Goal: Navigation & Orientation: Find specific page/section

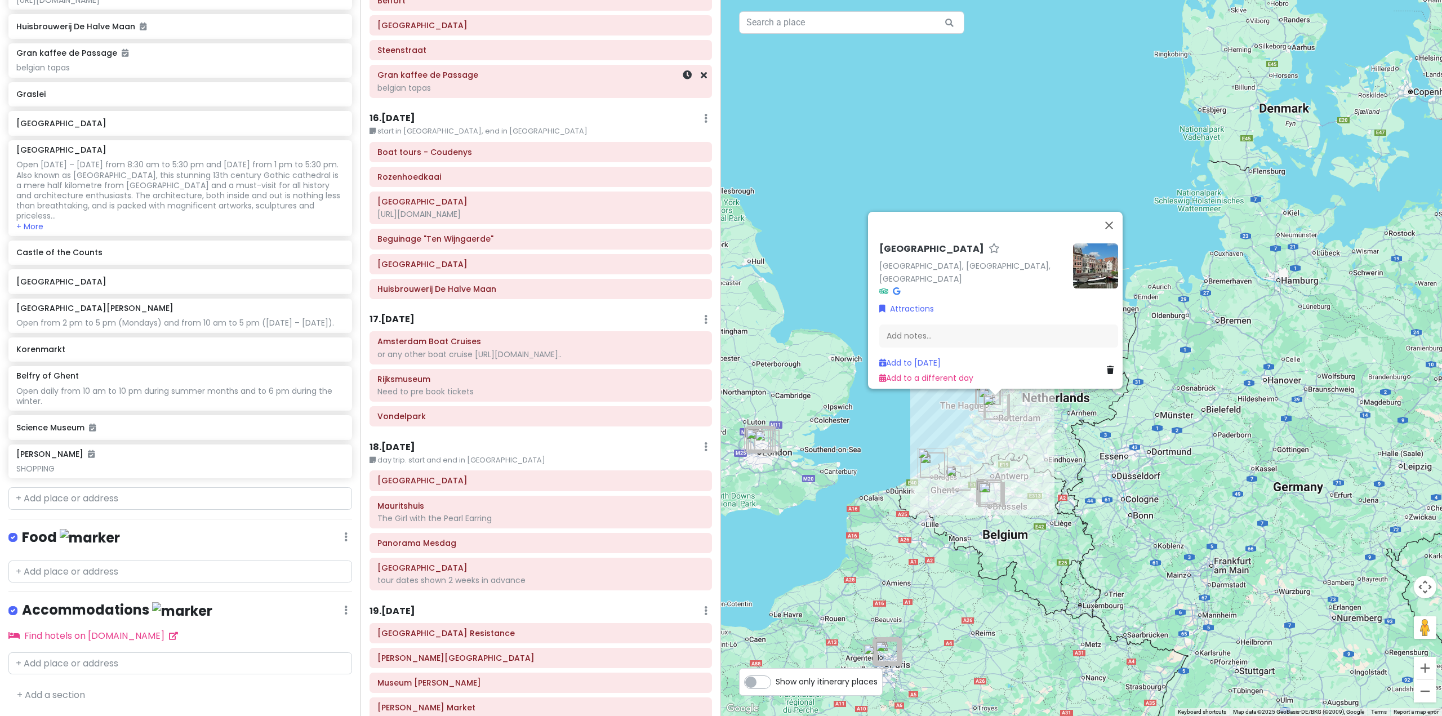
scroll to position [2422, 0]
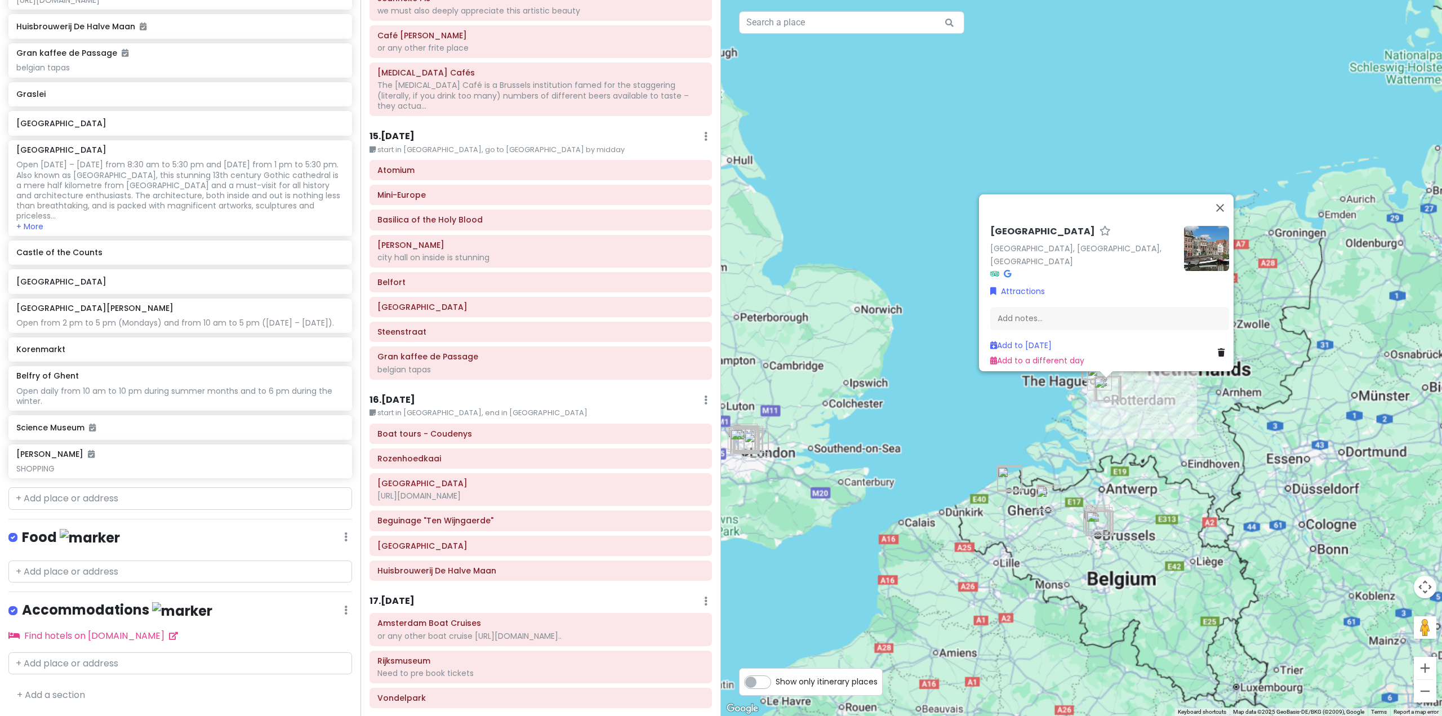
drag, startPoint x: 811, startPoint y: 466, endPoint x: 913, endPoint y: 472, distance: 102.1
click at [915, 478] on div "Delfshaven [GEOGRAPHIC_DATA], [GEOGRAPHIC_DATA], [GEOGRAPHIC_DATA] Attractions …" at bounding box center [1081, 358] width 721 height 716
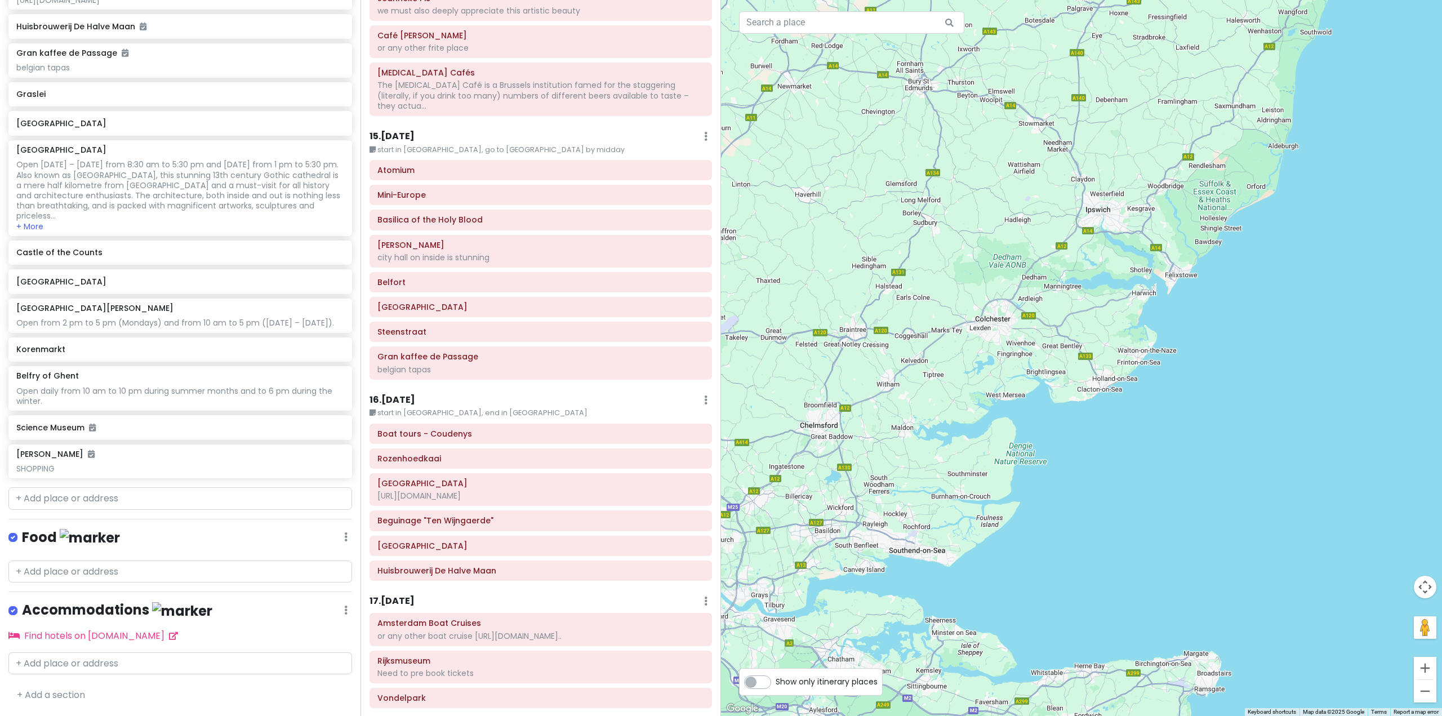
drag, startPoint x: 904, startPoint y: 466, endPoint x: 1122, endPoint y: 339, distance: 252.3
click at [1120, 341] on div "Delfshaven [GEOGRAPHIC_DATA], [GEOGRAPHIC_DATA], [GEOGRAPHIC_DATA] Attractions …" at bounding box center [1081, 358] width 721 height 716
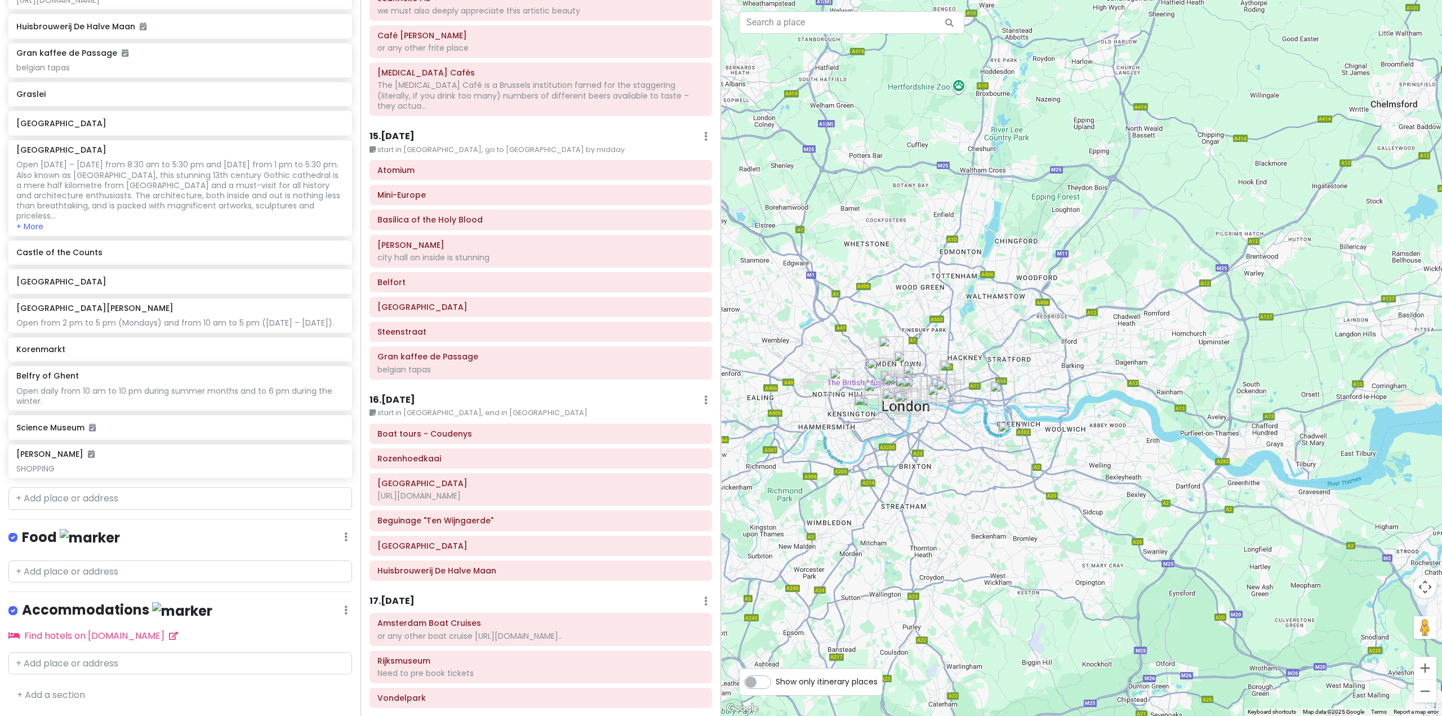
drag, startPoint x: 797, startPoint y: 376, endPoint x: 812, endPoint y: 437, distance: 63.1
click at [812, 437] on div "Delfshaven [GEOGRAPHIC_DATA], [GEOGRAPHIC_DATA], [GEOGRAPHIC_DATA] Attractions …" at bounding box center [1081, 358] width 721 height 716
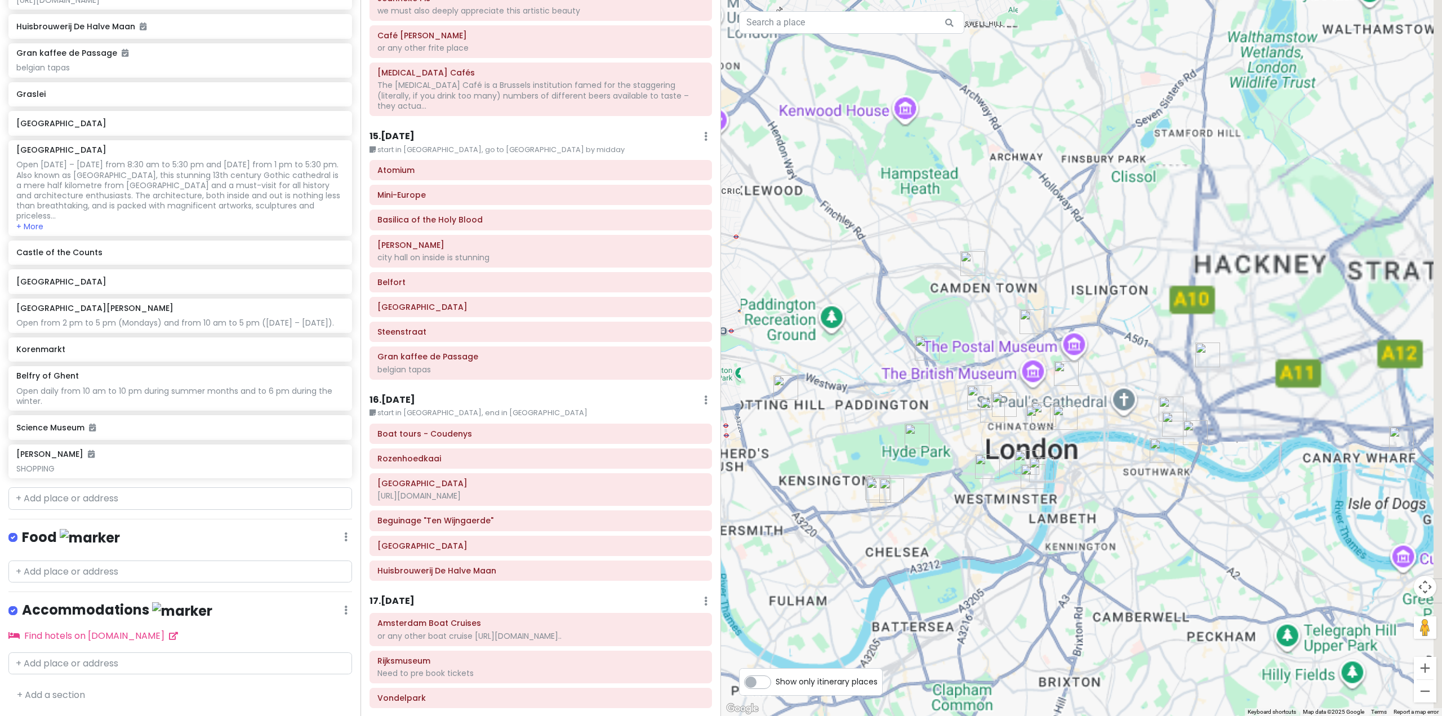
drag, startPoint x: 970, startPoint y: 539, endPoint x: 856, endPoint y: 297, distance: 266.6
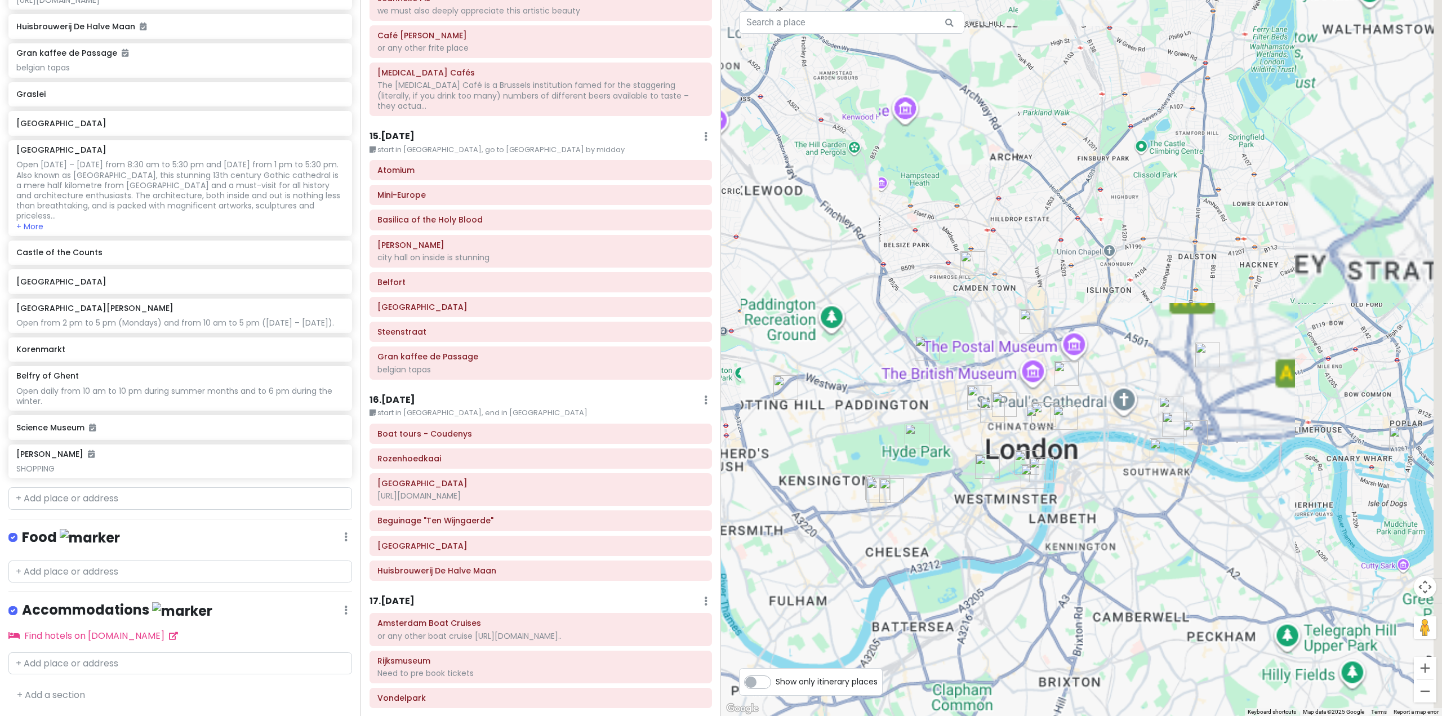
click at [856, 297] on div "Delfshaven [GEOGRAPHIC_DATA], [GEOGRAPHIC_DATA], [GEOGRAPHIC_DATA] Attractions …" at bounding box center [1081, 358] width 721 height 716
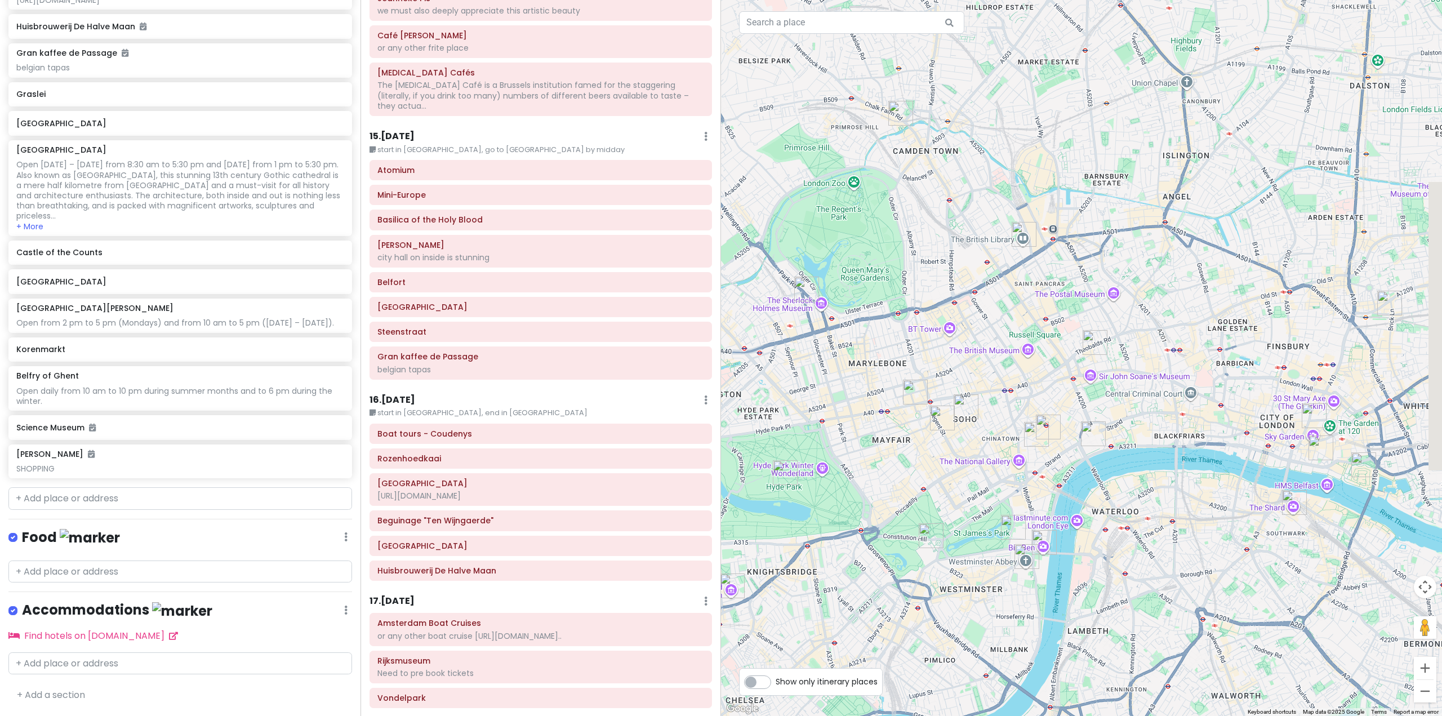
drag, startPoint x: 1036, startPoint y: 420, endPoint x: 919, endPoint y: 347, distance: 137.4
click at [919, 347] on div "Delfshaven [GEOGRAPHIC_DATA], [GEOGRAPHIC_DATA], [GEOGRAPHIC_DATA] Attractions …" at bounding box center [1081, 358] width 721 height 716
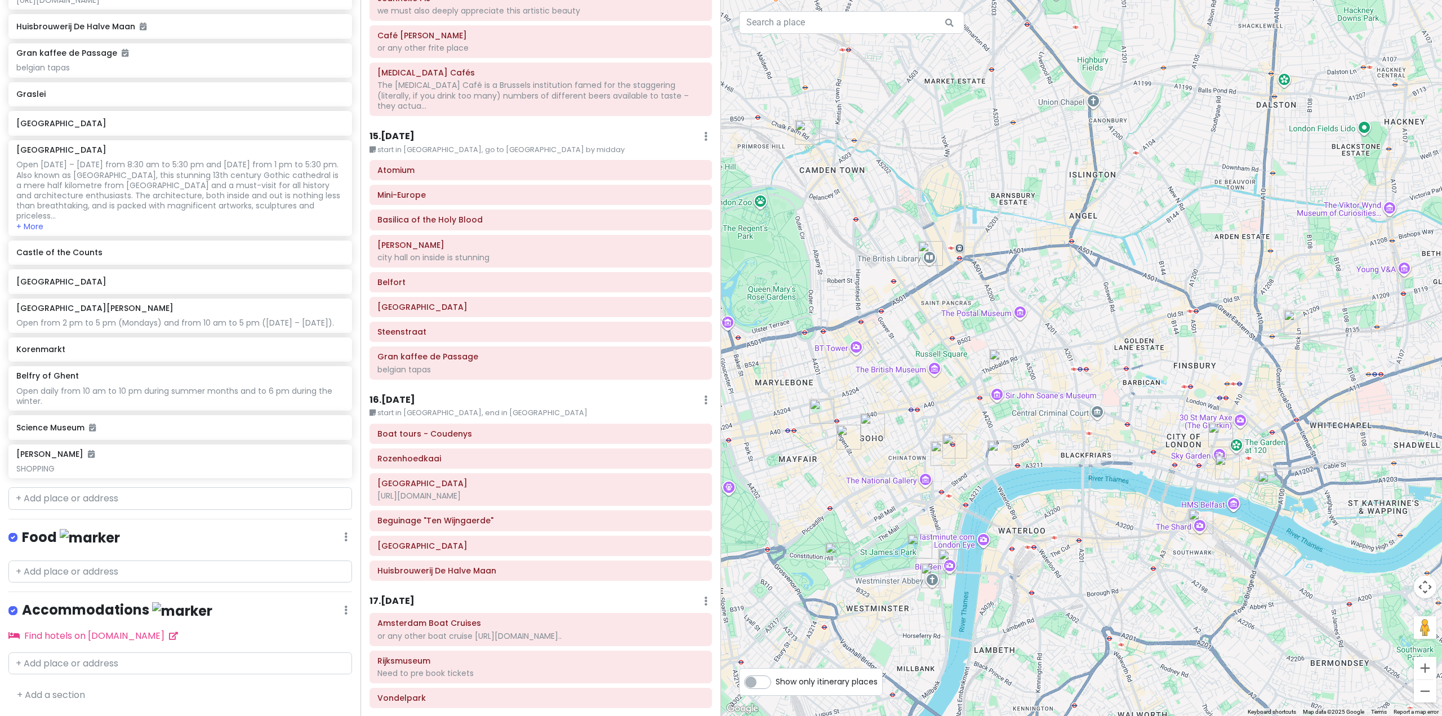
drag, startPoint x: 1043, startPoint y: 416, endPoint x: 953, endPoint y: 443, distance: 93.6
click at [954, 443] on img "Goodwin's Court" at bounding box center [943, 453] width 25 height 25
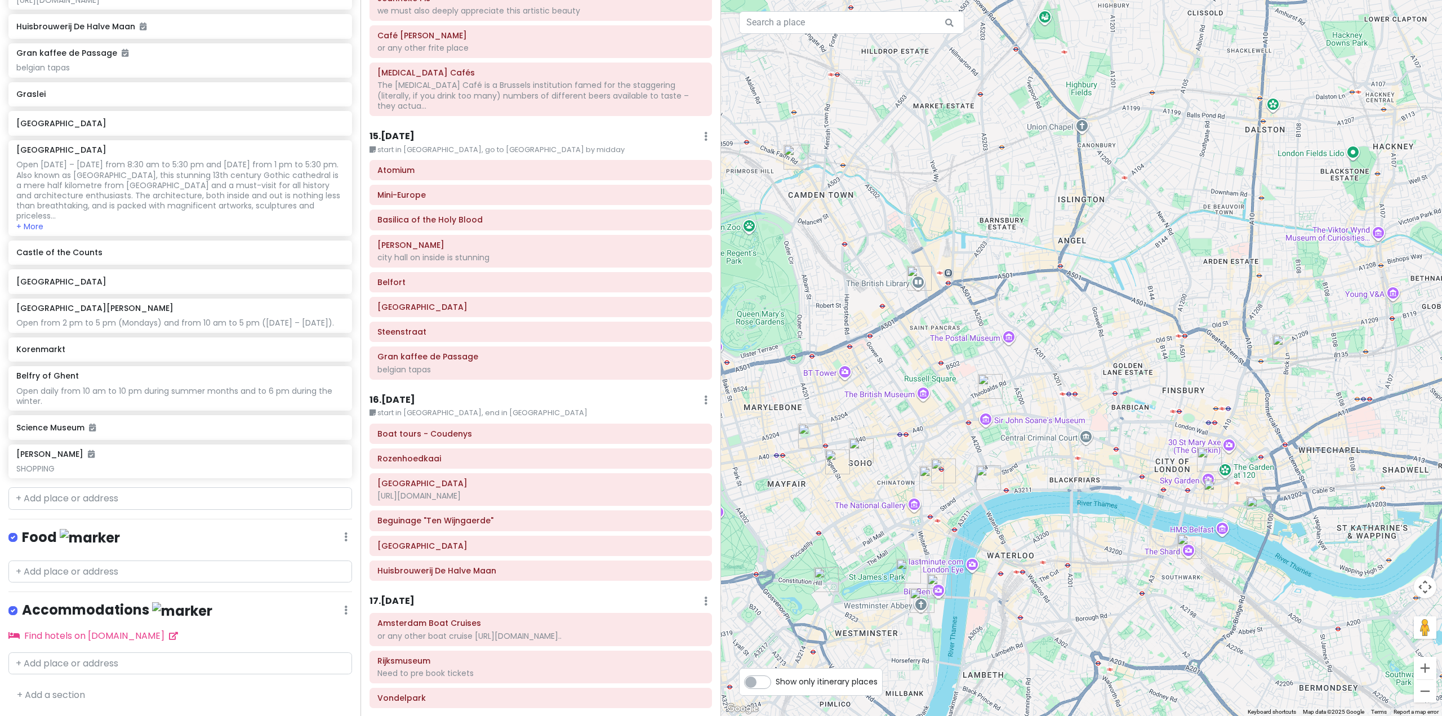
drag, startPoint x: 1287, startPoint y: 372, endPoint x: 1269, endPoint y: 393, distance: 28.0
click at [1271, 394] on div "To navigate, press the arrow keys. [GEOGRAPHIC_DATA], [GEOGRAPHIC_DATA], [GEOGR…" at bounding box center [1081, 358] width 721 height 716
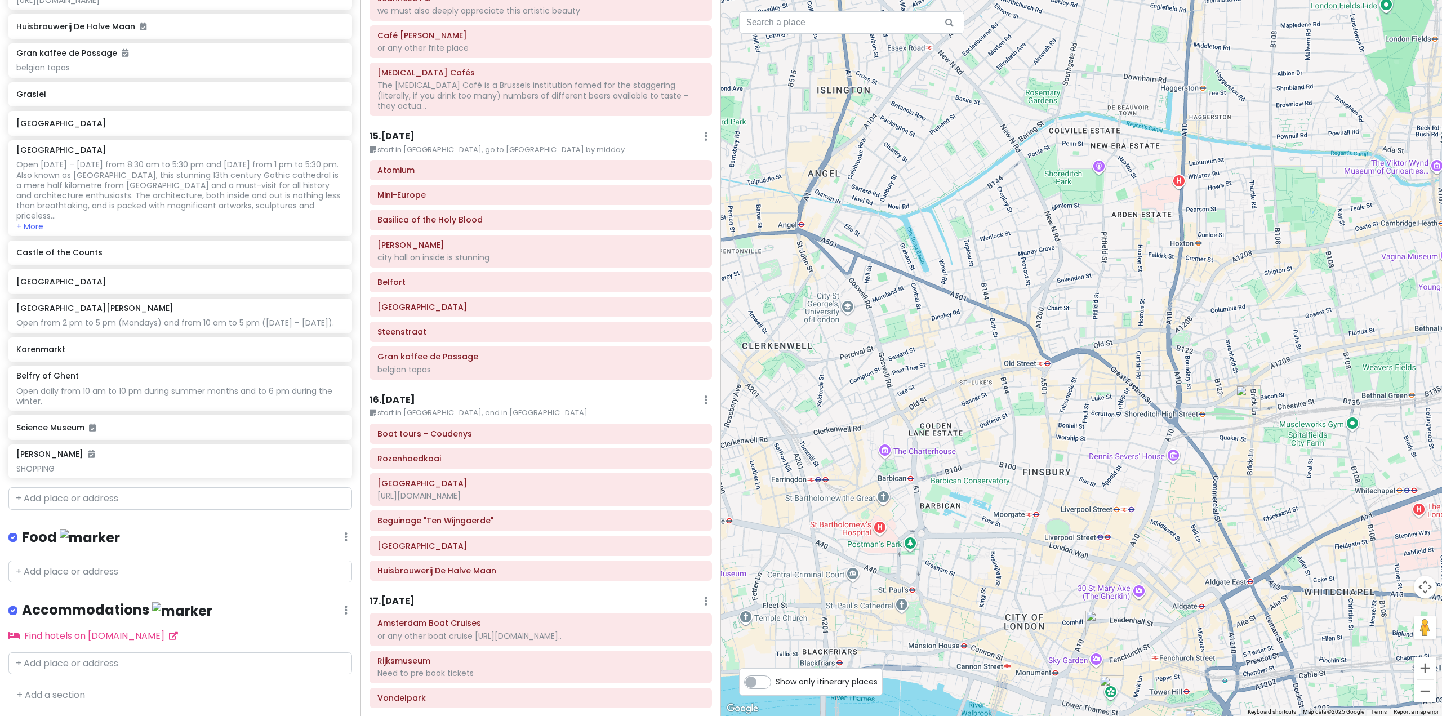
drag, startPoint x: 1182, startPoint y: 419, endPoint x: 1172, endPoint y: 446, distance: 29.6
click at [1172, 446] on div "Delfshaven [GEOGRAPHIC_DATA], [GEOGRAPHIC_DATA], [GEOGRAPHIC_DATA] Attractions …" at bounding box center [1081, 358] width 721 height 716
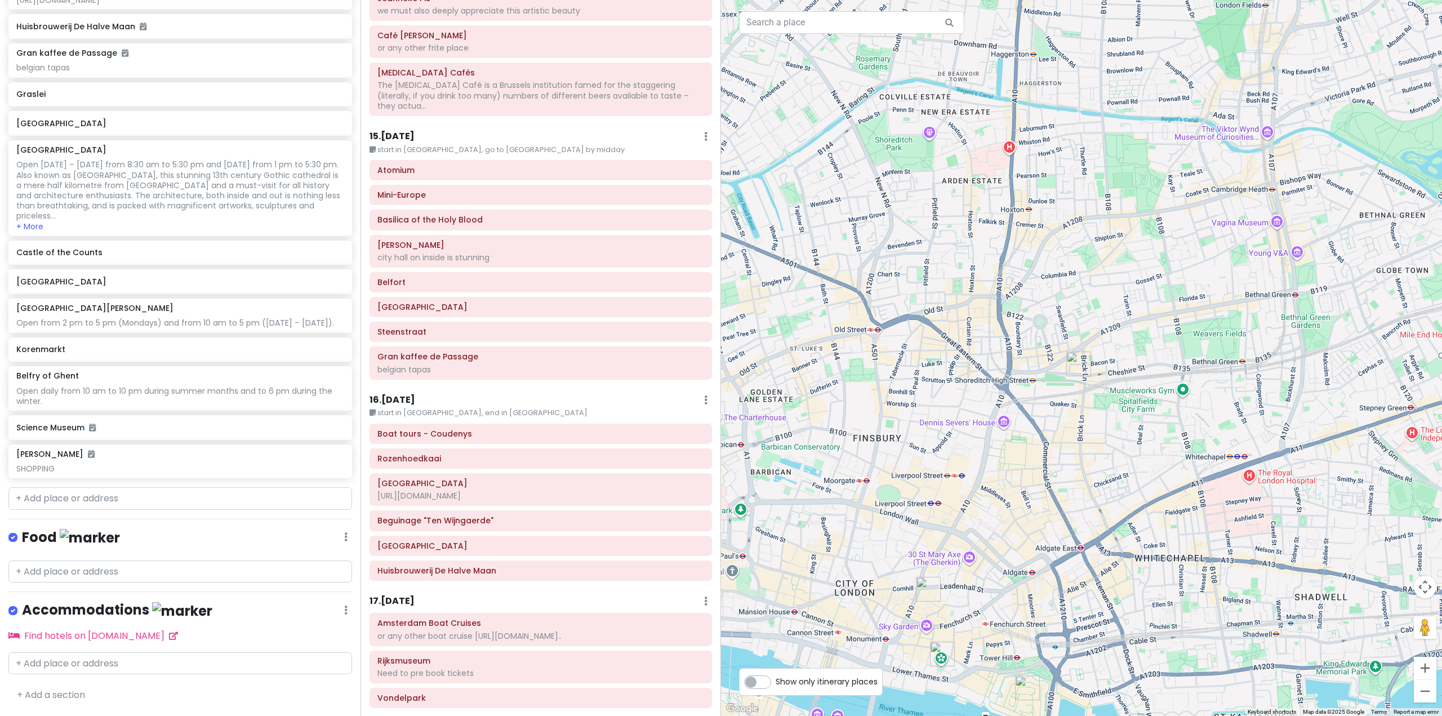
drag, startPoint x: 1200, startPoint y: 437, endPoint x: 1024, endPoint y: 405, distance: 179.2
click at [1027, 404] on div "Delfshaven [GEOGRAPHIC_DATA], [GEOGRAPHIC_DATA], [GEOGRAPHIC_DATA] Attractions …" at bounding box center [1081, 358] width 721 height 716
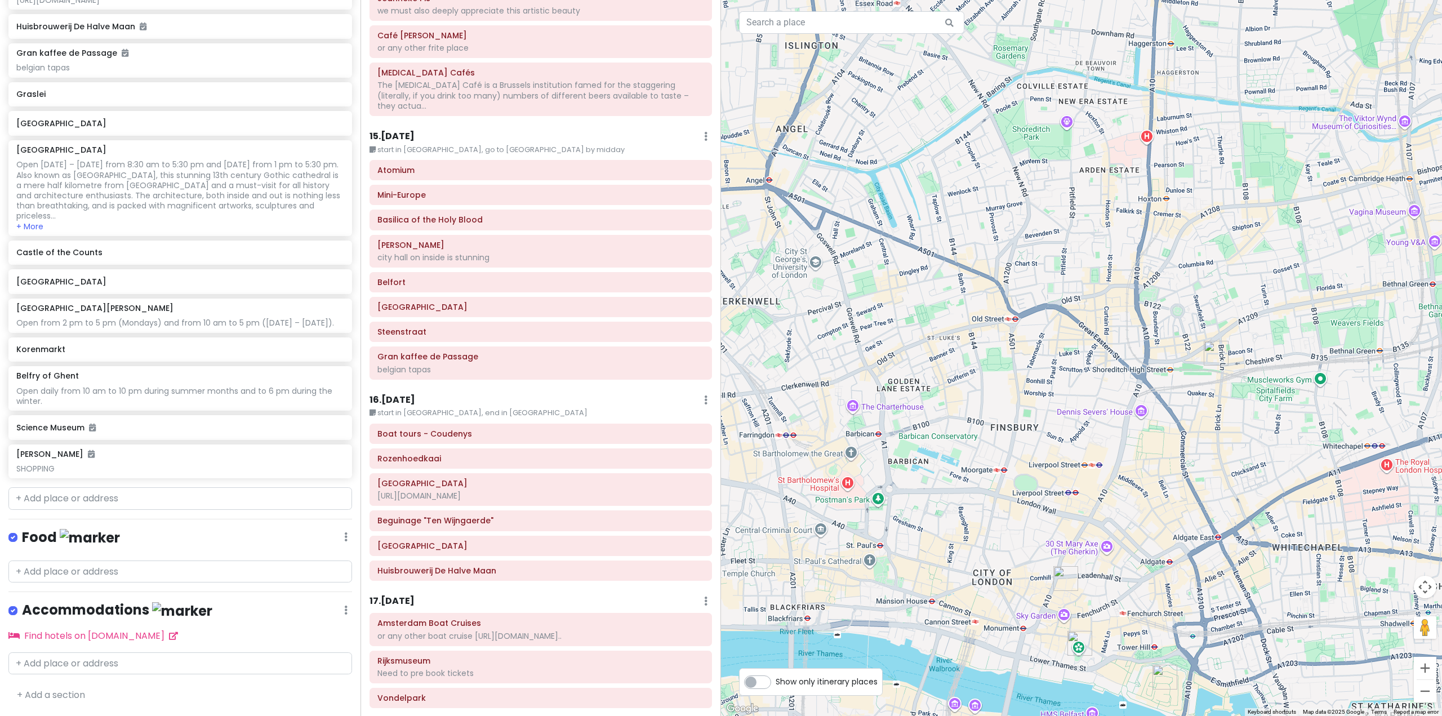
drag, startPoint x: 1028, startPoint y: 418, endPoint x: 1155, endPoint y: 396, distance: 129.2
click at [1160, 401] on div "Delfshaven [GEOGRAPHIC_DATA], [GEOGRAPHIC_DATA], [GEOGRAPHIC_DATA] Attractions …" at bounding box center [1081, 358] width 721 height 716
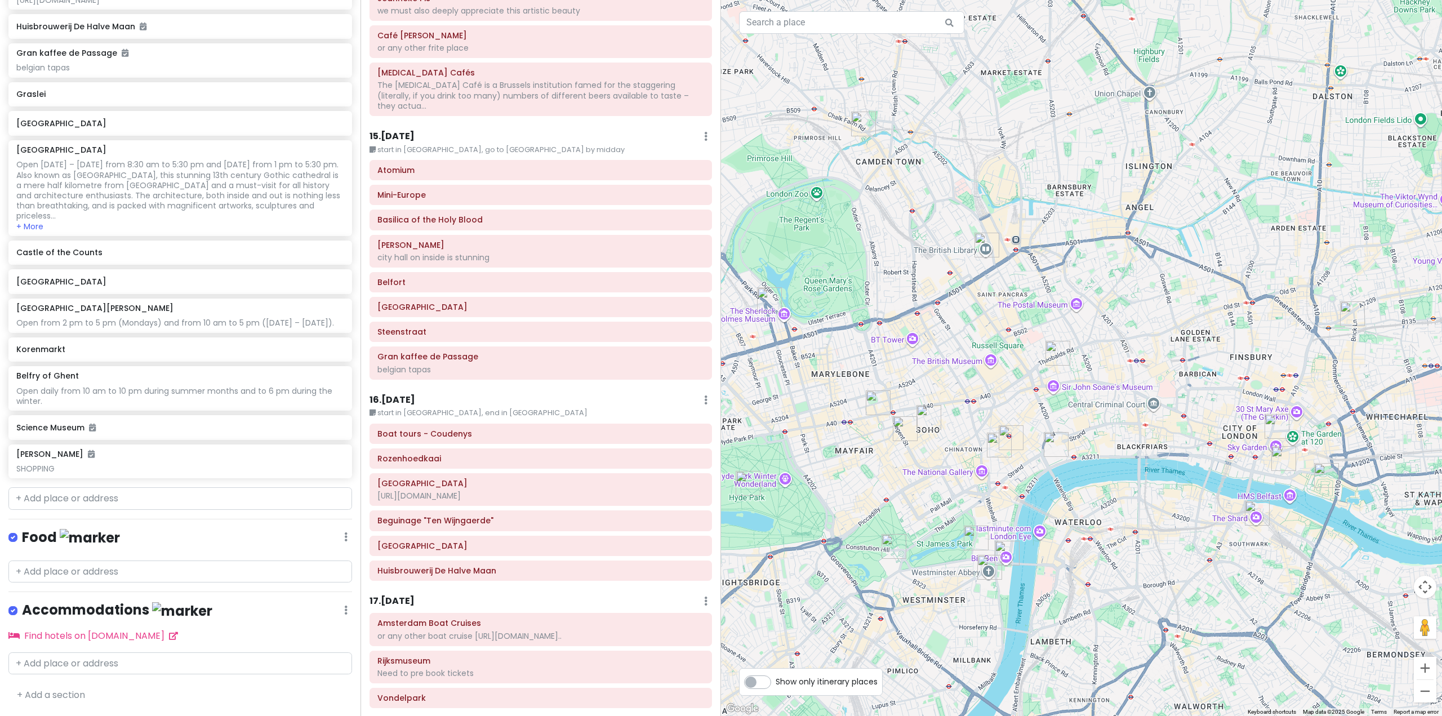
drag, startPoint x: 1011, startPoint y: 438, endPoint x: 1138, endPoint y: 403, distance: 131.5
click at [1140, 403] on div "Delfshaven [GEOGRAPHIC_DATA], [GEOGRAPHIC_DATA], [GEOGRAPHIC_DATA] Attractions …" at bounding box center [1081, 358] width 721 height 716
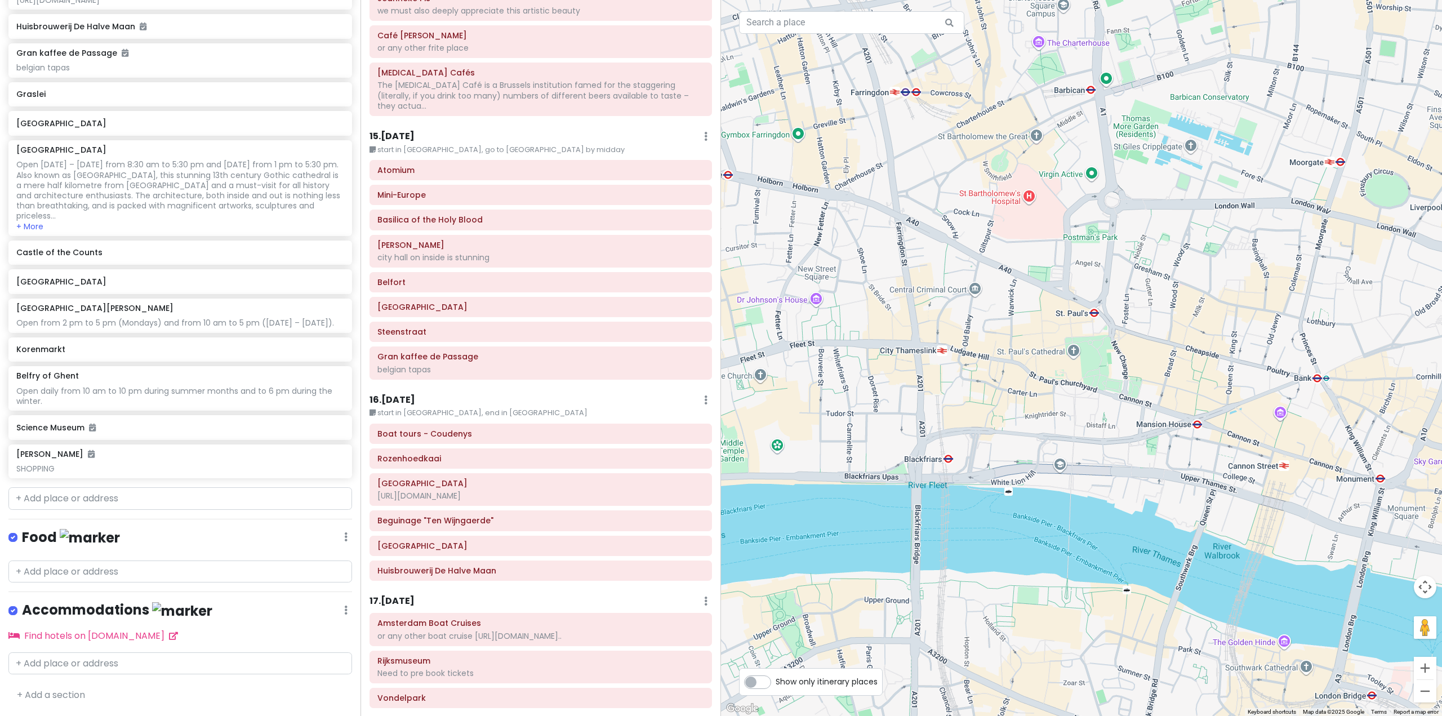
drag, startPoint x: 1173, startPoint y: 473, endPoint x: 1067, endPoint y: 437, distance: 112.4
click at [1067, 437] on div "Delfshaven [GEOGRAPHIC_DATA], [GEOGRAPHIC_DATA], [GEOGRAPHIC_DATA] Attractions …" at bounding box center [1081, 358] width 721 height 716
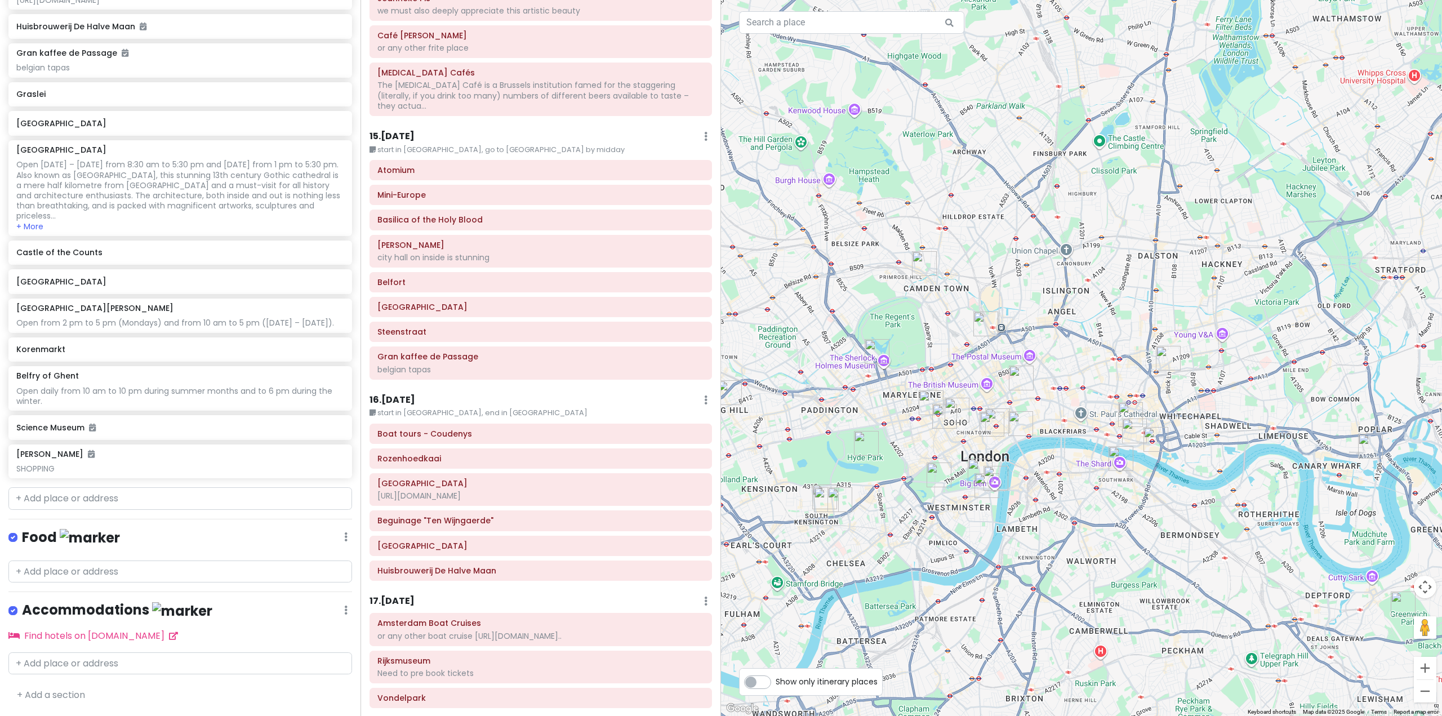
drag, startPoint x: 984, startPoint y: 410, endPoint x: 1029, endPoint y: 447, distance: 58.4
click at [1029, 447] on div "Delfshaven [GEOGRAPHIC_DATA], [GEOGRAPHIC_DATA], [GEOGRAPHIC_DATA] Attractions …" at bounding box center [1081, 358] width 721 height 716
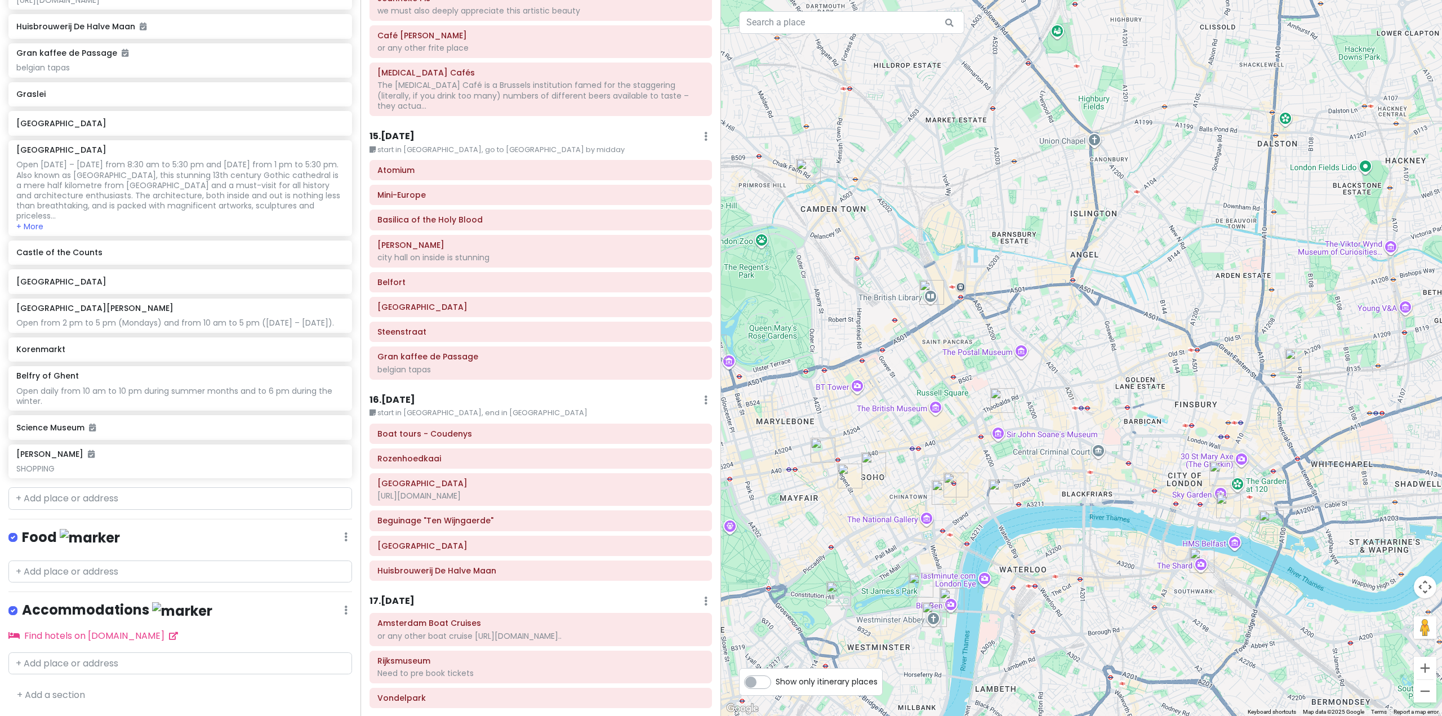
drag, startPoint x: 1062, startPoint y: 499, endPoint x: 1229, endPoint y: 446, distance: 174.4
click at [1229, 446] on div "Delfshaven [GEOGRAPHIC_DATA], [GEOGRAPHIC_DATA], [GEOGRAPHIC_DATA] Attractions …" at bounding box center [1081, 358] width 721 height 716
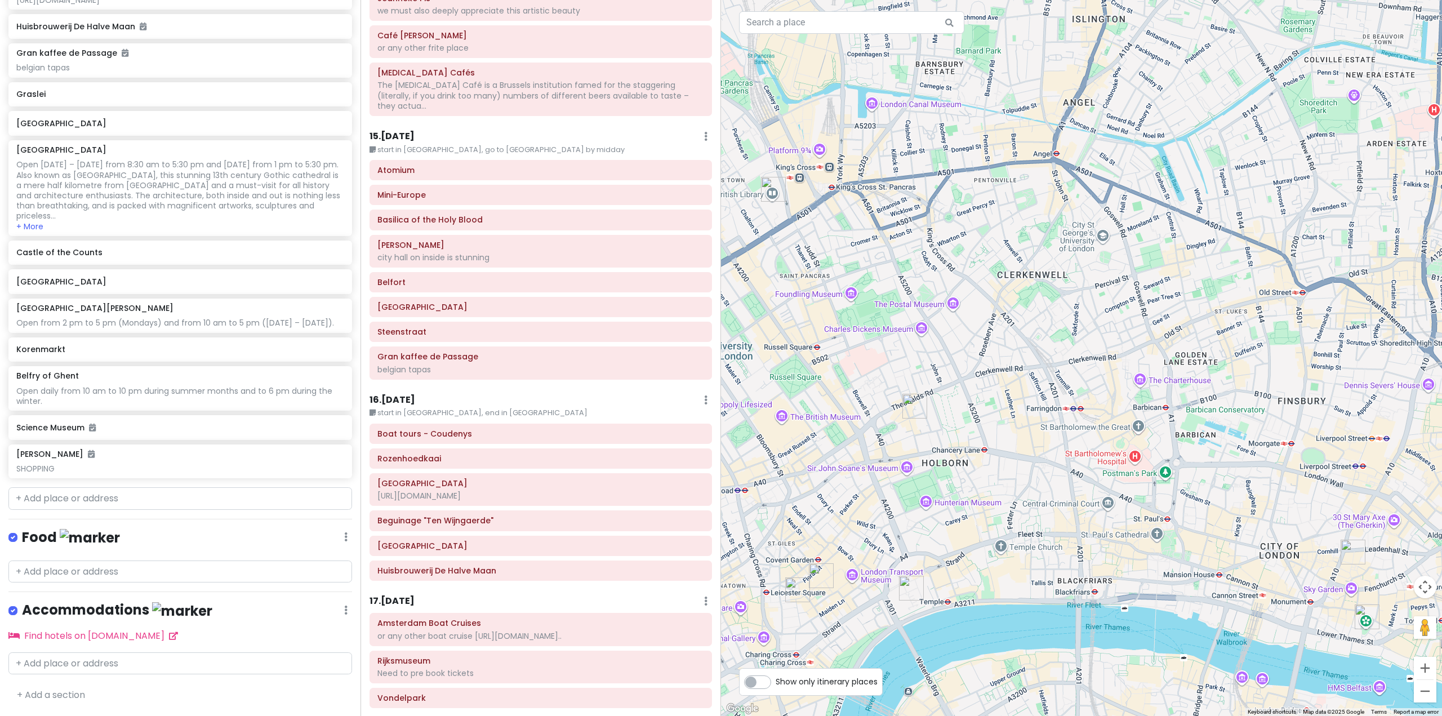
drag, startPoint x: 1129, startPoint y: 432, endPoint x: 1235, endPoint y: 368, distance: 122.8
click at [1235, 368] on div "Delfshaven [GEOGRAPHIC_DATA], [GEOGRAPHIC_DATA], [GEOGRAPHIC_DATA] Attractions …" at bounding box center [1081, 358] width 721 height 716
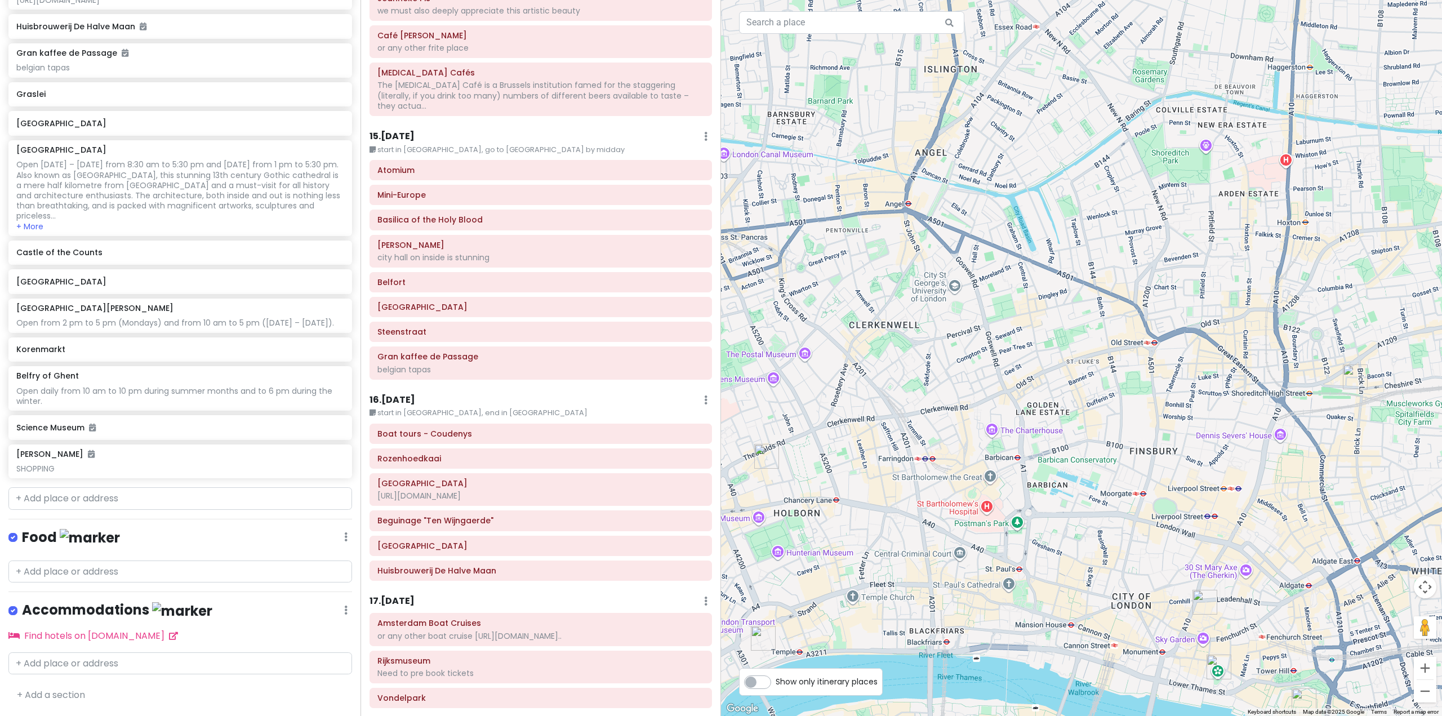
drag, startPoint x: 1358, startPoint y: 293, endPoint x: 1212, endPoint y: 339, distance: 152.9
click at [1212, 339] on div "Delfshaven [GEOGRAPHIC_DATA], [GEOGRAPHIC_DATA], [GEOGRAPHIC_DATA] Attractions …" at bounding box center [1081, 358] width 721 height 716
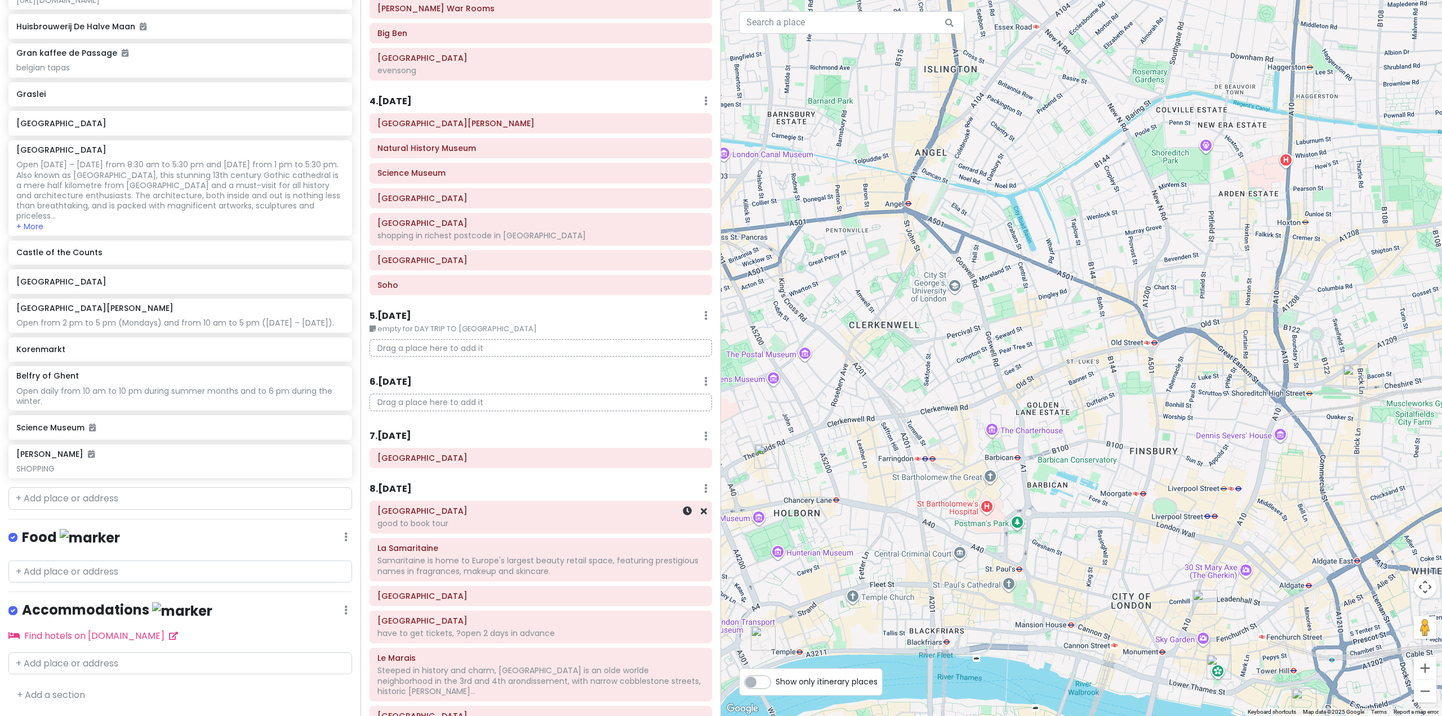
scroll to position [338, 0]
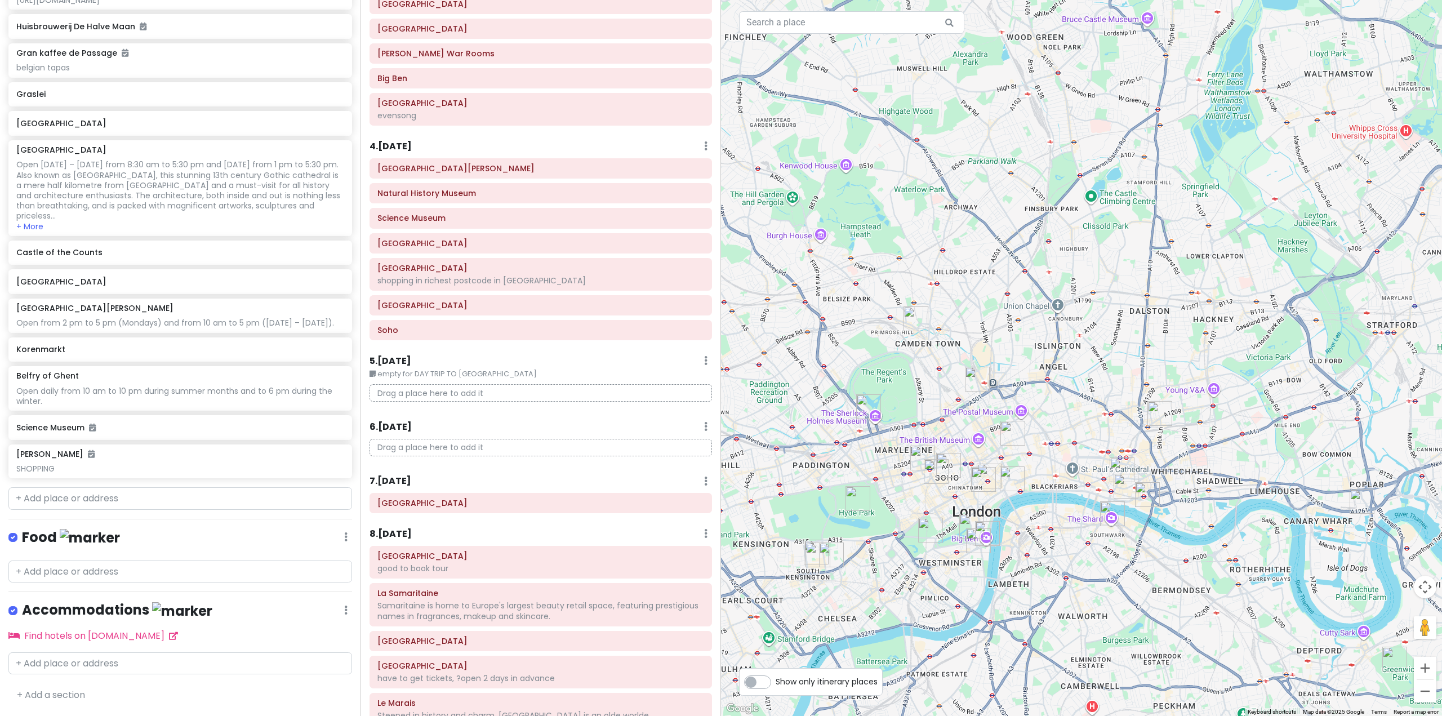
drag, startPoint x: 830, startPoint y: 450, endPoint x: 867, endPoint y: 450, distance: 37.2
click at [867, 450] on div "Delfshaven [GEOGRAPHIC_DATA], [GEOGRAPHIC_DATA], [GEOGRAPHIC_DATA] Attractions …" at bounding box center [1081, 358] width 721 height 716
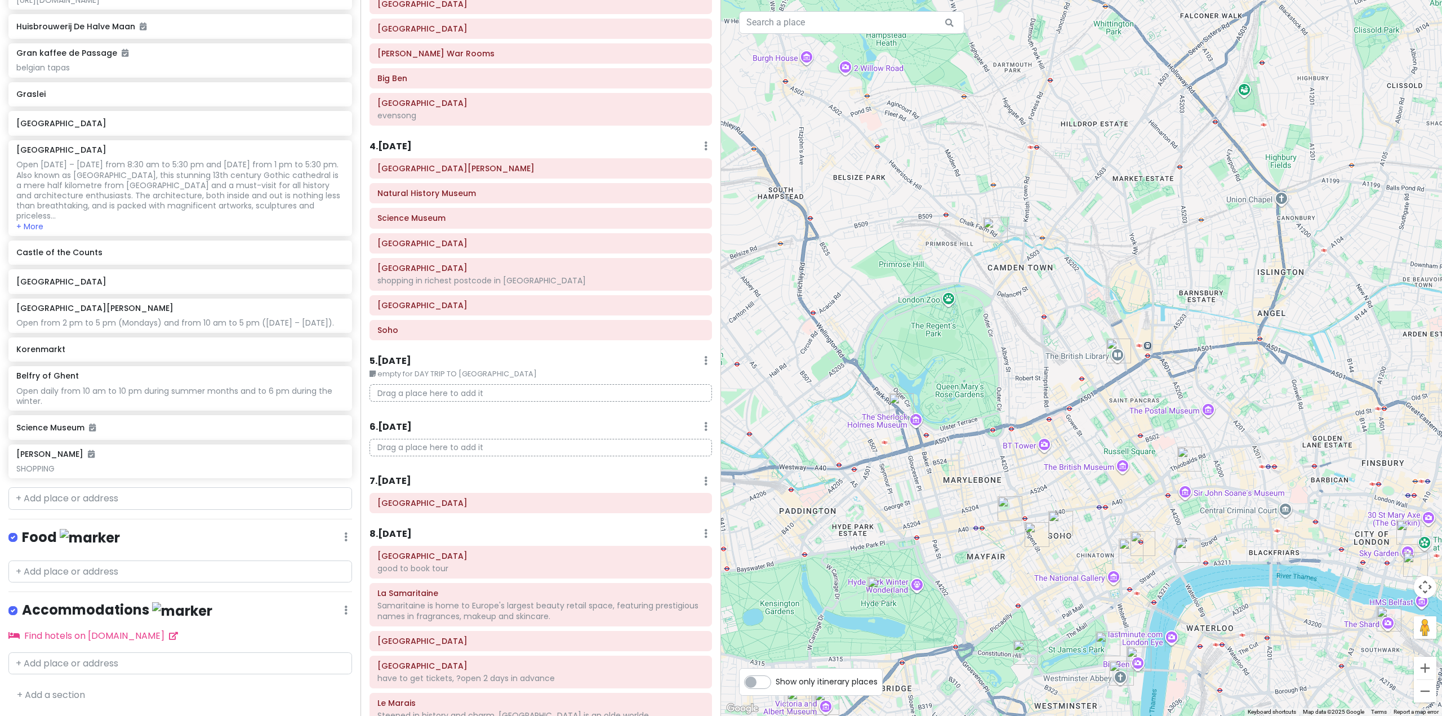
click at [899, 404] on img "Regent's Park" at bounding box center [901, 405] width 25 height 25
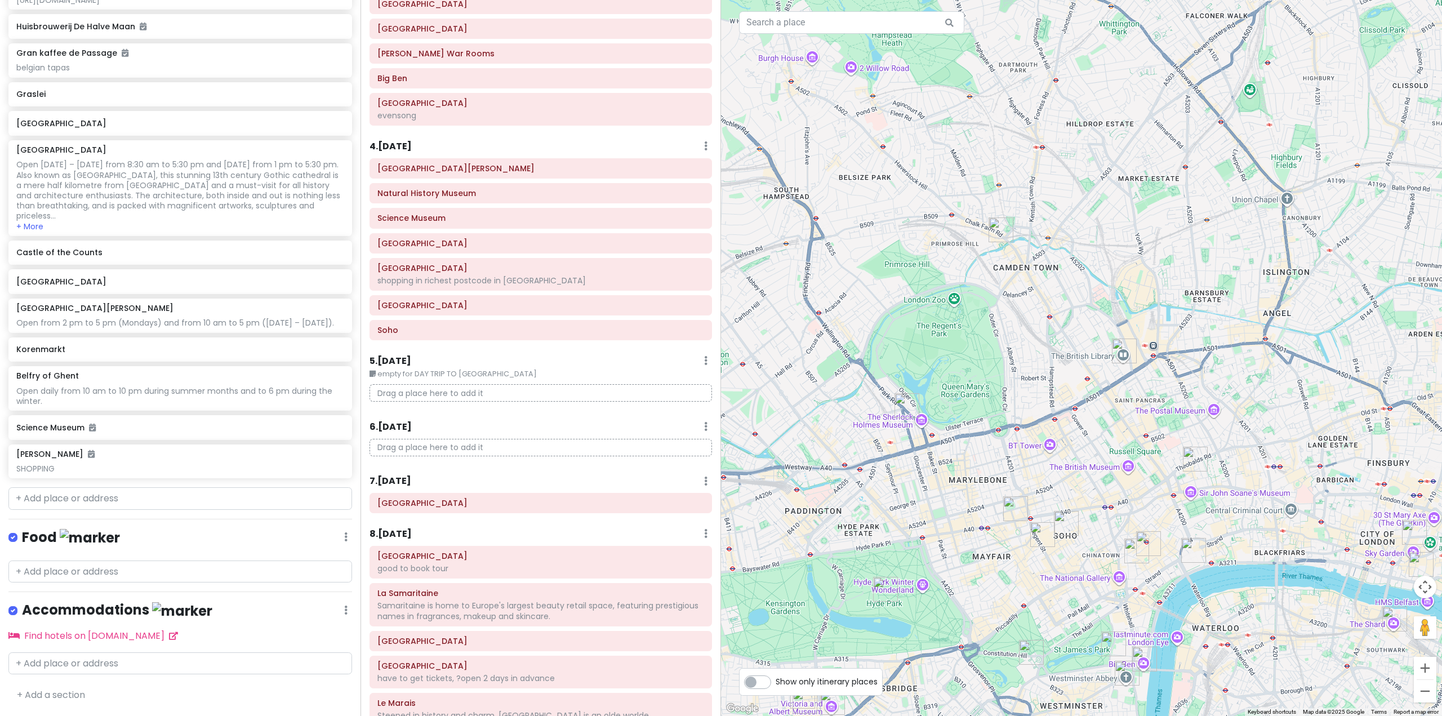
click at [909, 403] on img "Regent's Park" at bounding box center [907, 405] width 25 height 25
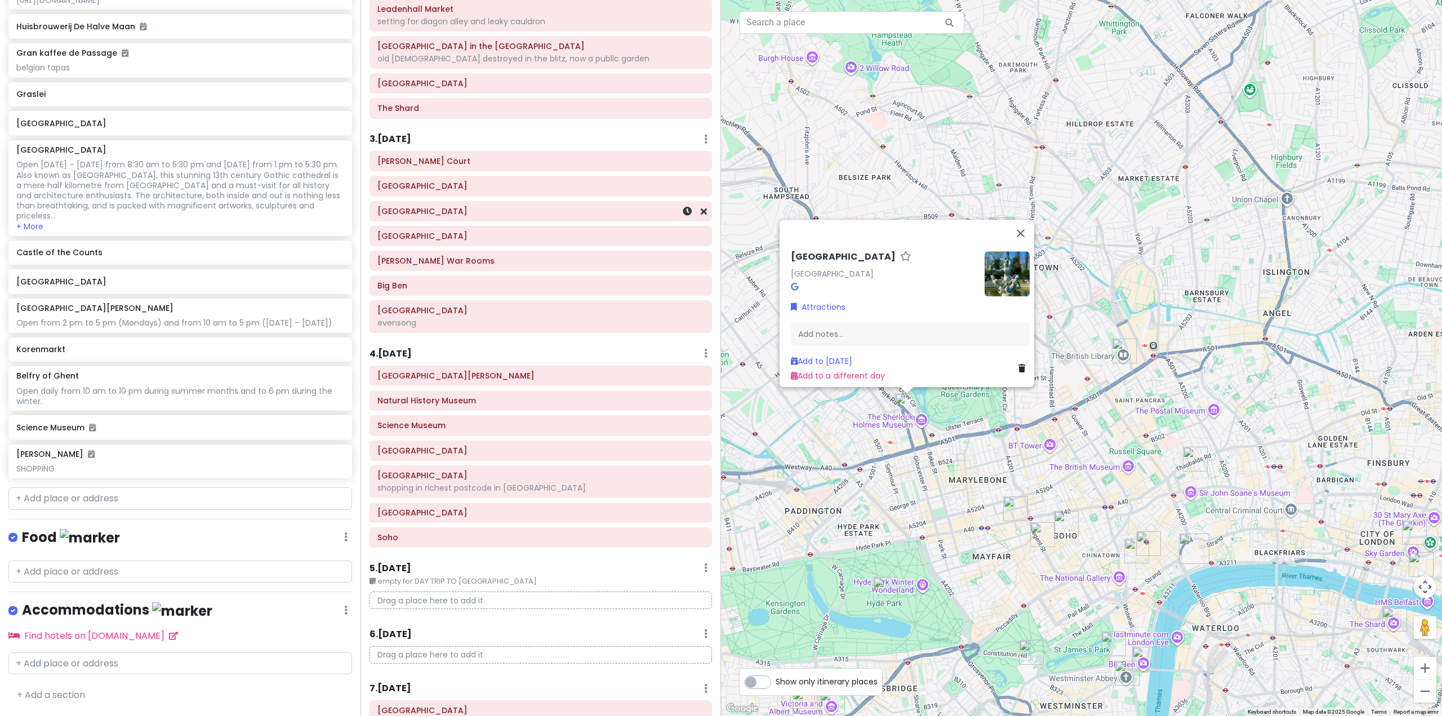
scroll to position [0, 0]
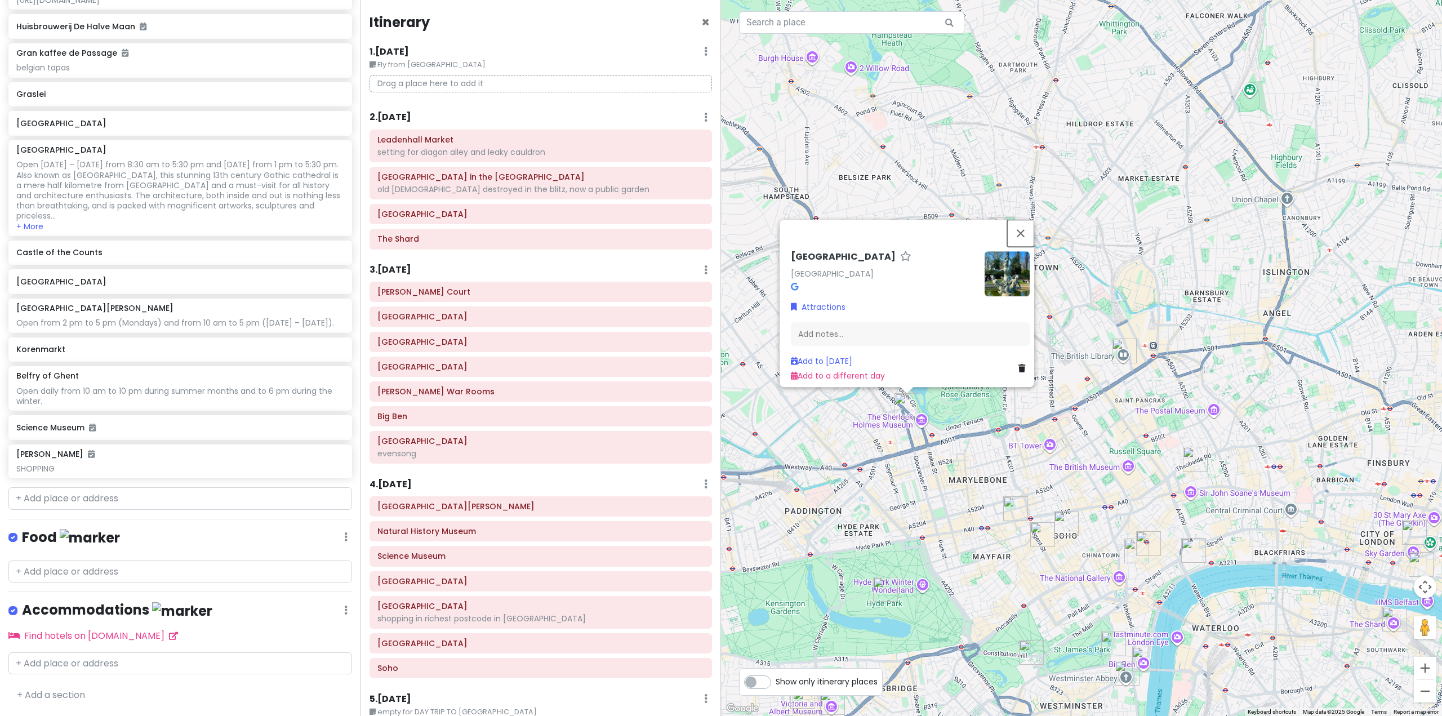
click at [1029, 228] on button "Close" at bounding box center [1020, 233] width 27 height 27
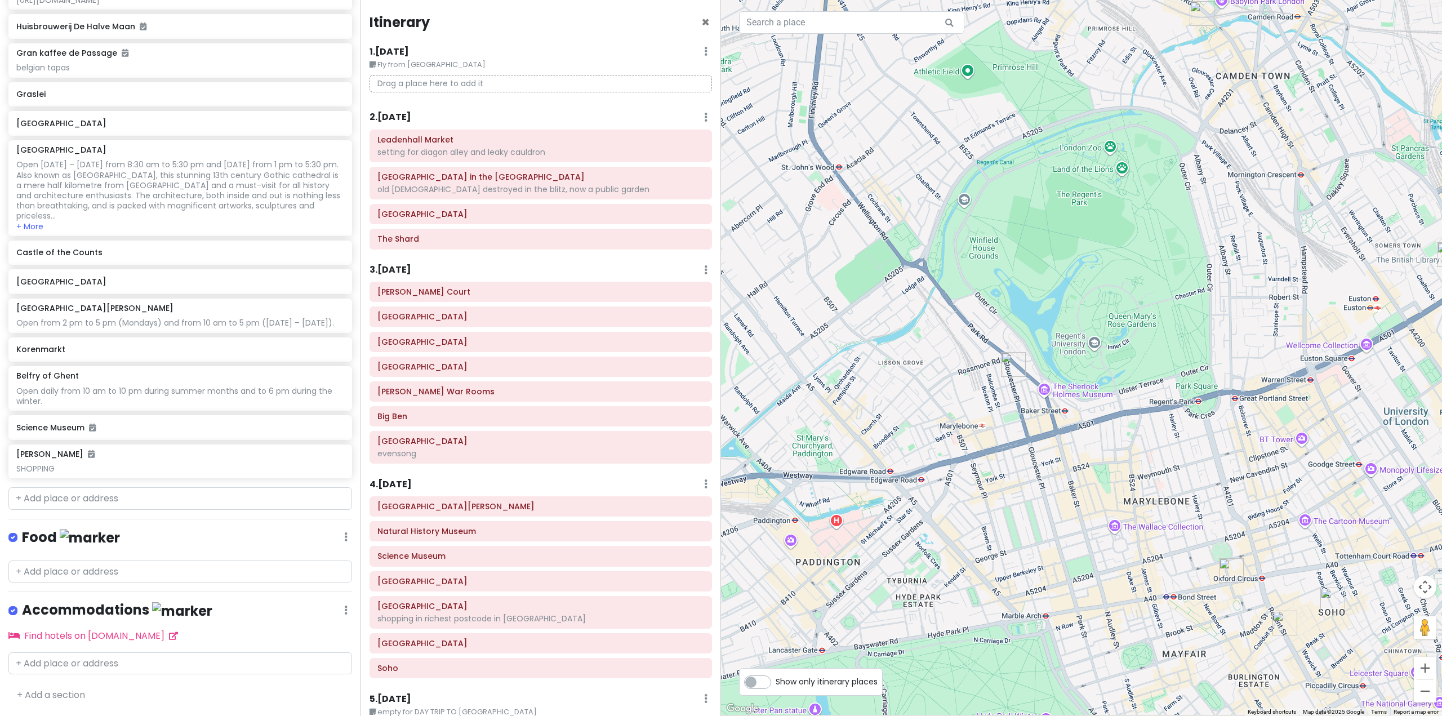
drag, startPoint x: 868, startPoint y: 413, endPoint x: 957, endPoint y: 341, distance: 114.9
click at [949, 348] on div at bounding box center [1081, 358] width 721 height 716
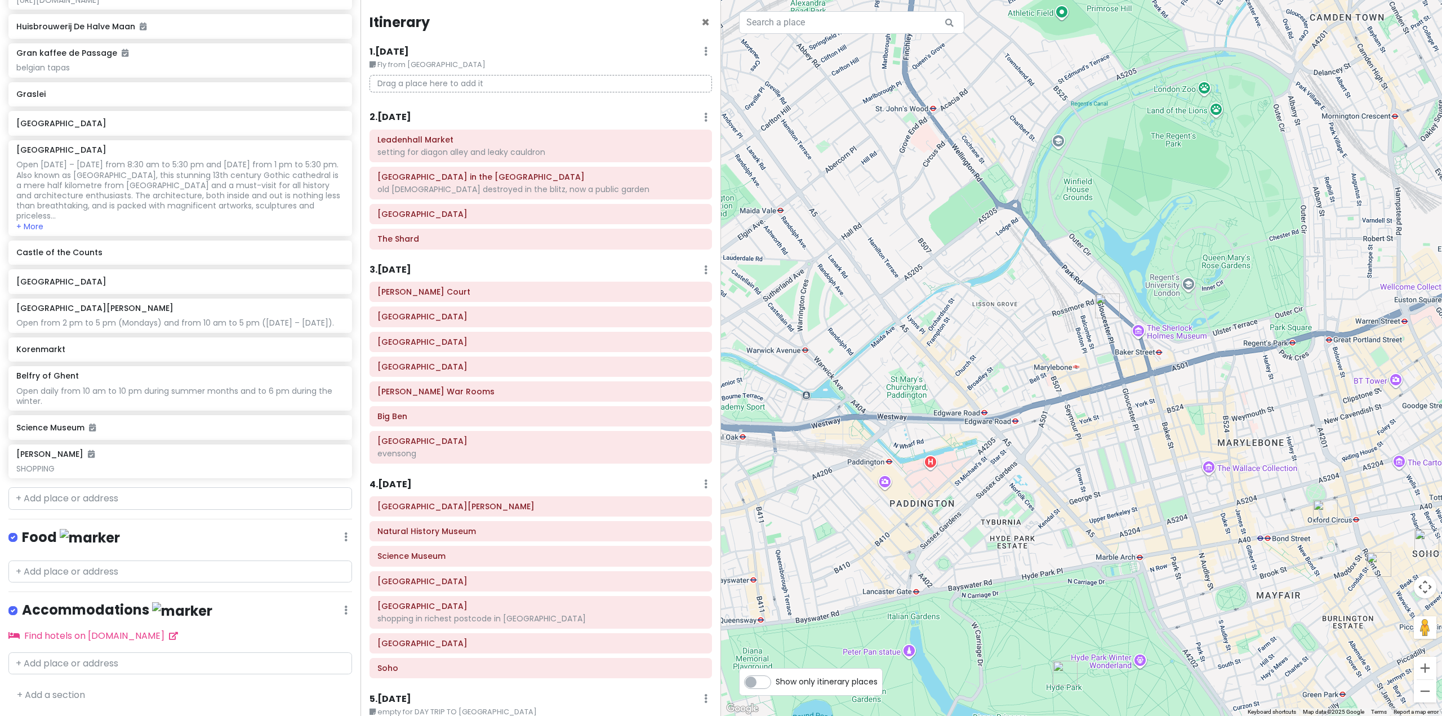
drag, startPoint x: 817, startPoint y: 376, endPoint x: 884, endPoint y: 310, distance: 94.0
click at [884, 310] on div at bounding box center [1081, 358] width 721 height 716
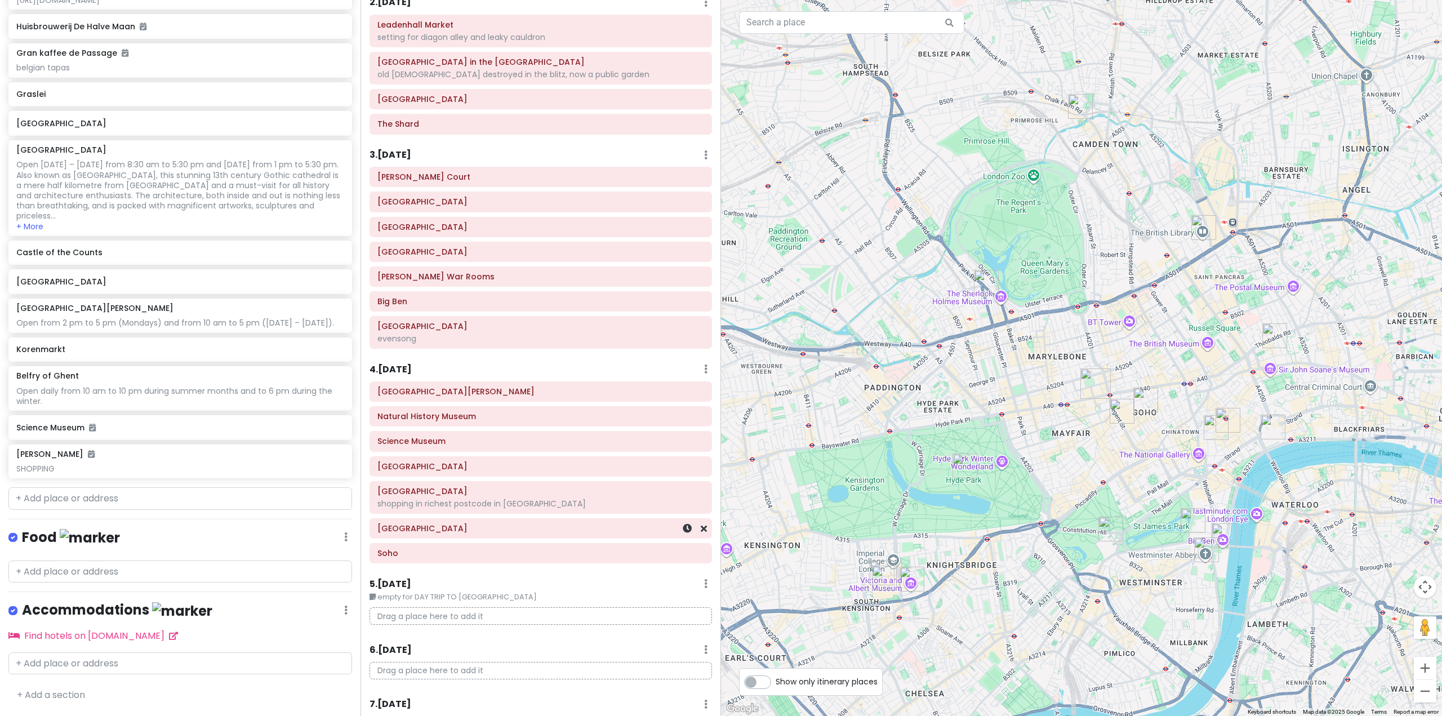
scroll to position [113, 0]
click at [414, 379] on div "4 . [DATE] Add Day Notes Delete Day" at bounding box center [541, 373] width 343 height 19
click at [408, 367] on h6 "4 . [DATE]" at bounding box center [391, 372] width 42 height 12
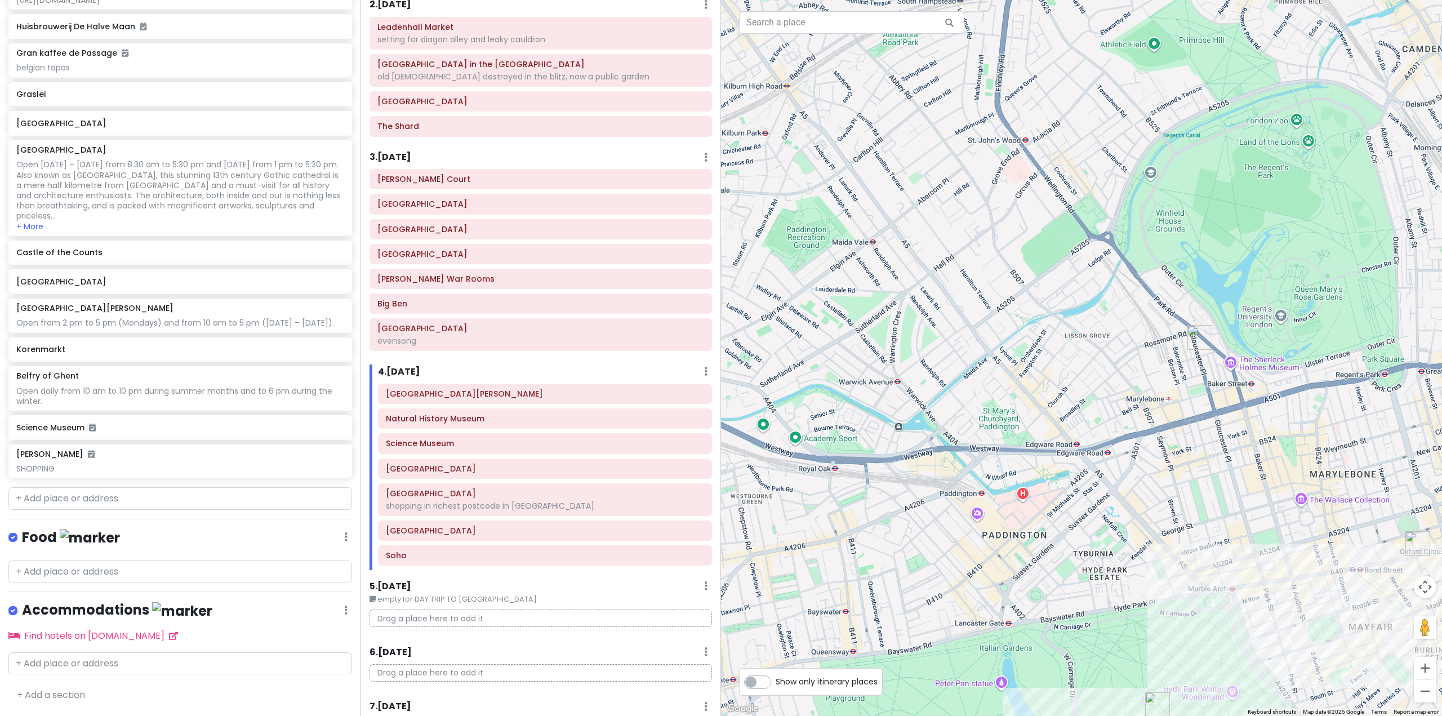
drag, startPoint x: 877, startPoint y: 336, endPoint x: 898, endPoint y: 439, distance: 105.3
click at [898, 439] on div at bounding box center [1081, 358] width 721 height 716
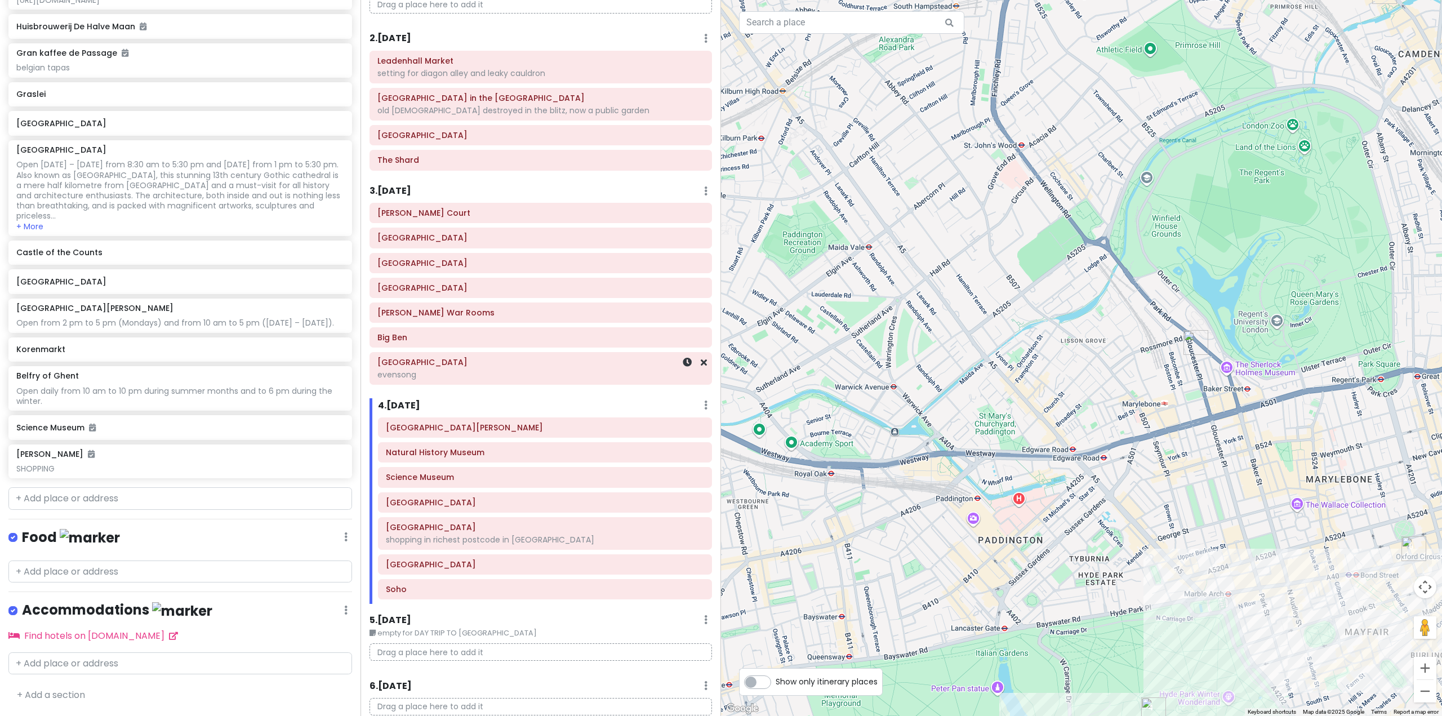
scroll to position [0, 0]
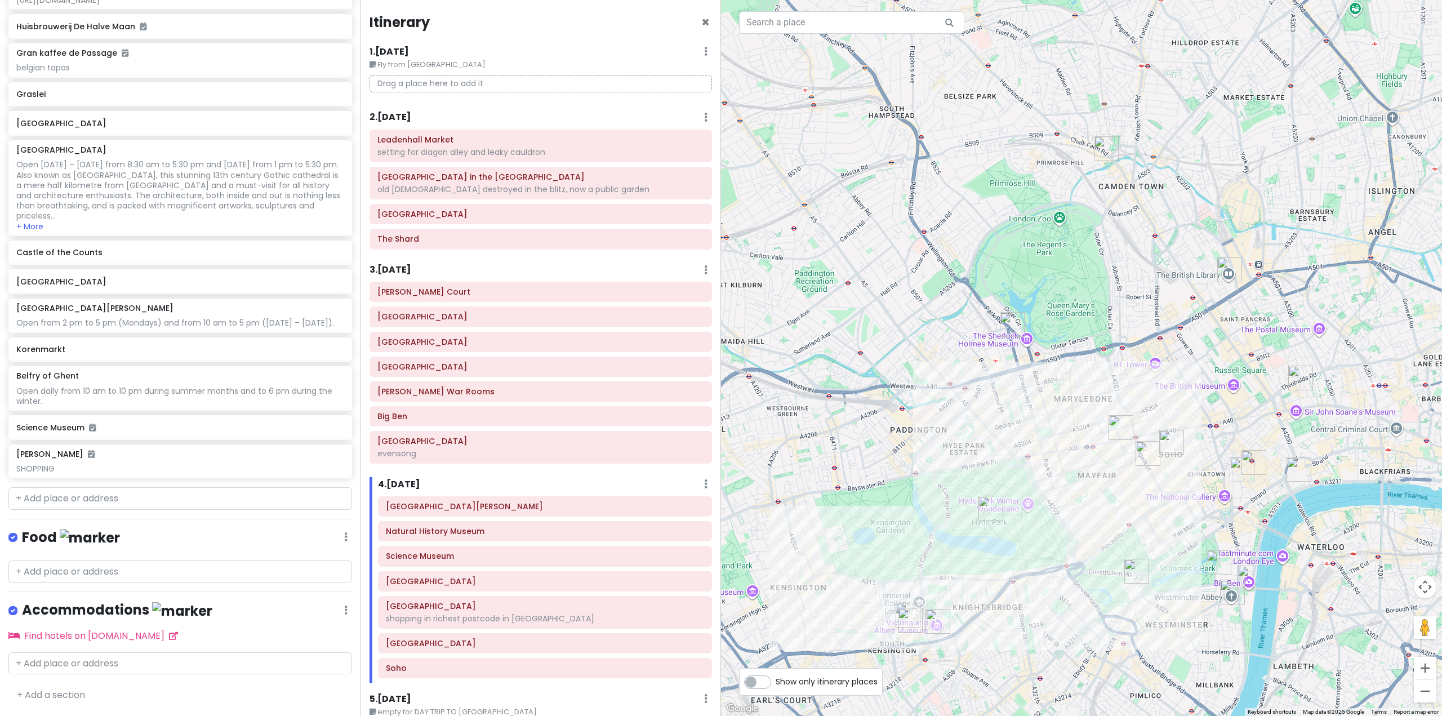
drag, startPoint x: 1061, startPoint y: 426, endPoint x: 873, endPoint y: 345, distance: 205.1
click at [877, 347] on div at bounding box center [1081, 358] width 721 height 716
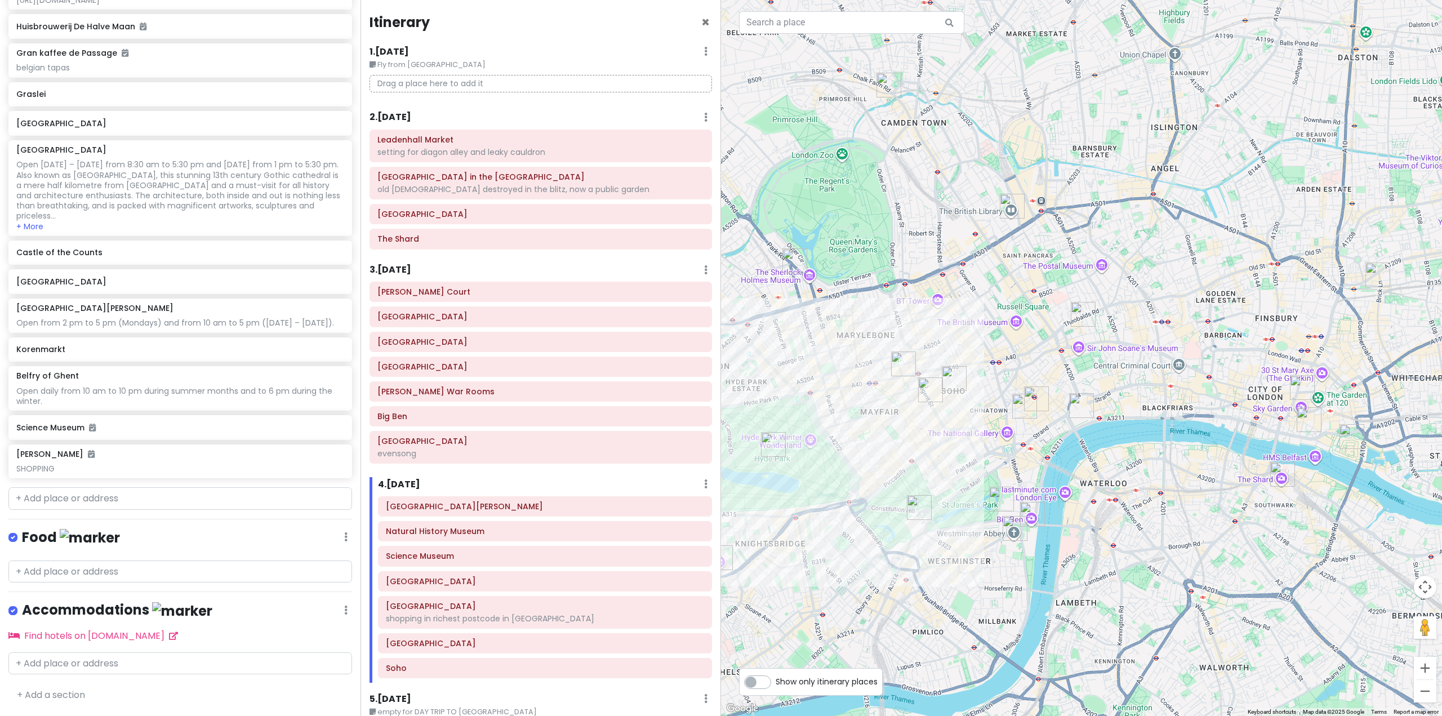
drag, startPoint x: 1200, startPoint y: 441, endPoint x: 1136, endPoint y: 437, distance: 63.8
click at [1136, 437] on div at bounding box center [1081, 358] width 721 height 716
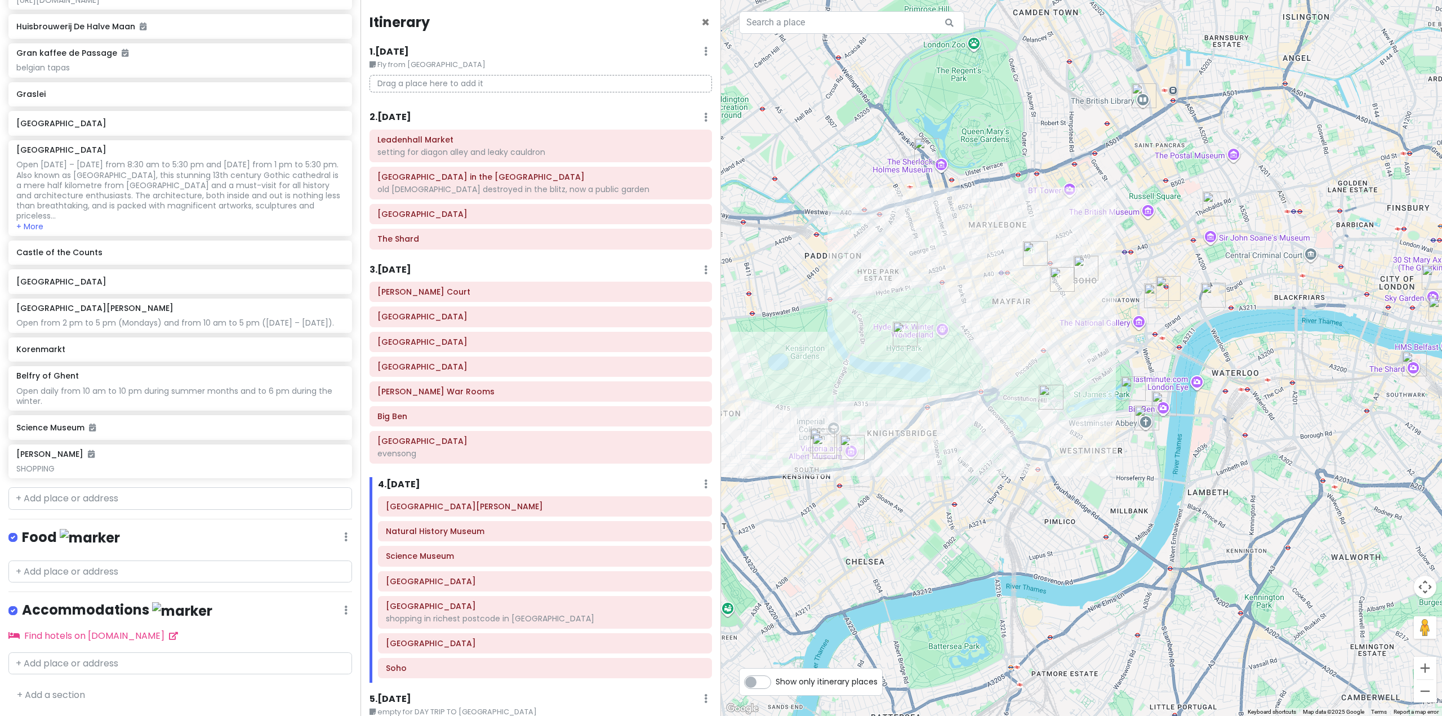
drag, startPoint x: 1111, startPoint y: 449, endPoint x: 1204, endPoint y: 325, distance: 155.3
click at [1204, 325] on div at bounding box center [1081, 358] width 721 height 716
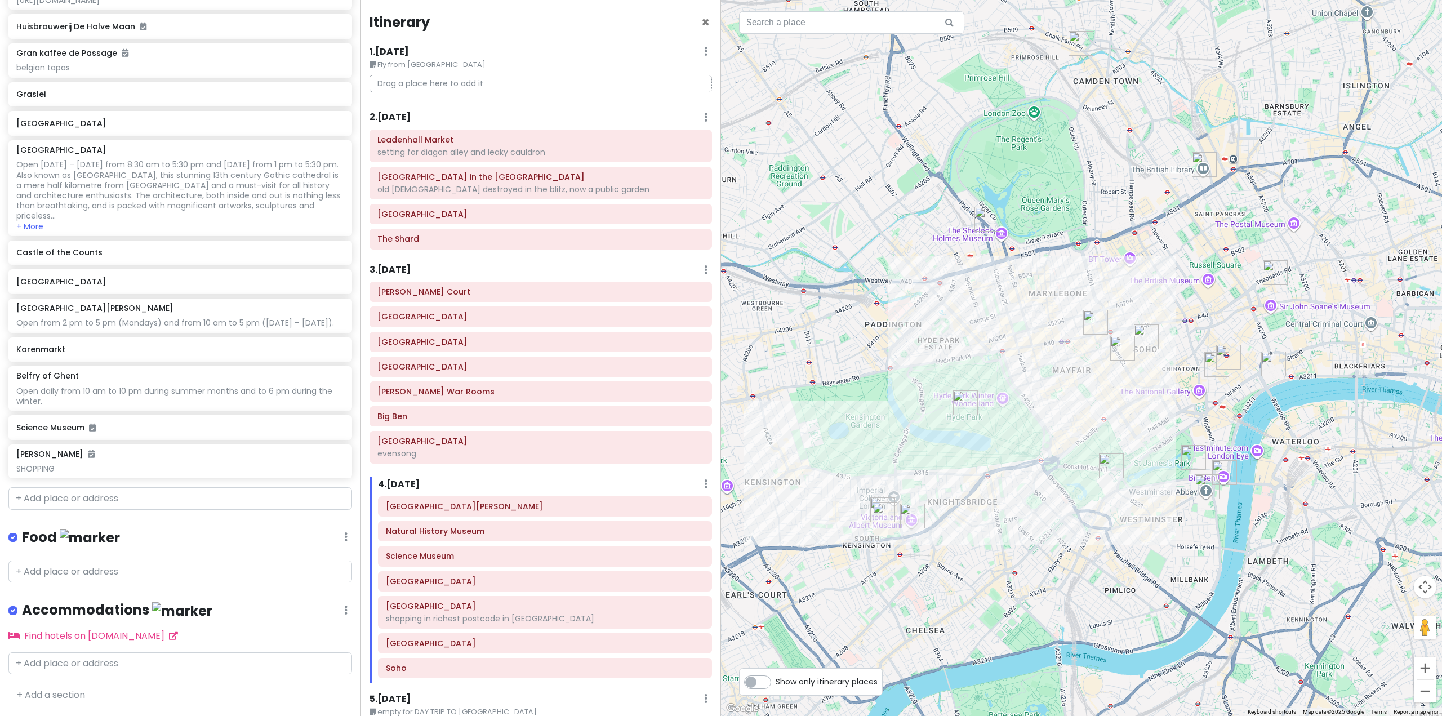
drag, startPoint x: 1122, startPoint y: 333, endPoint x: 1182, endPoint y: 403, distance: 92.3
click at [1182, 403] on div at bounding box center [1081, 358] width 721 height 716
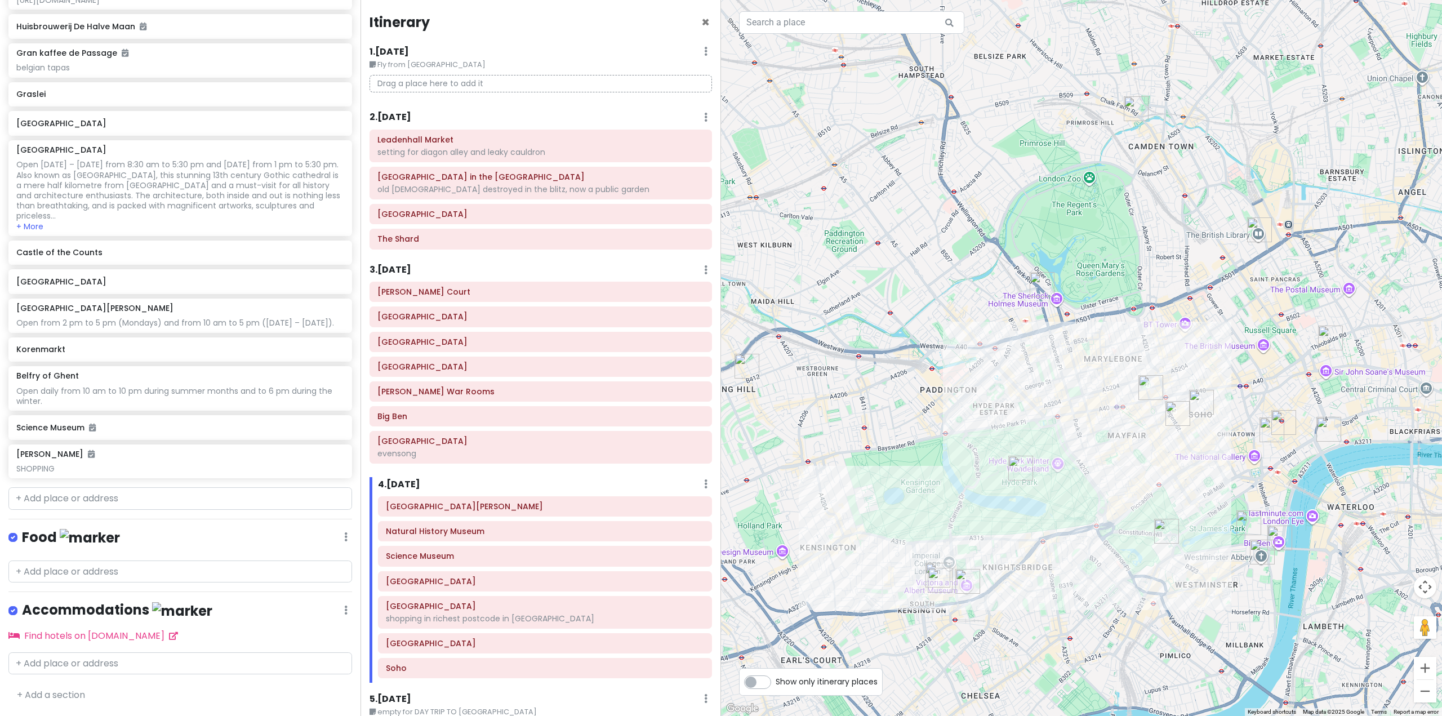
drag, startPoint x: 988, startPoint y: 429, endPoint x: 1028, endPoint y: 465, distance: 54.6
click at [1028, 465] on img "Hyde Park" at bounding box center [1020, 468] width 25 height 25
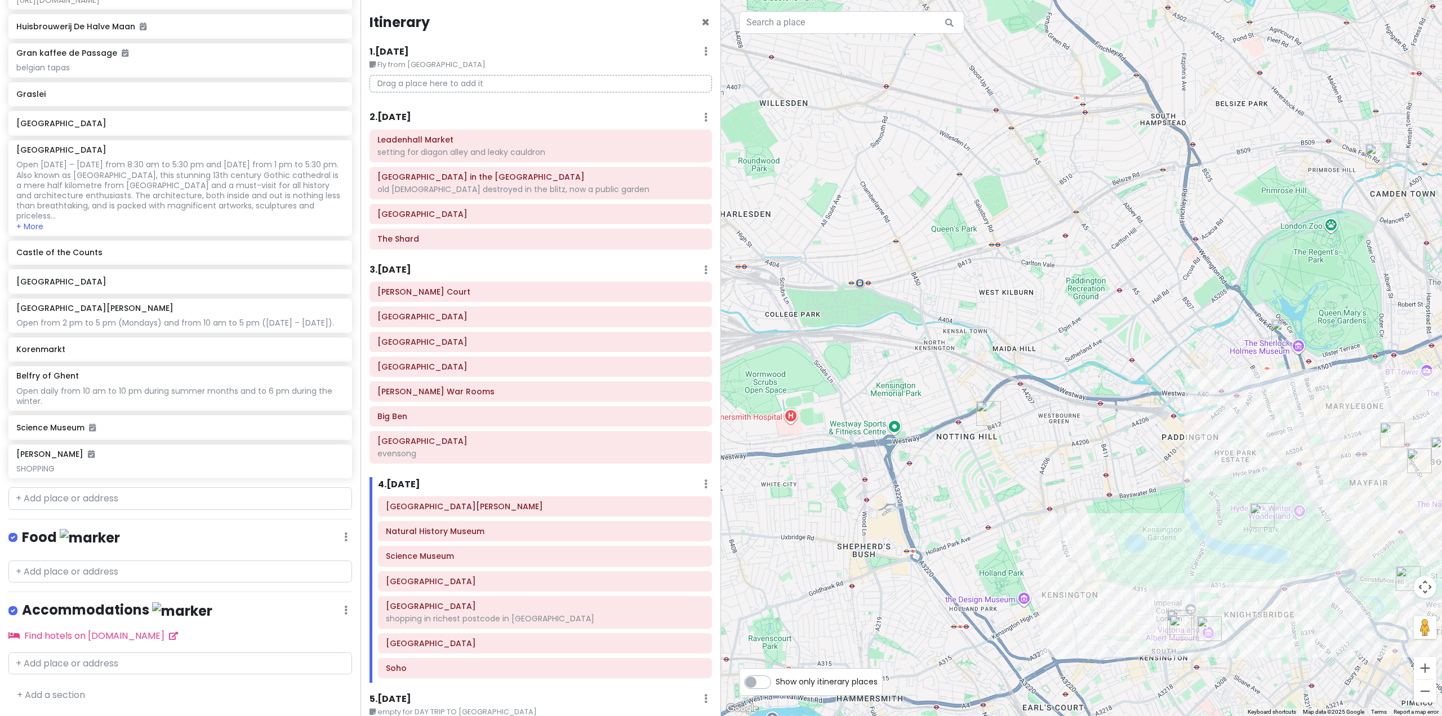
drag, startPoint x: 1008, startPoint y: 462, endPoint x: 1153, endPoint y: 459, distance: 144.8
click at [1153, 459] on div at bounding box center [1081, 358] width 721 height 716
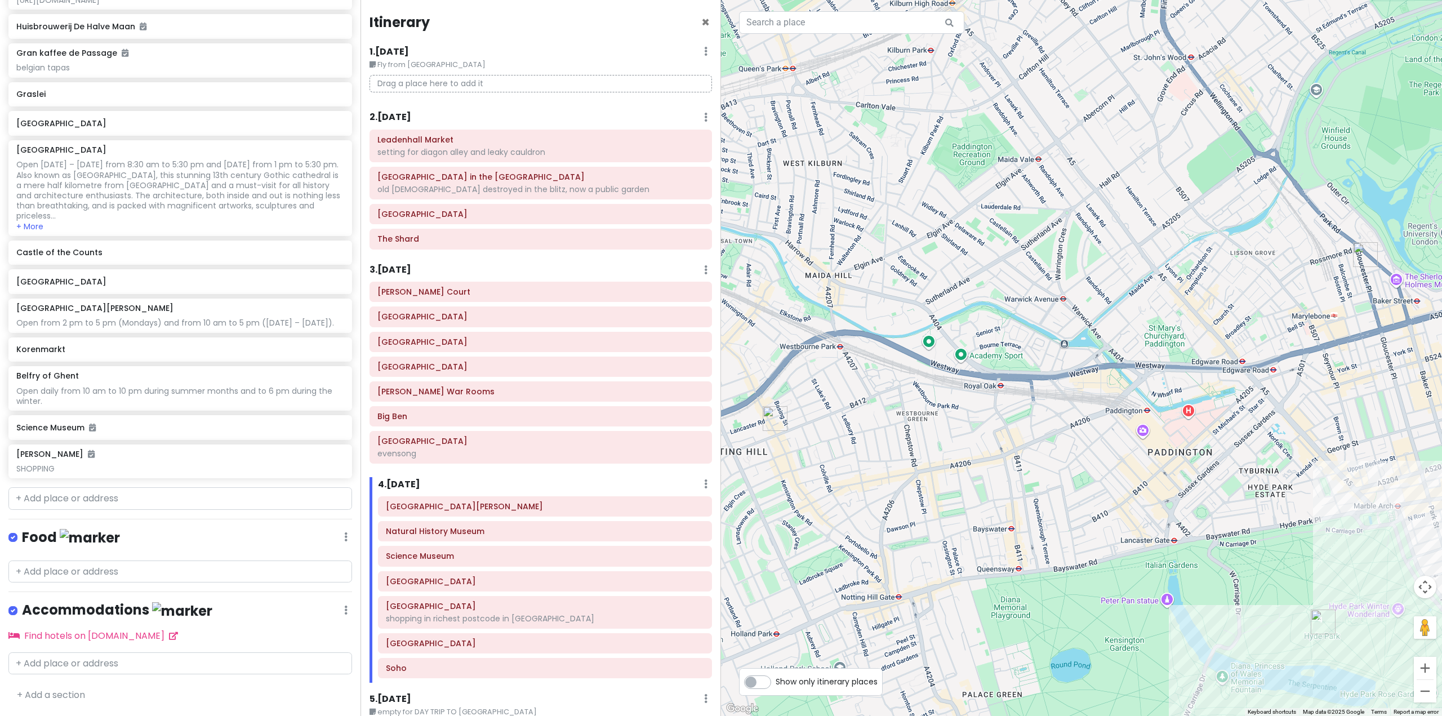
drag, startPoint x: 1099, startPoint y: 462, endPoint x: 981, endPoint y: 477, distance: 119.2
click at [981, 477] on div at bounding box center [1081, 358] width 721 height 716
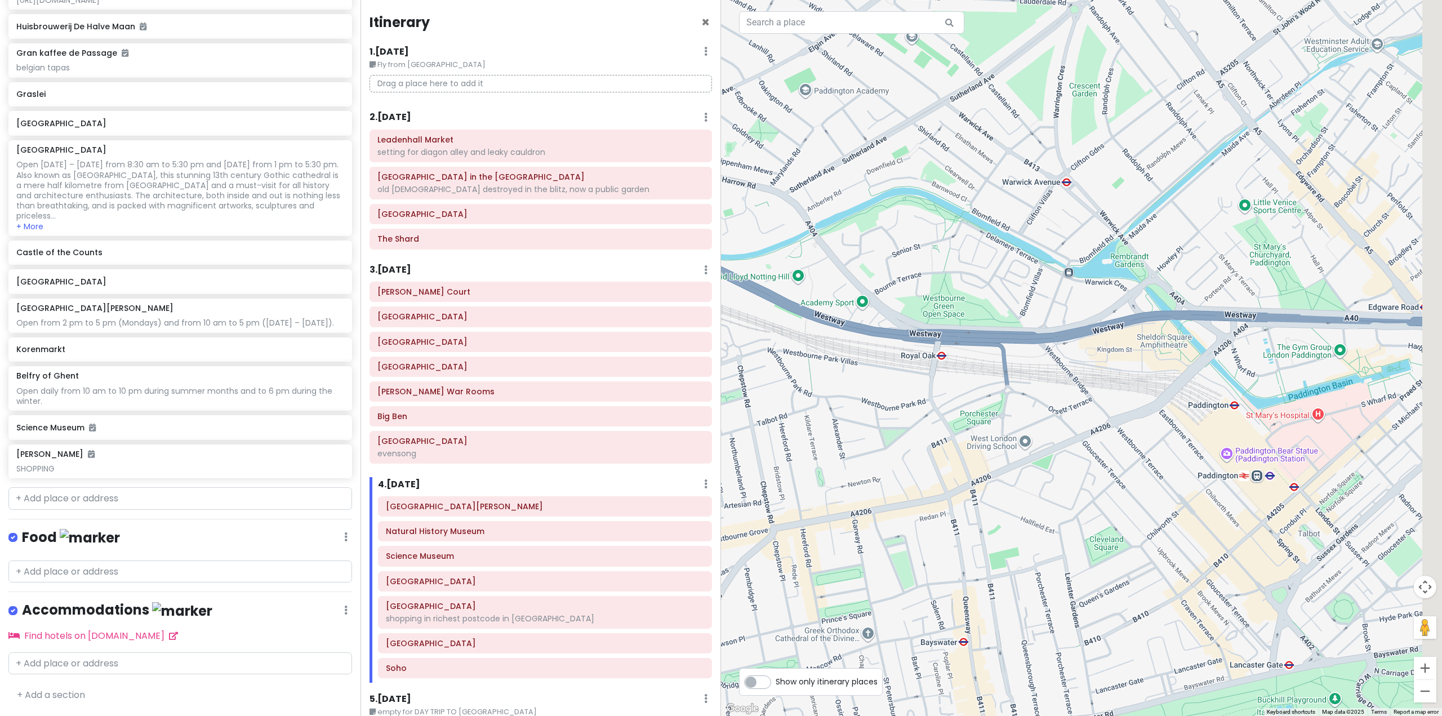
drag, startPoint x: 883, startPoint y: 501, endPoint x: 840, endPoint y: 528, distance: 50.5
click at [840, 528] on div at bounding box center [1081, 358] width 721 height 716
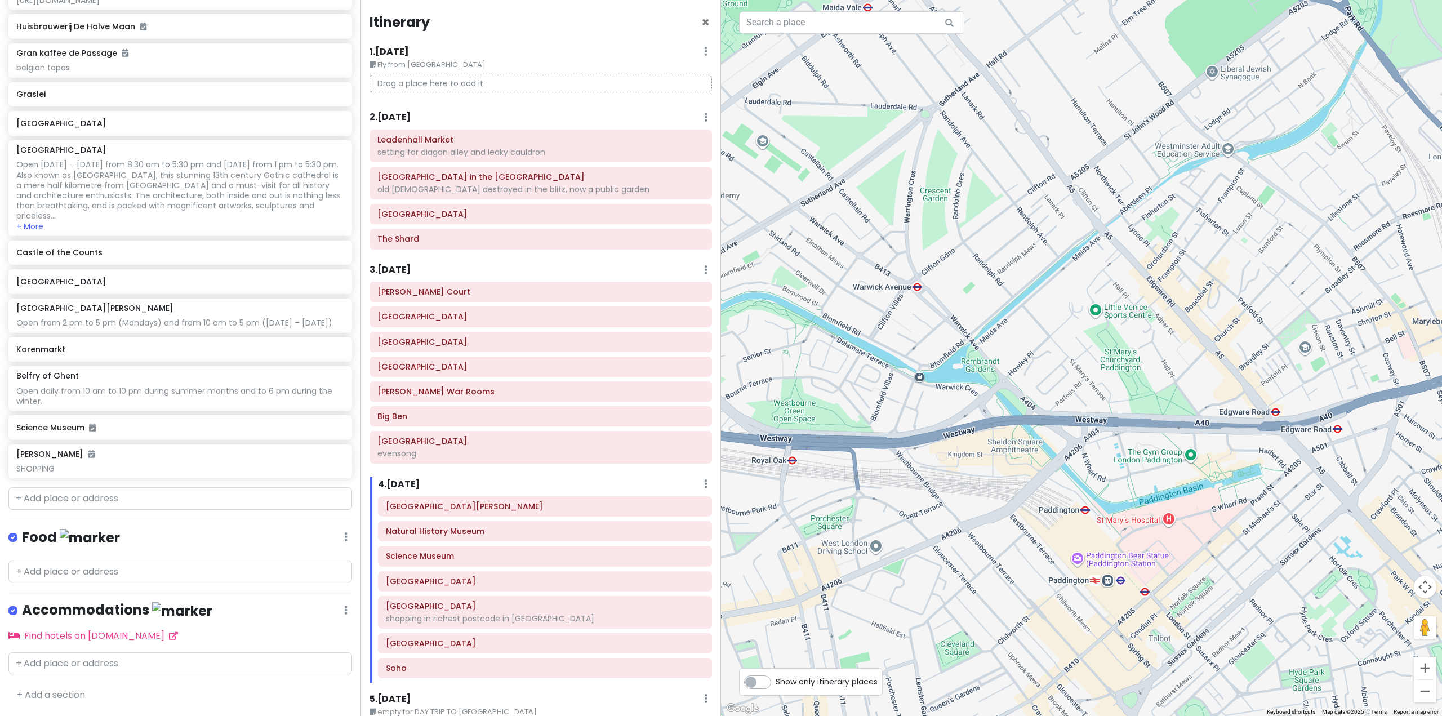
drag, startPoint x: 1218, startPoint y: 407, endPoint x: 1079, endPoint y: 472, distance: 154.0
click at [1089, 477] on div at bounding box center [1081, 358] width 721 height 716
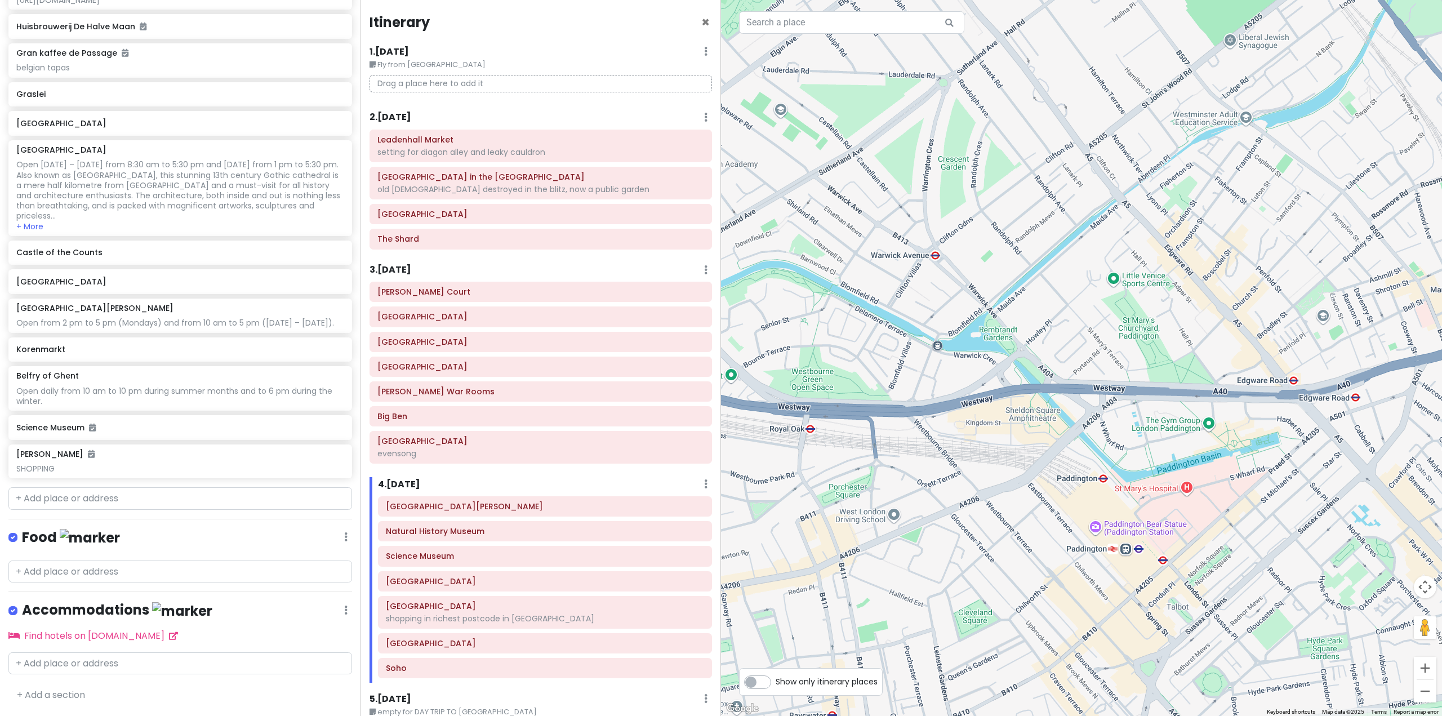
drag, startPoint x: 1016, startPoint y: 473, endPoint x: 1033, endPoint y: 446, distance: 32.1
click at [1033, 446] on div at bounding box center [1081, 358] width 721 height 716
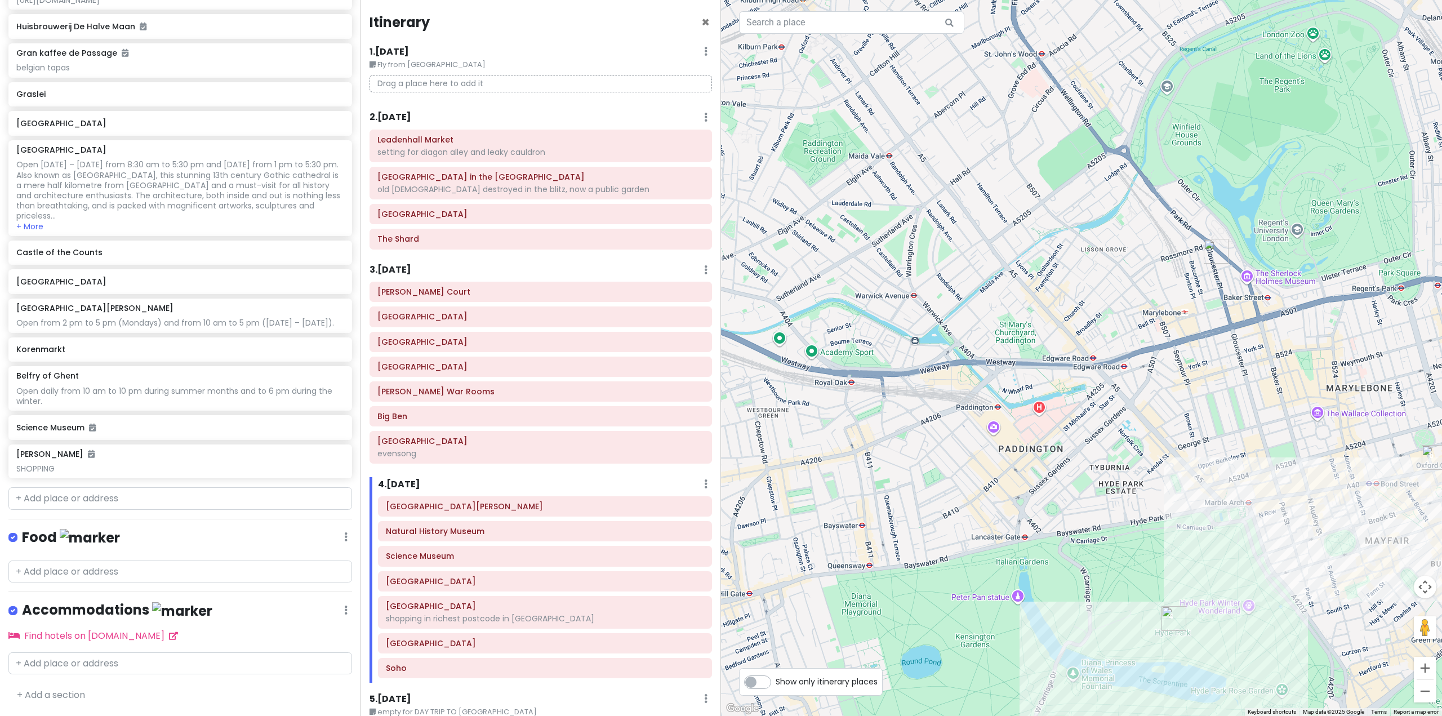
drag, startPoint x: 1093, startPoint y: 527, endPoint x: 998, endPoint y: 436, distance: 131.9
click at [1004, 437] on div at bounding box center [1081, 358] width 721 height 716
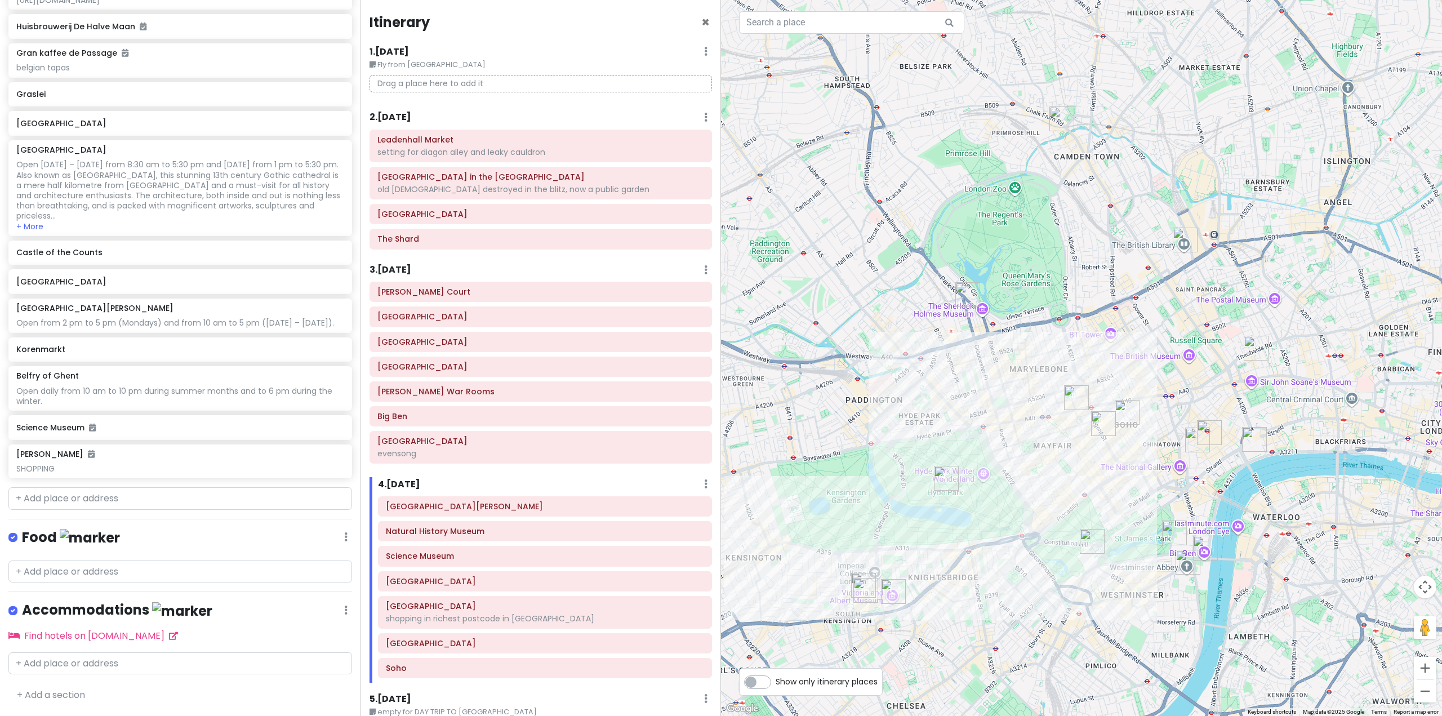
drag, startPoint x: 968, startPoint y: 455, endPoint x: 881, endPoint y: 458, distance: 87.4
click at [881, 458] on div at bounding box center [1081, 358] width 721 height 716
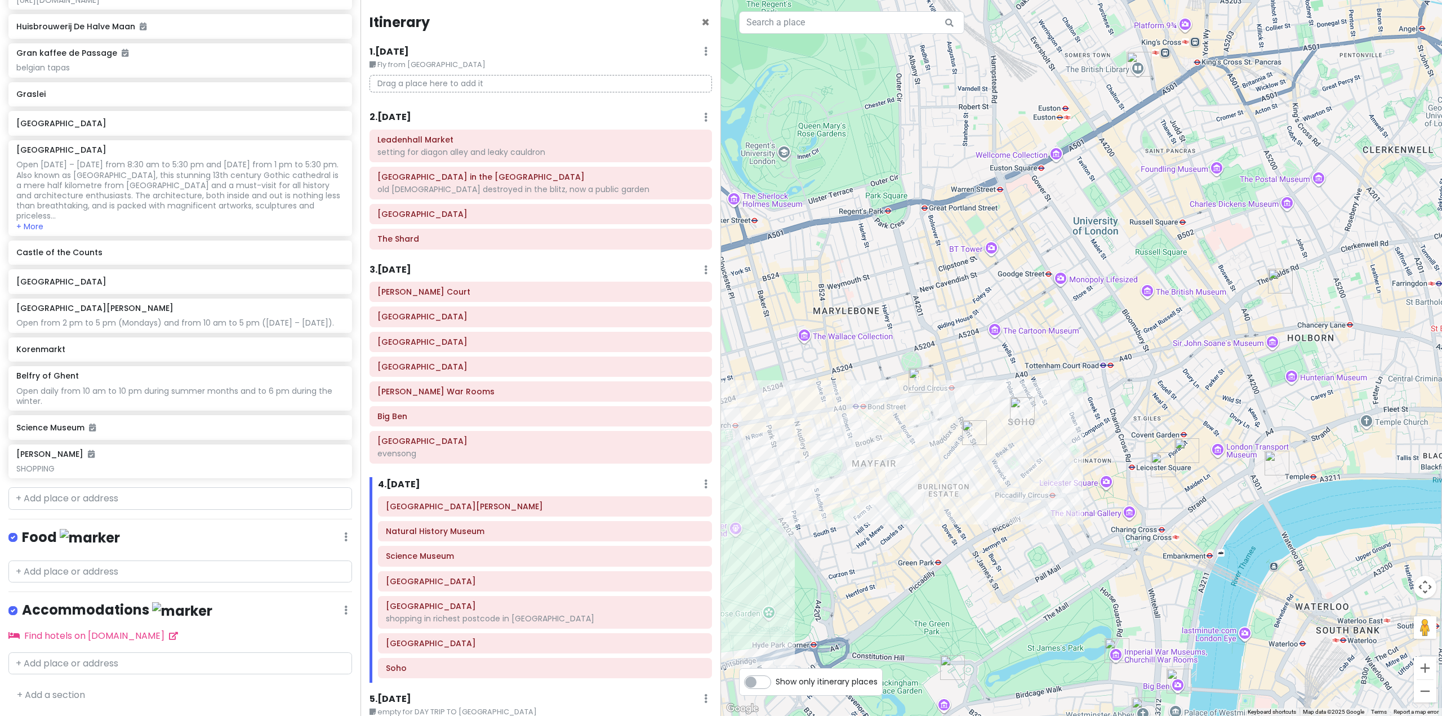
drag, startPoint x: 1258, startPoint y: 410, endPoint x: 1118, endPoint y: 461, distance: 149.3
click at [1118, 461] on div at bounding box center [1081, 358] width 721 height 716
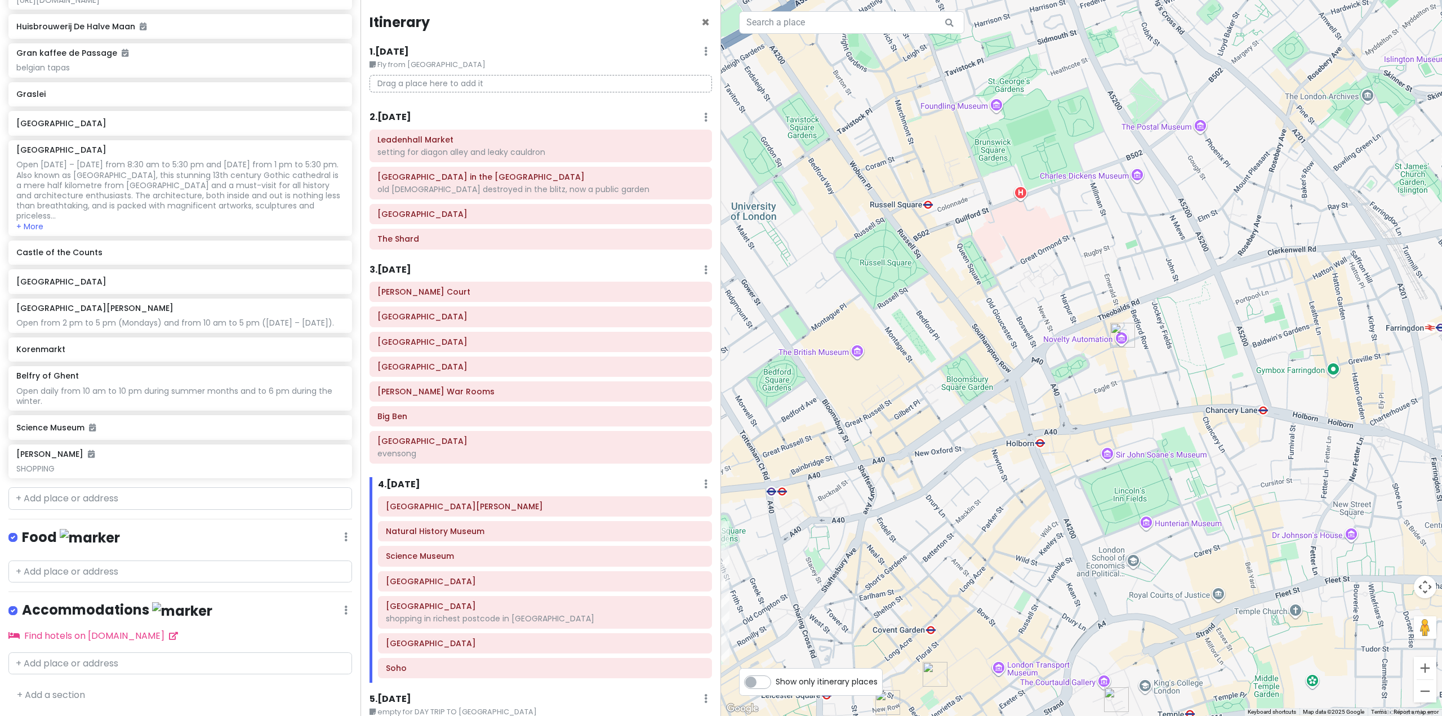
drag, startPoint x: 1203, startPoint y: 384, endPoint x: 1133, endPoint y: 492, distance: 128.8
click at [1133, 492] on div at bounding box center [1081, 358] width 721 height 716
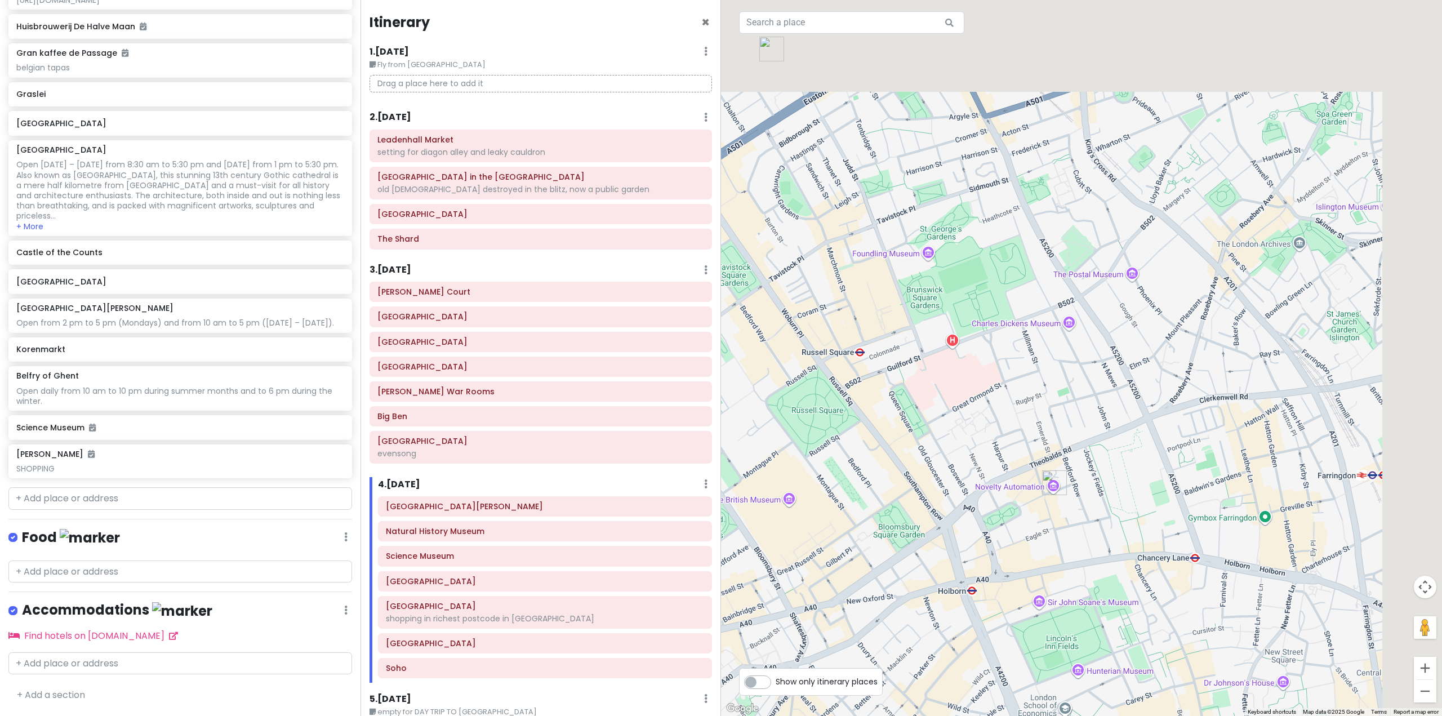
drag, startPoint x: 1230, startPoint y: 345, endPoint x: 1148, endPoint y: 514, distance: 187.4
click at [1149, 512] on div at bounding box center [1081, 358] width 721 height 716
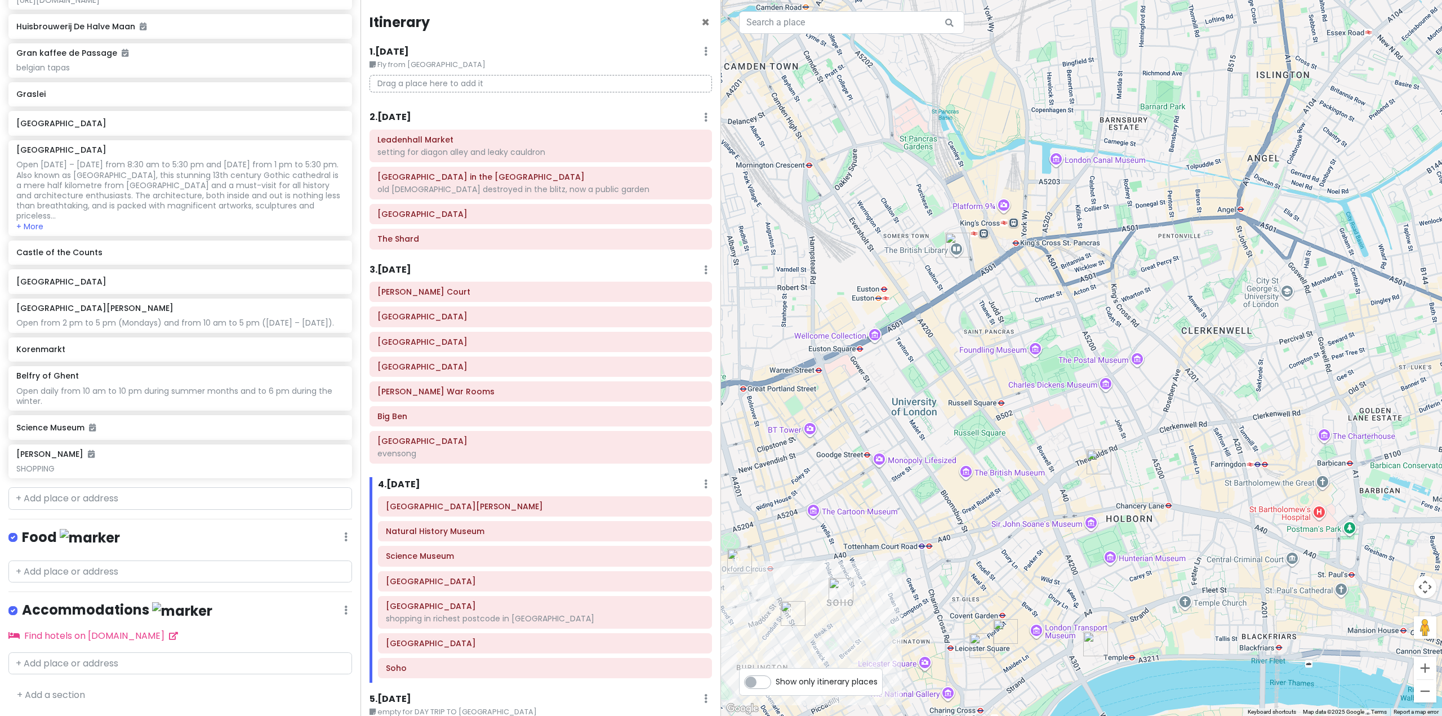
click at [1017, 496] on div at bounding box center [1081, 358] width 721 height 716
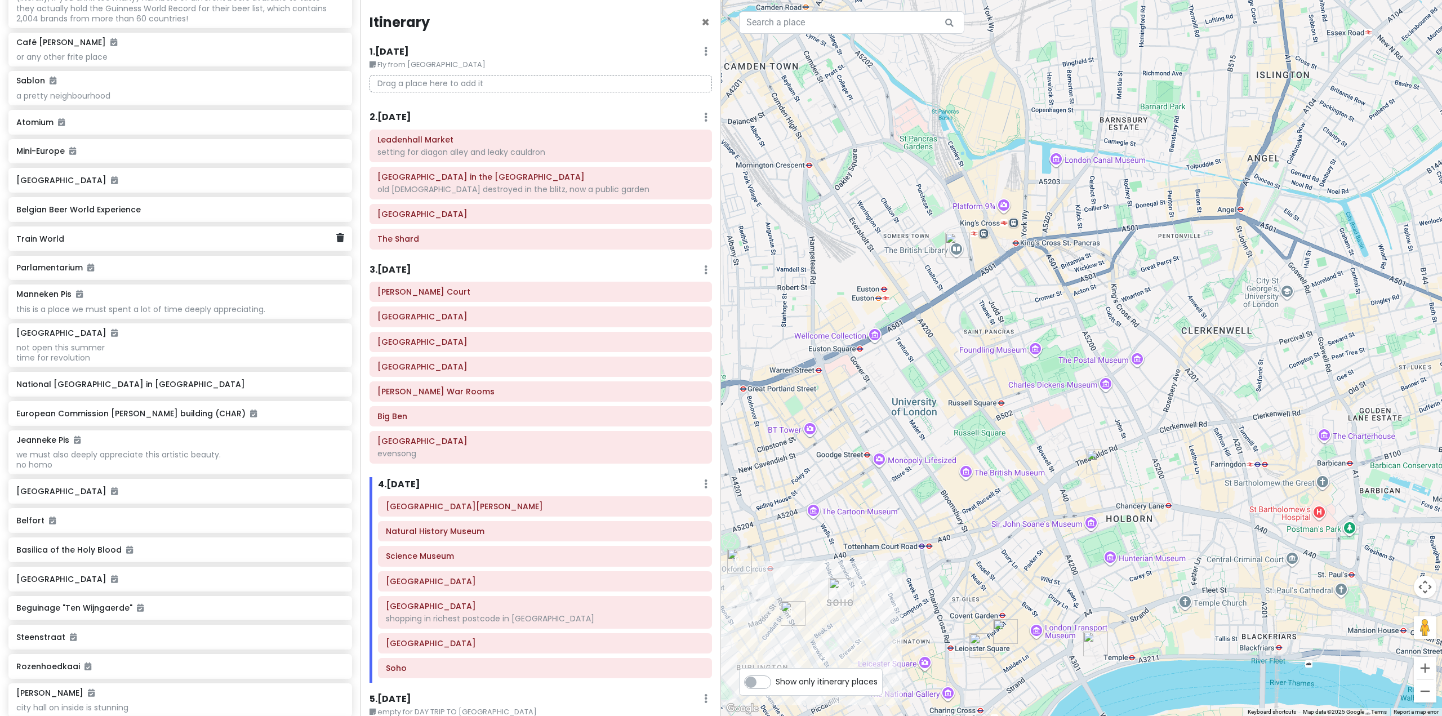
scroll to position [4223, 0]
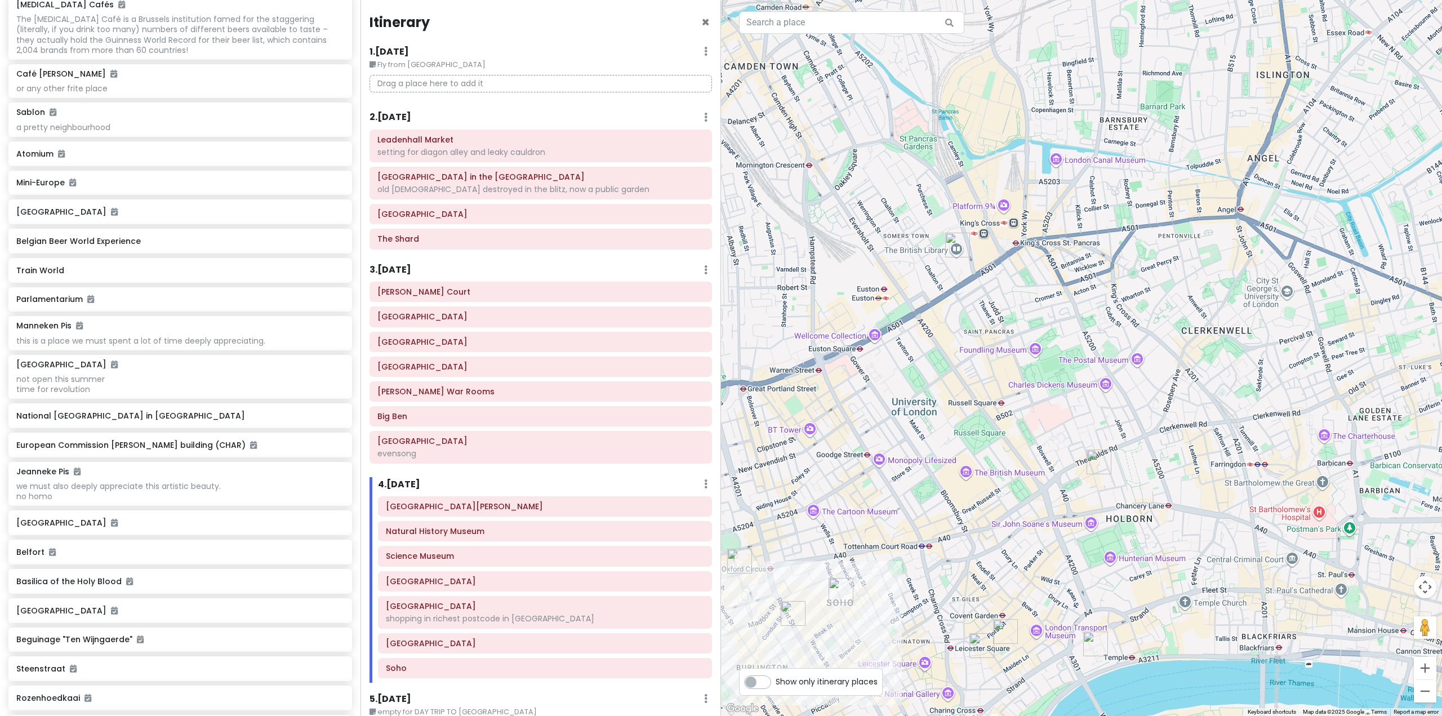
click at [411, 117] on h6 "2 . [DATE]" at bounding box center [391, 118] width 42 height 12
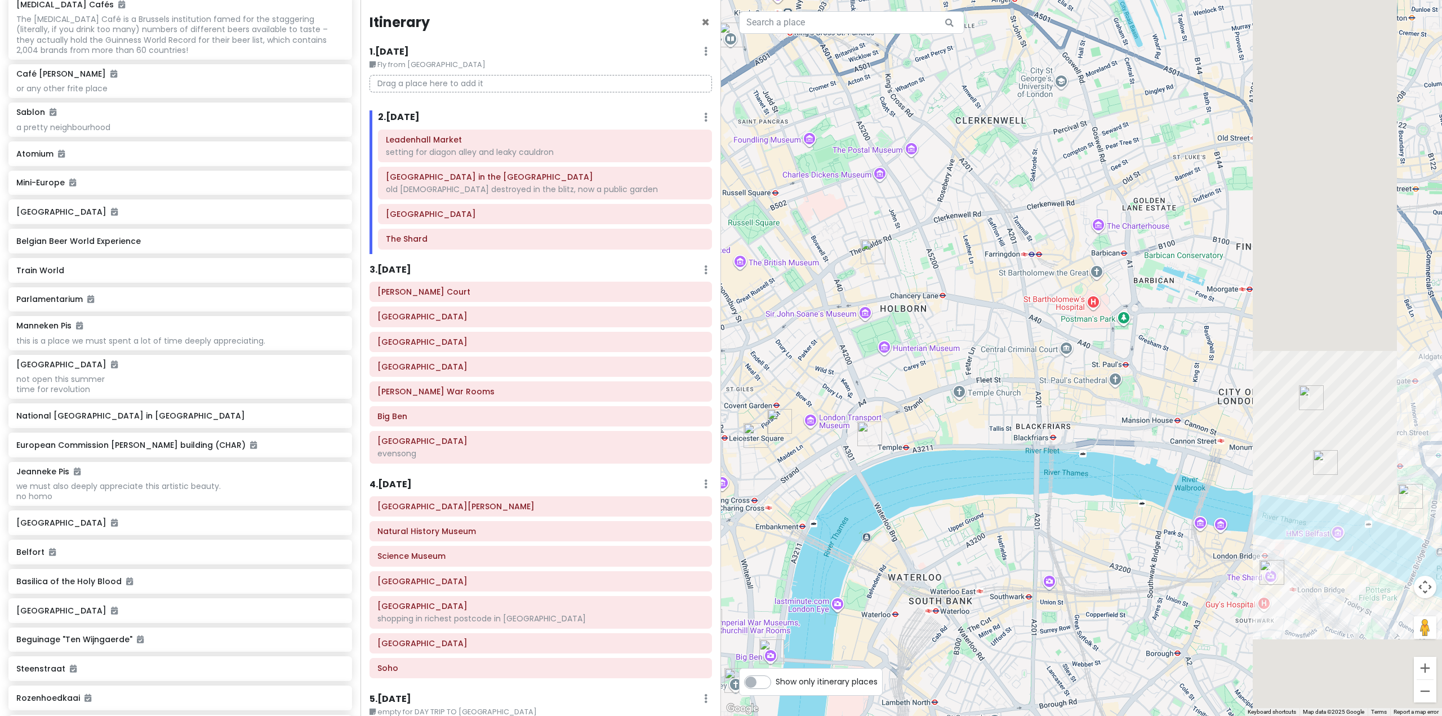
drag, startPoint x: 1040, startPoint y: 517, endPoint x: 750, endPoint y: 327, distance: 347.2
click at [738, 318] on div at bounding box center [1081, 358] width 721 height 716
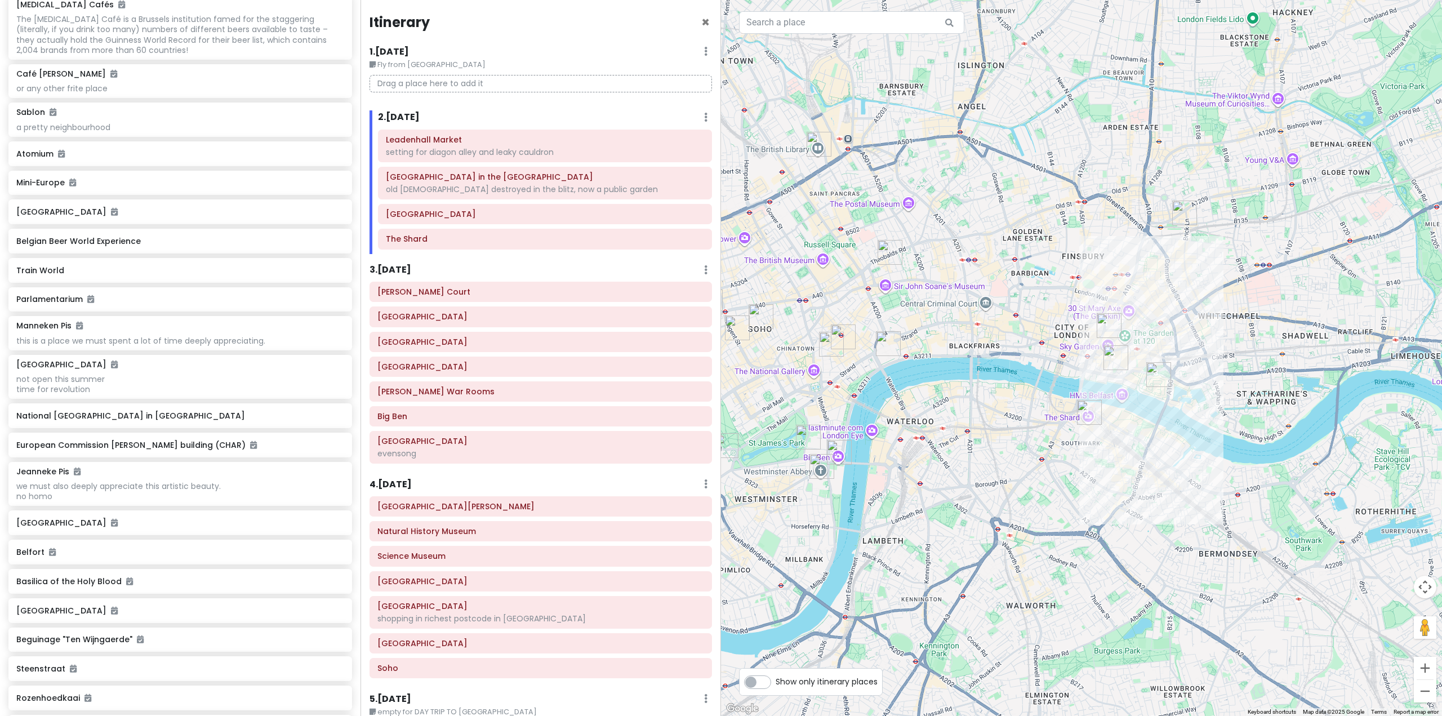
click at [399, 265] on h6 "3 . [DATE]" at bounding box center [391, 270] width 42 height 12
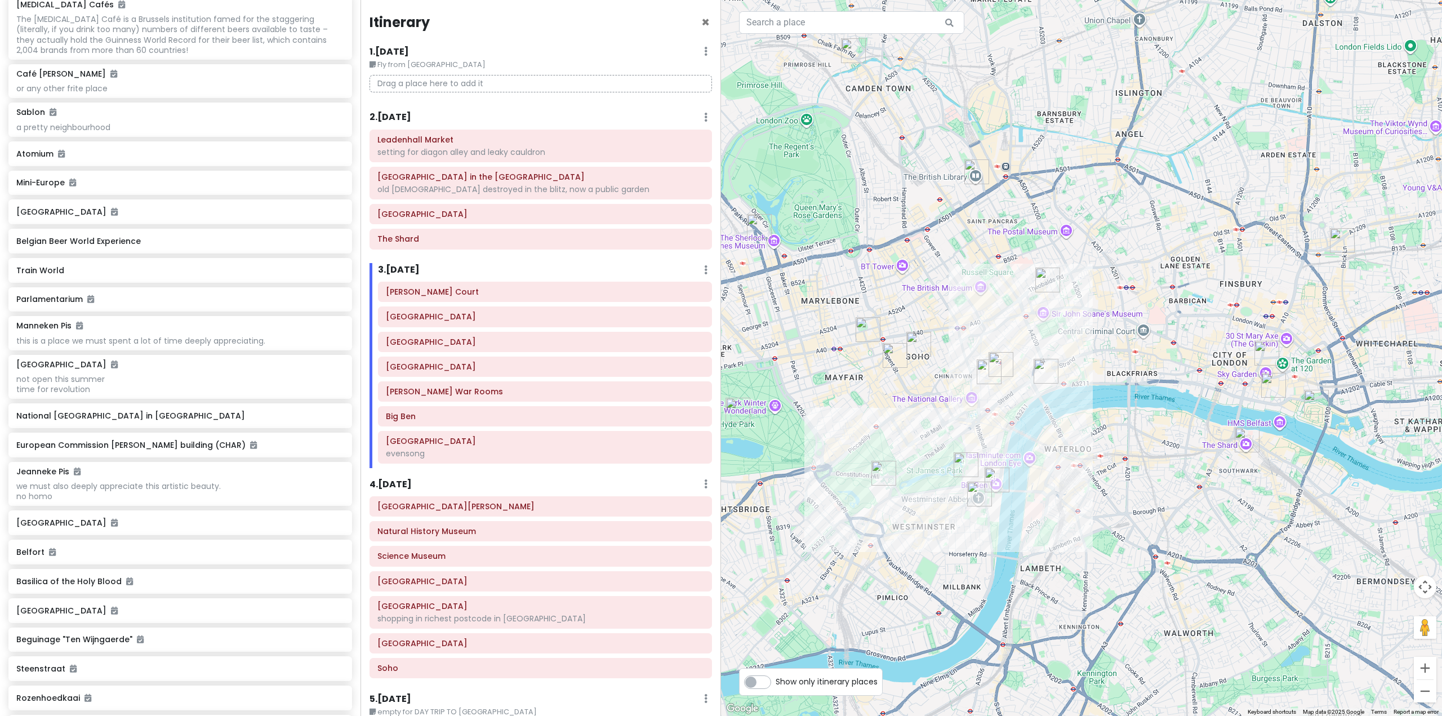
drag, startPoint x: 967, startPoint y: 410, endPoint x: 1115, endPoint y: 433, distance: 149.9
click at [1115, 433] on div at bounding box center [1081, 358] width 721 height 716
click at [412, 486] on h6 "4 . [DATE]" at bounding box center [391, 485] width 42 height 12
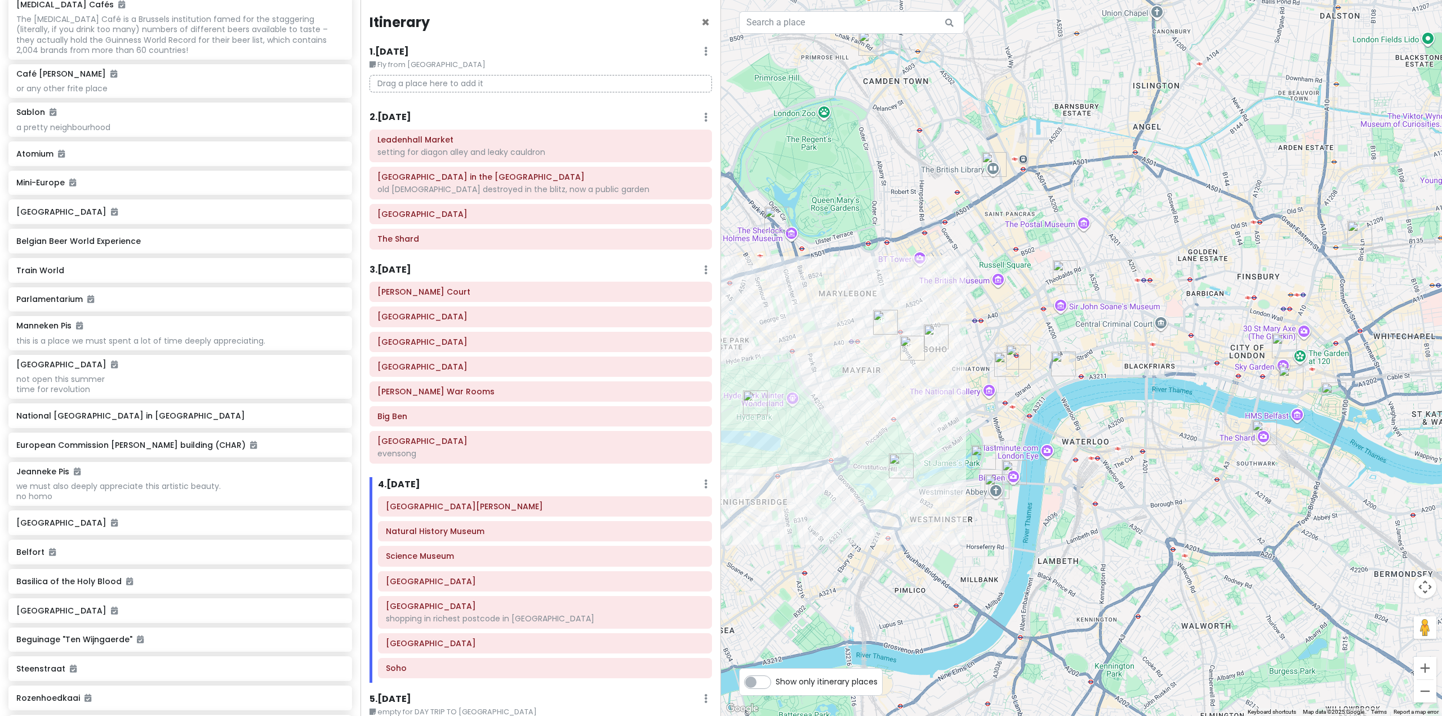
drag, startPoint x: 885, startPoint y: 450, endPoint x: 856, endPoint y: 435, distance: 32.8
click at [856, 435] on div at bounding box center [1081, 358] width 721 height 716
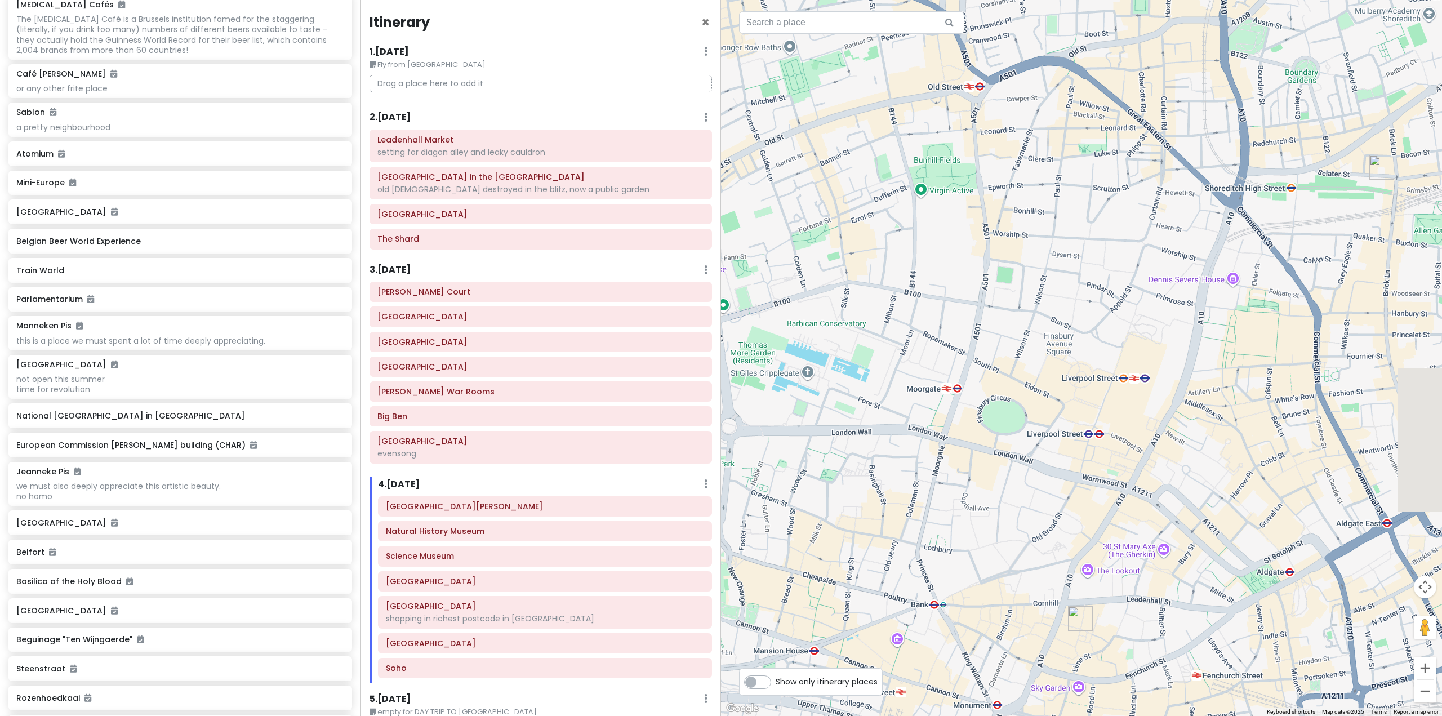
drag, startPoint x: 1283, startPoint y: 278, endPoint x: 1128, endPoint y: 343, distance: 168.1
click at [1128, 343] on div at bounding box center [1081, 358] width 721 height 716
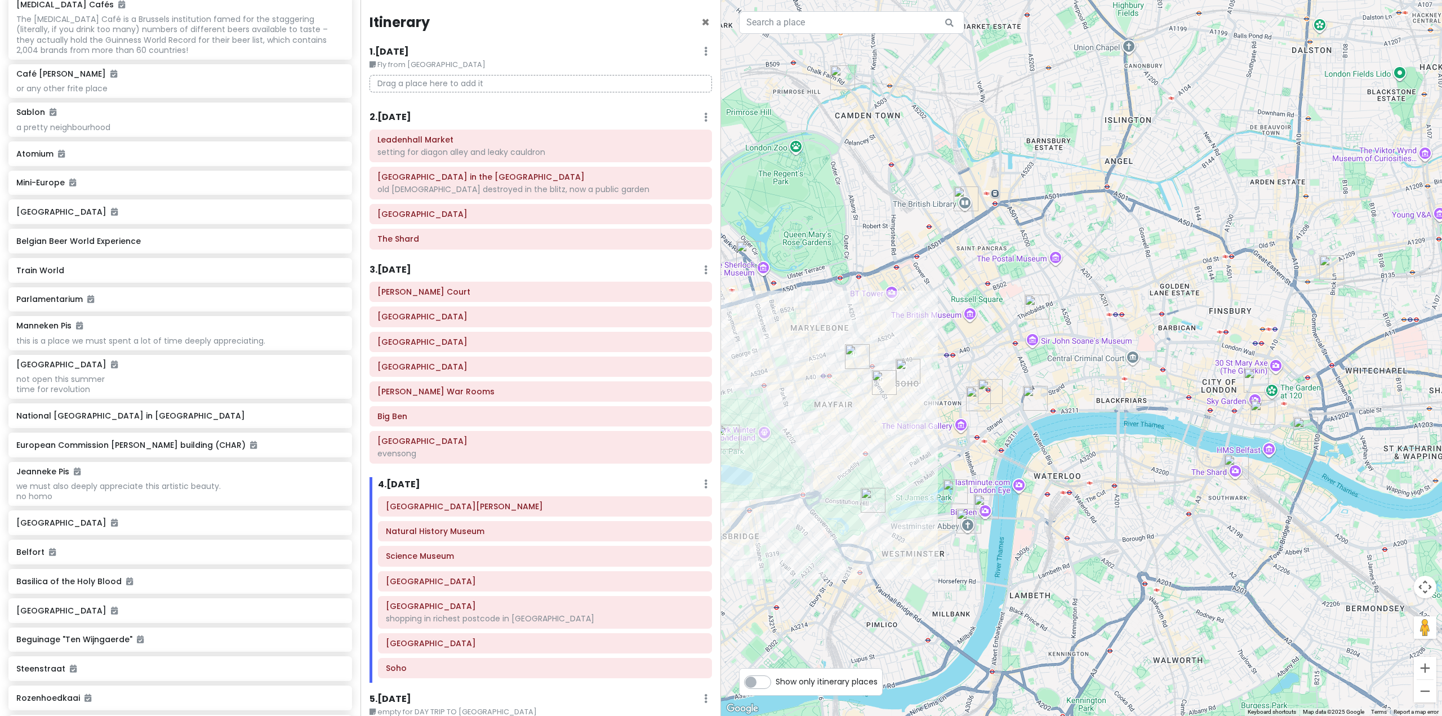
drag, startPoint x: 1043, startPoint y: 321, endPoint x: 1177, endPoint y: 333, distance: 134.1
click at [1177, 333] on div at bounding box center [1081, 358] width 721 height 716
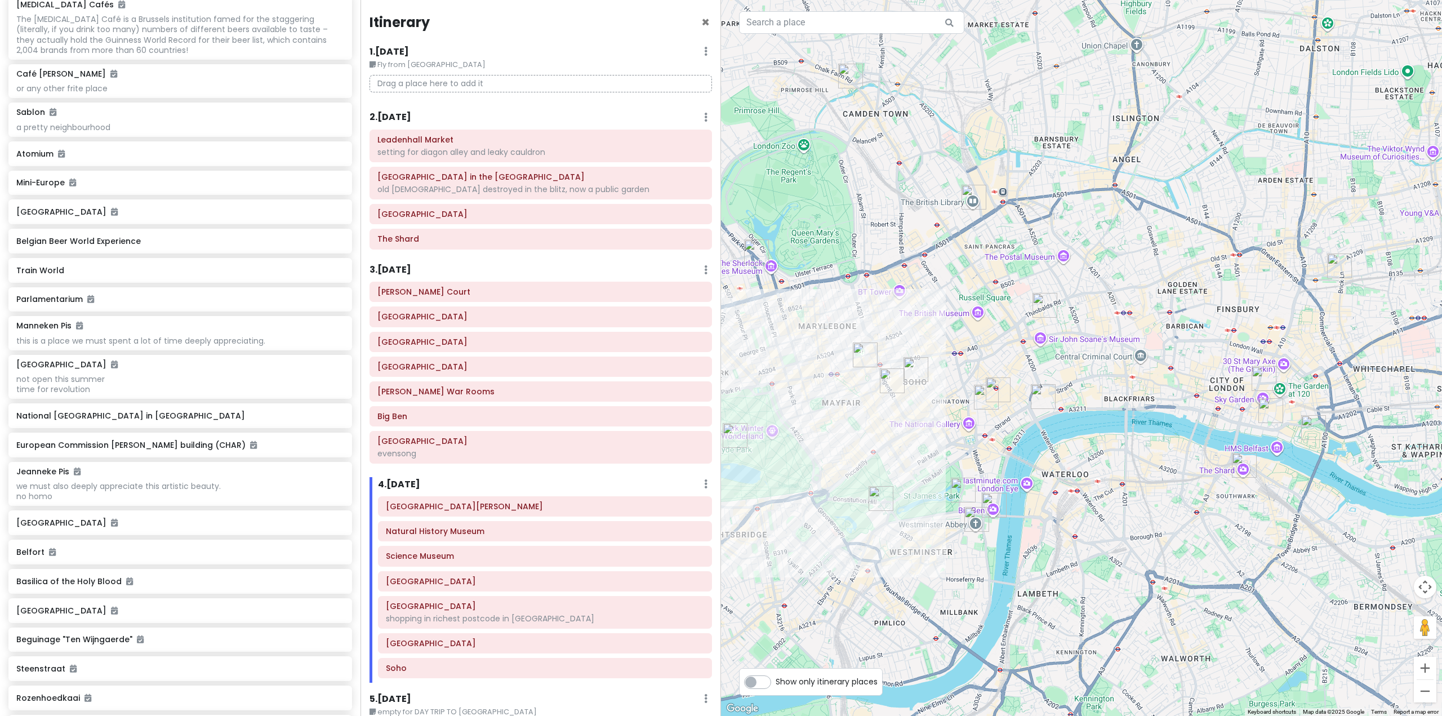
click at [1336, 263] on img "Brick Lane Market" at bounding box center [1339, 266] width 25 height 25
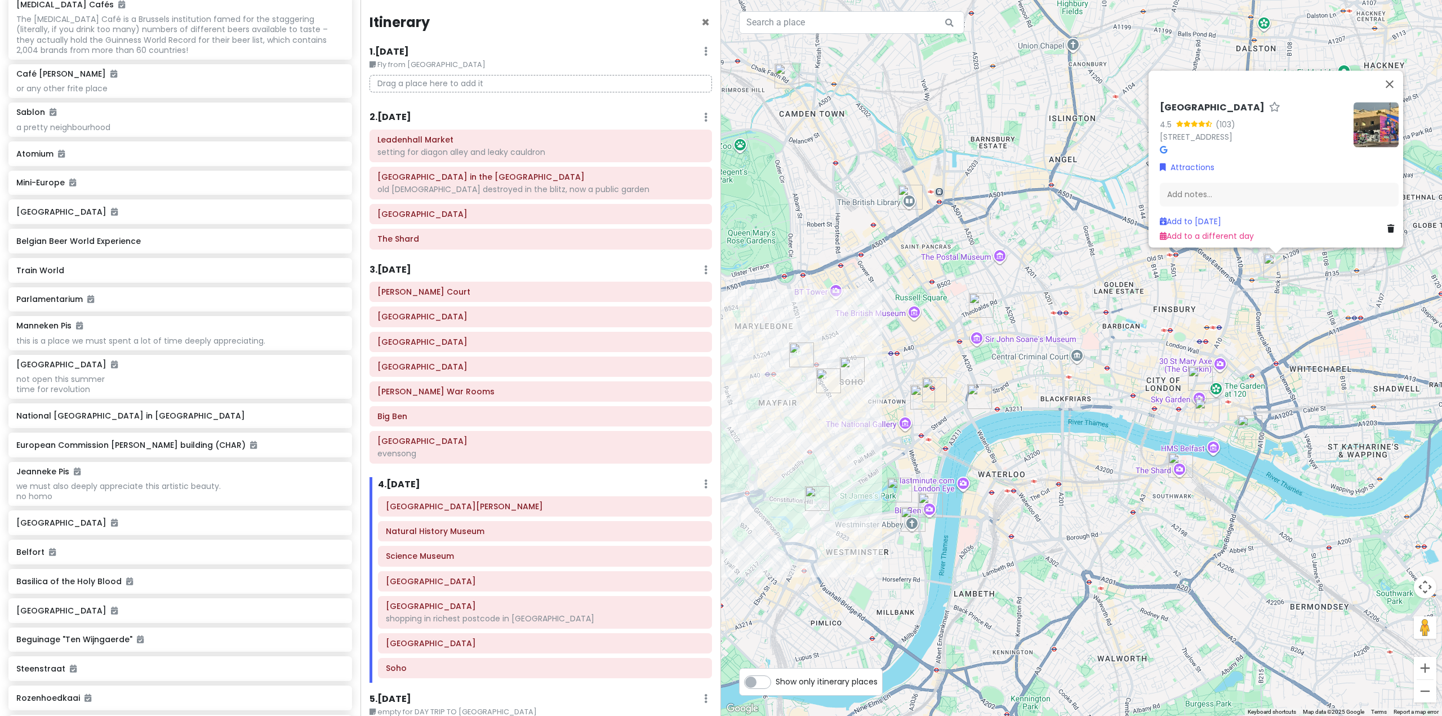
click at [1155, 315] on div "Brick Lane Market 4.5 (103) [STREET_ADDRESS] Attractions Add notes... Add to [D…" at bounding box center [1081, 358] width 721 height 716
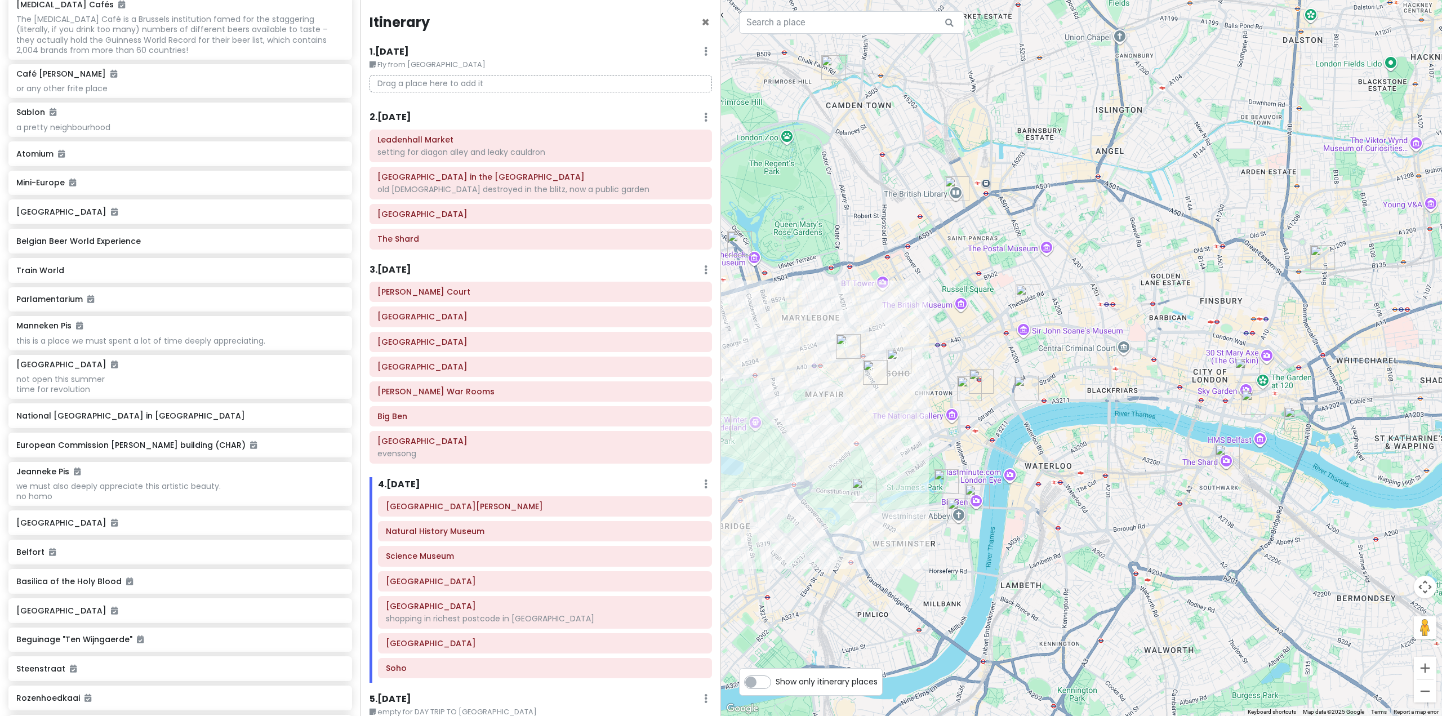
drag, startPoint x: 1140, startPoint y: 315, endPoint x: 1189, endPoint y: 306, distance: 49.2
click at [1189, 306] on div at bounding box center [1081, 358] width 721 height 716
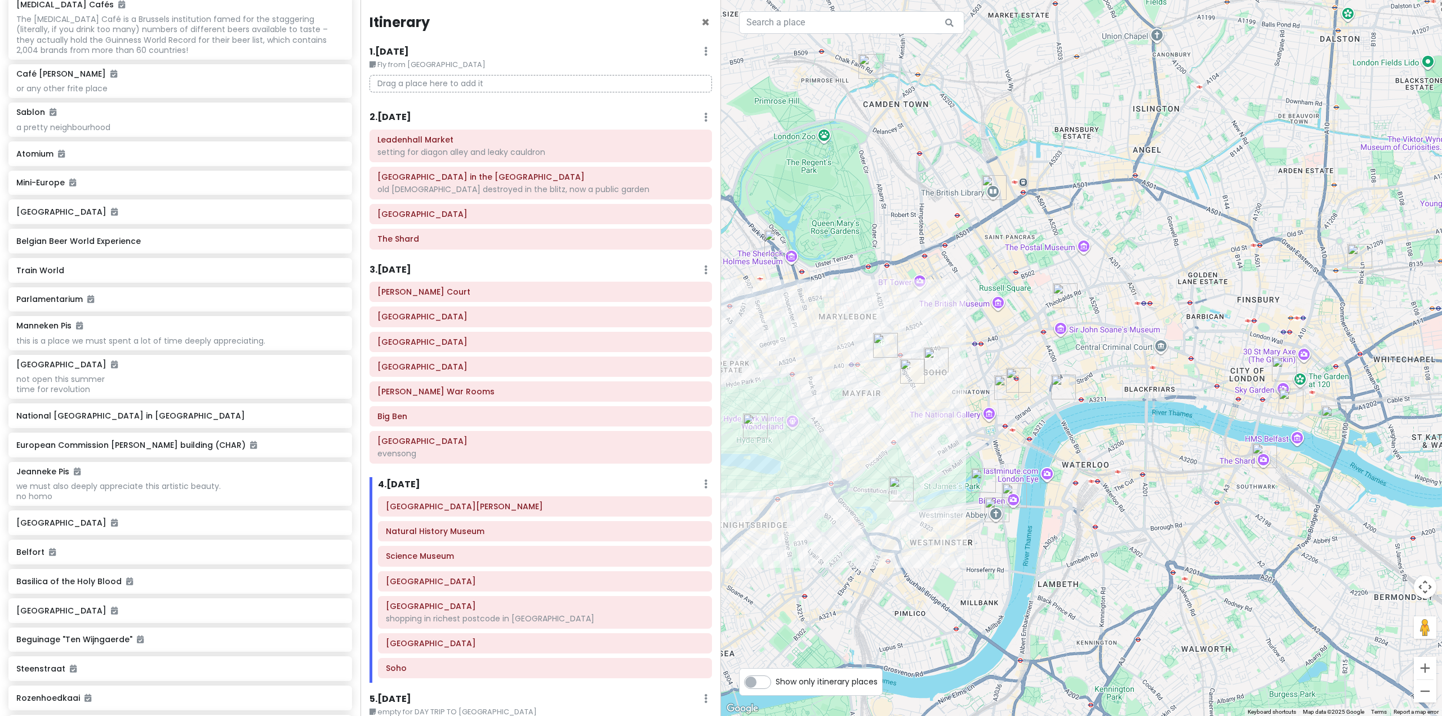
drag, startPoint x: 1185, startPoint y: 307, endPoint x: 1222, endPoint y: 307, distance: 37.2
click at [1222, 307] on div at bounding box center [1081, 358] width 721 height 716
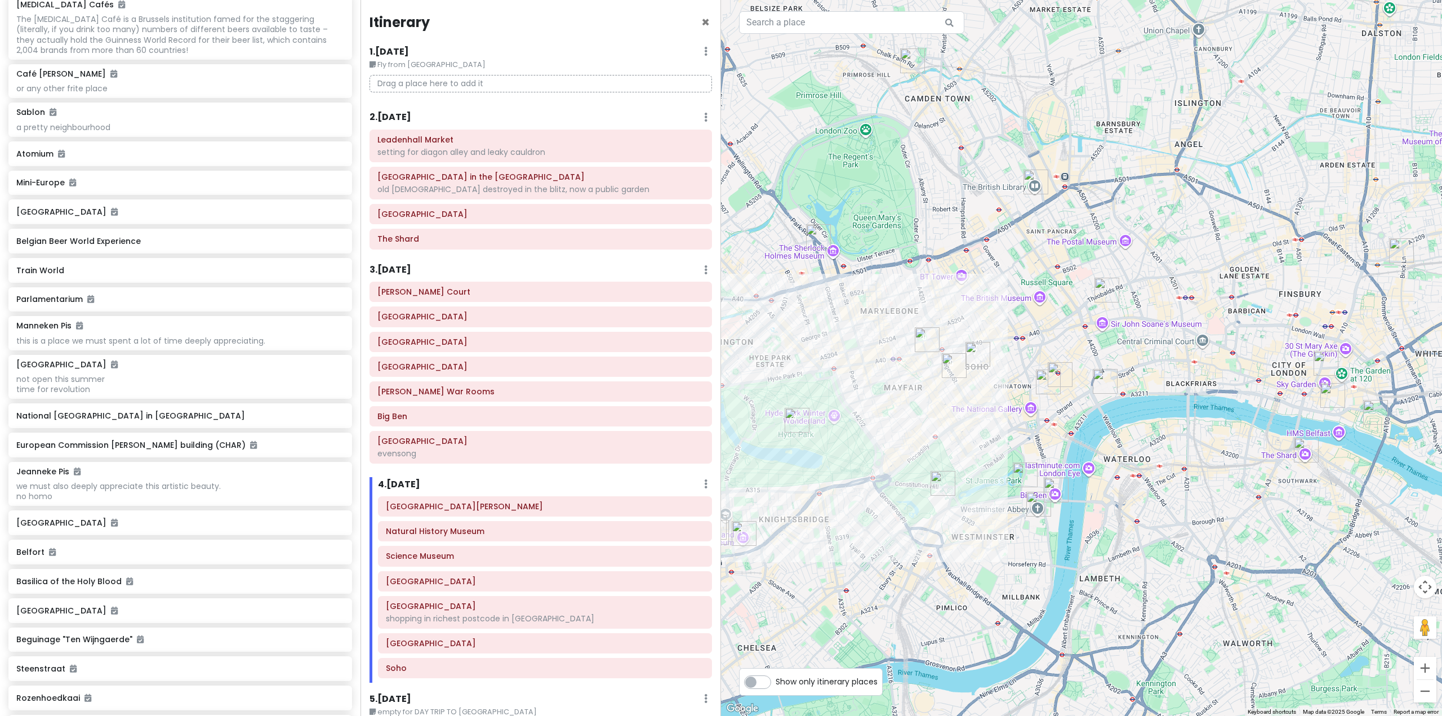
drag, startPoint x: 1211, startPoint y: 312, endPoint x: 1255, endPoint y: 304, distance: 44.5
click at [1255, 304] on div at bounding box center [1081, 358] width 721 height 716
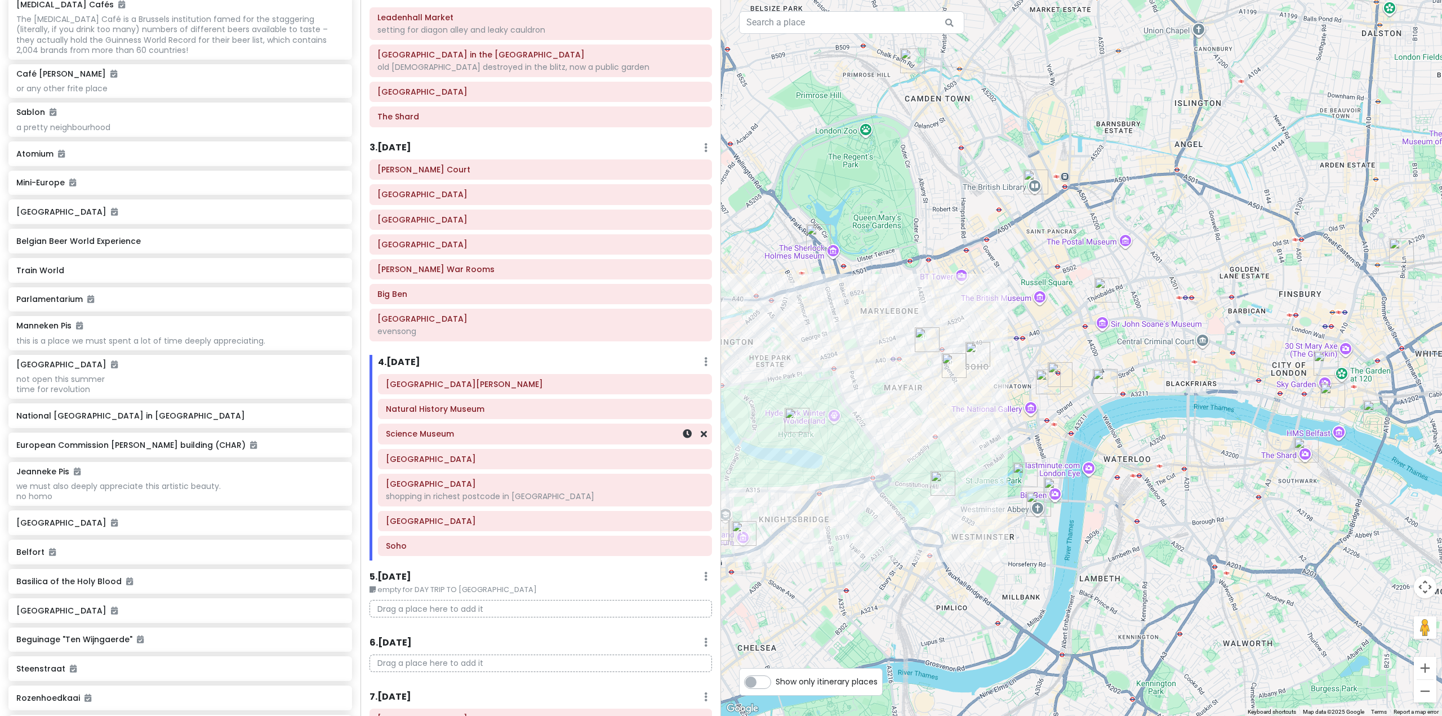
scroll to position [282, 0]
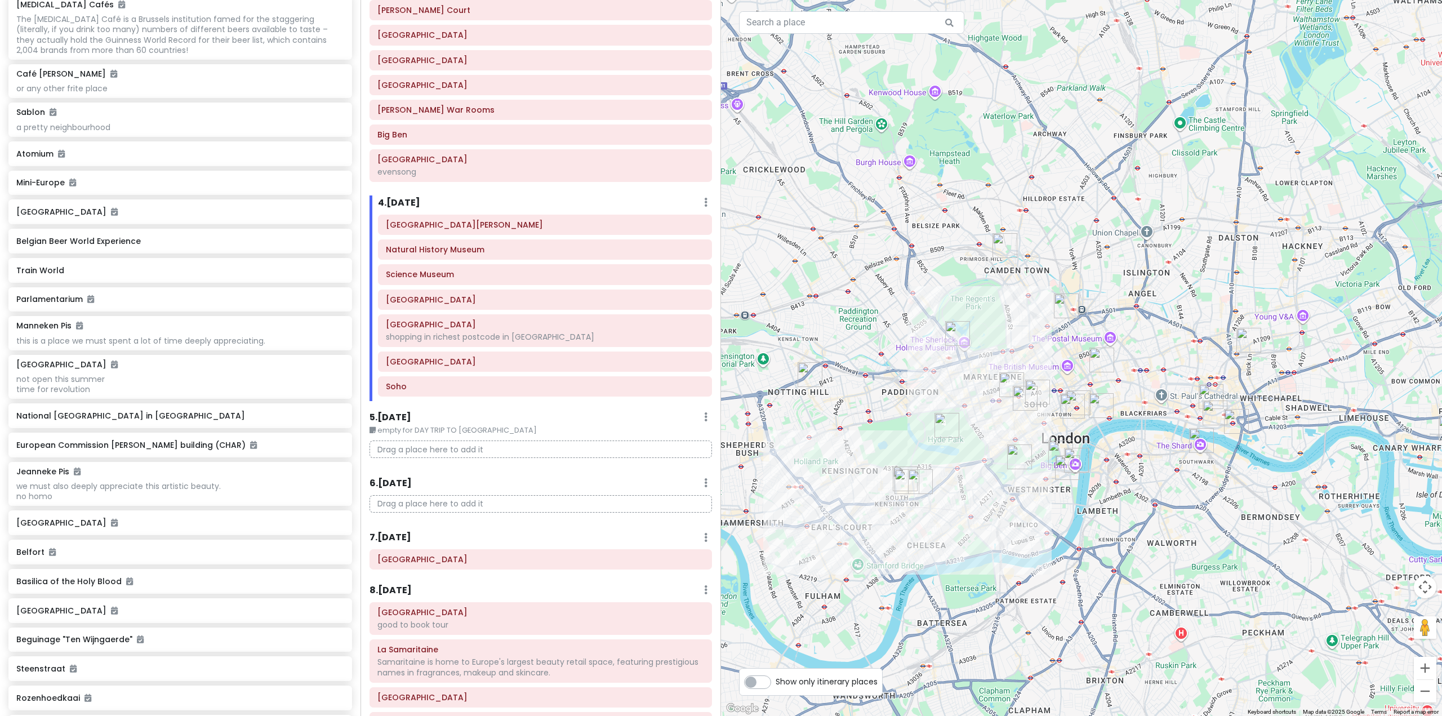
drag, startPoint x: 1072, startPoint y: 493, endPoint x: 1029, endPoint y: 451, distance: 60.5
click at [1029, 451] on img "Buckingham Palace" at bounding box center [1019, 456] width 25 height 25
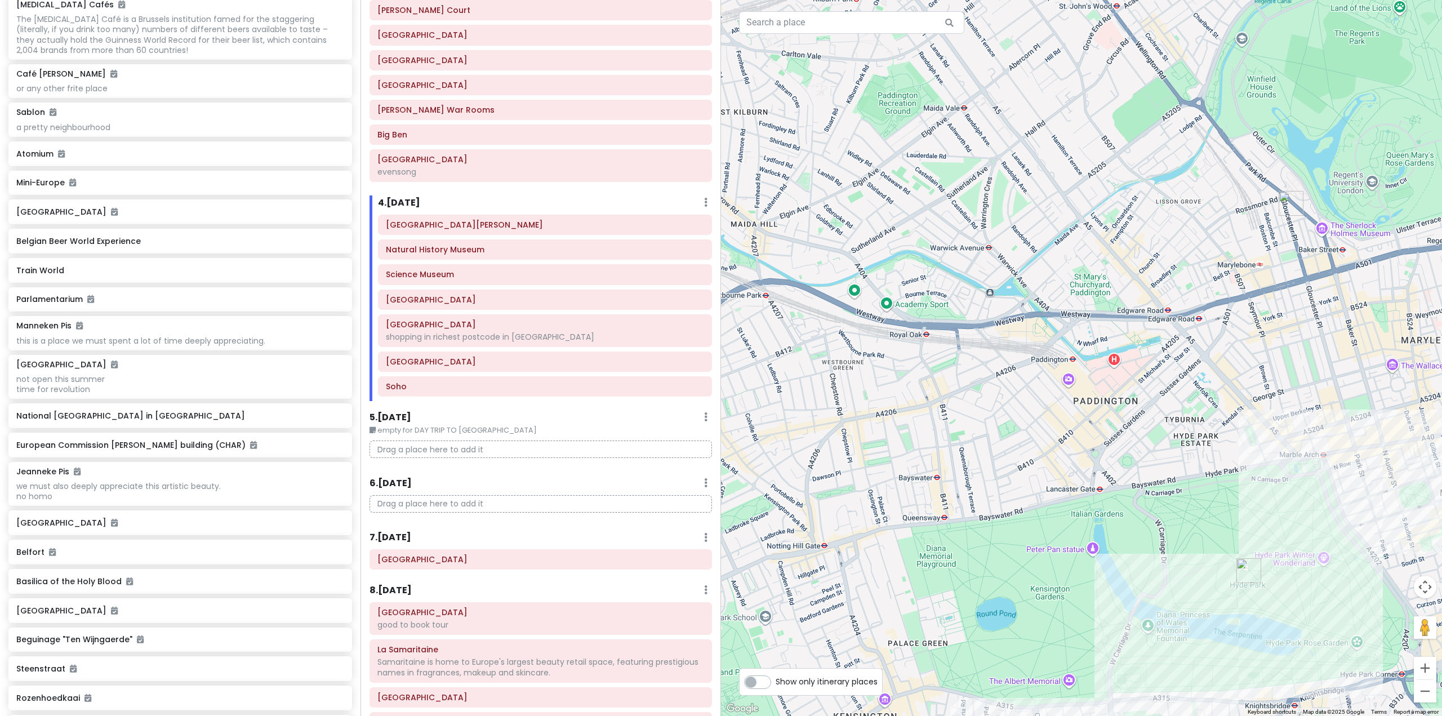
drag, startPoint x: 941, startPoint y: 255, endPoint x: 892, endPoint y: 339, distance: 97.2
click at [892, 339] on div at bounding box center [1081, 358] width 721 height 716
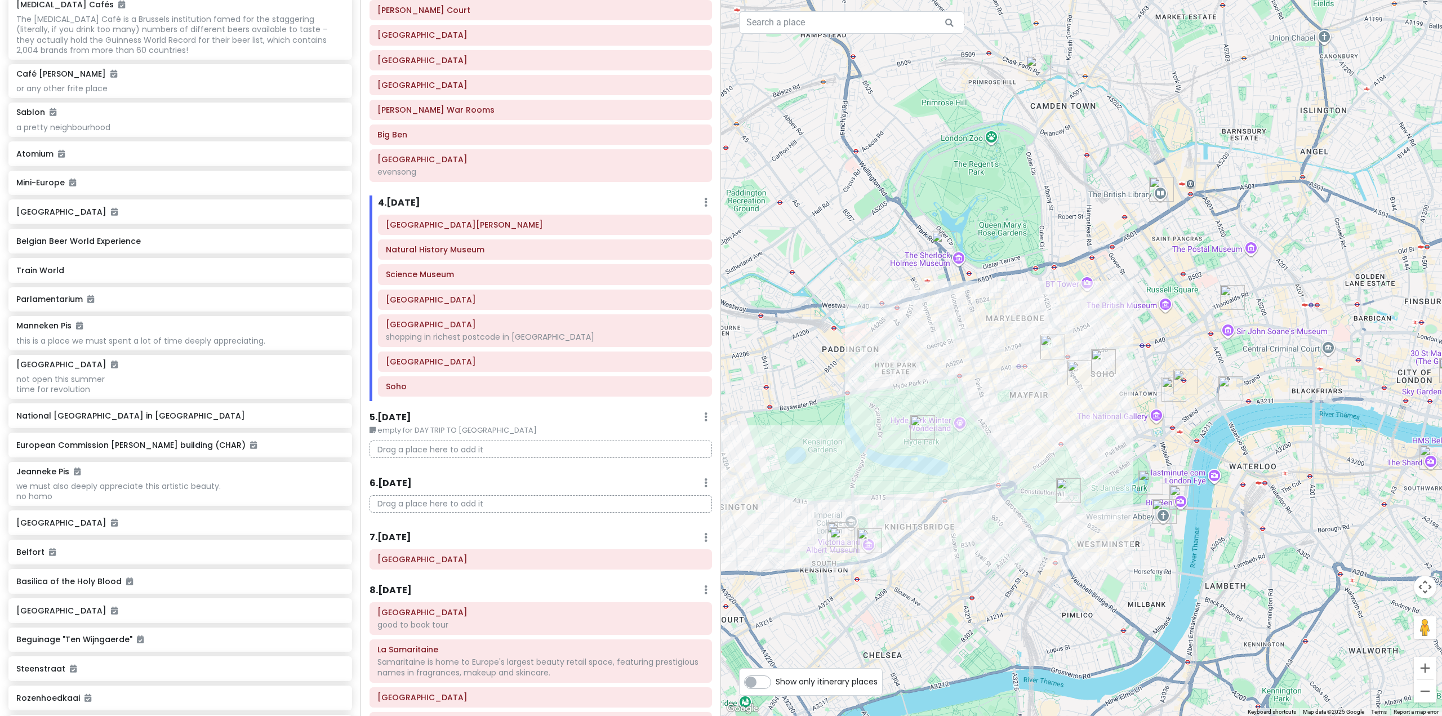
drag, startPoint x: 1217, startPoint y: 553, endPoint x: 962, endPoint y: 474, distance: 267.8
click at [962, 474] on div at bounding box center [1081, 358] width 721 height 716
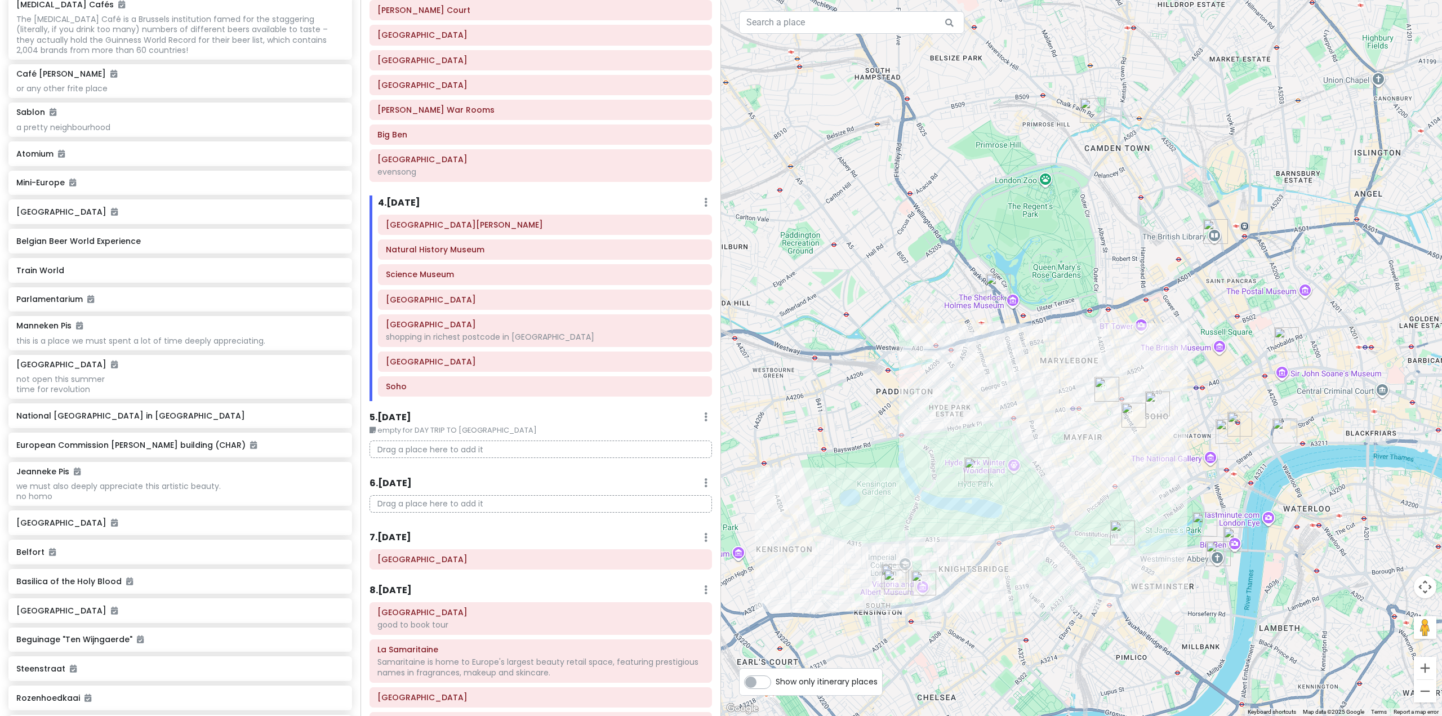
drag, startPoint x: 883, startPoint y: 439, endPoint x: 914, endPoint y: 447, distance: 32.1
click at [916, 450] on div at bounding box center [1081, 358] width 721 height 716
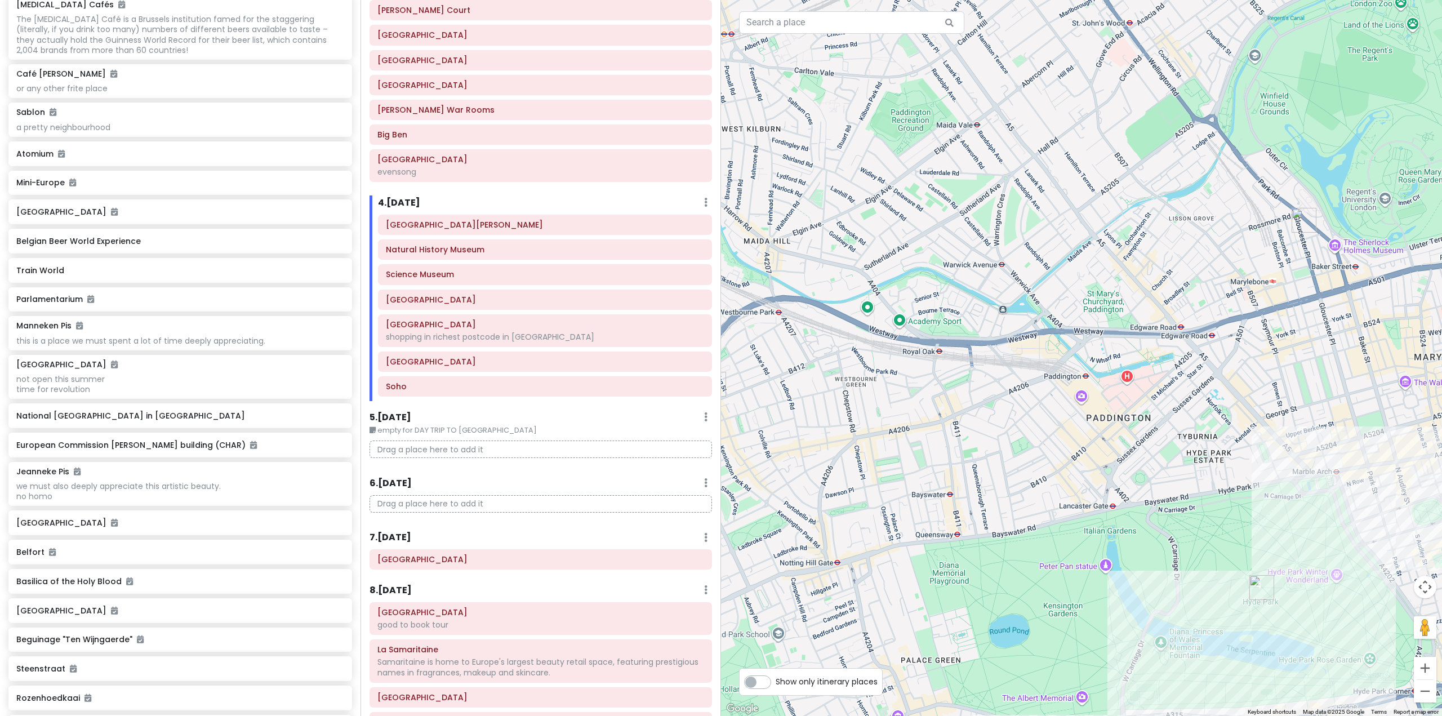
drag, startPoint x: 897, startPoint y: 374, endPoint x: 819, endPoint y: 333, distance: 87.7
click at [819, 333] on div at bounding box center [1081, 358] width 721 height 716
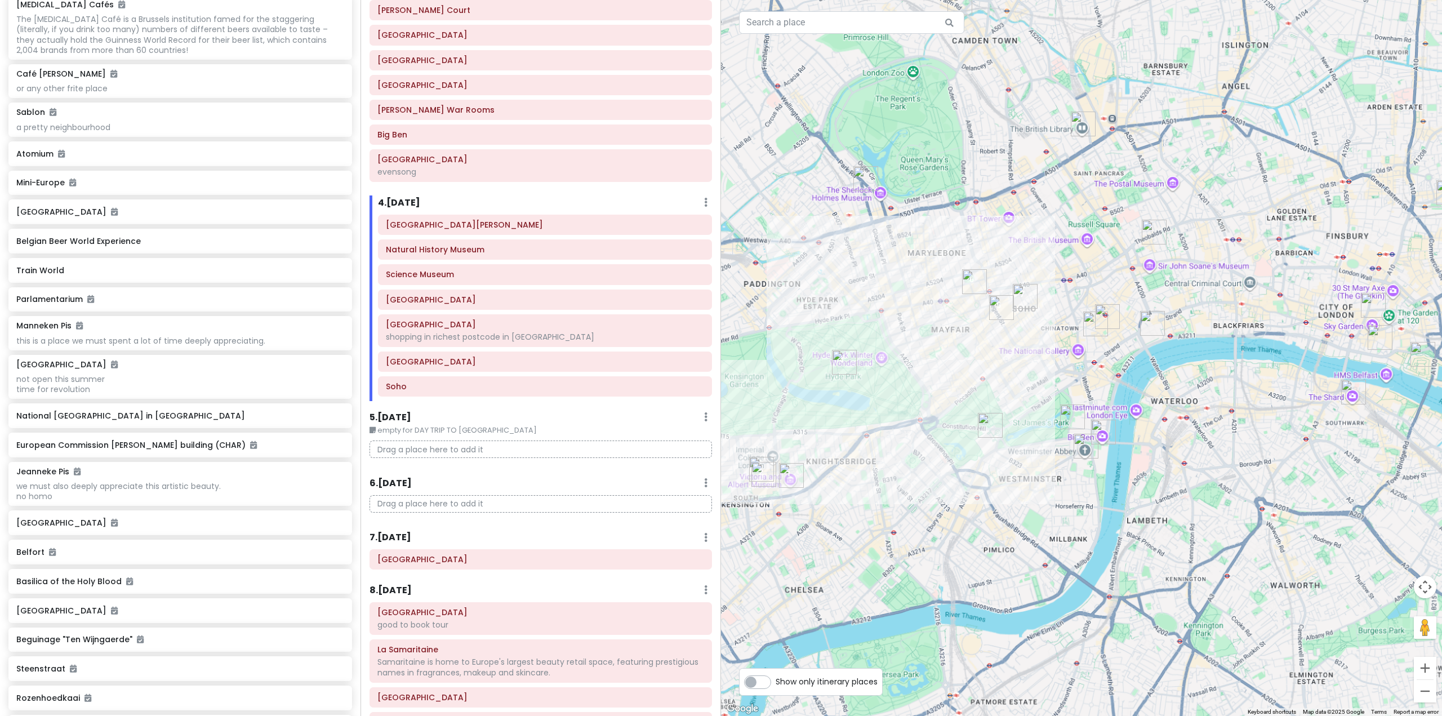
drag, startPoint x: 1047, startPoint y: 456, endPoint x: 1053, endPoint y: 464, distance: 10.4
click at [1053, 464] on div at bounding box center [1081, 358] width 721 height 716
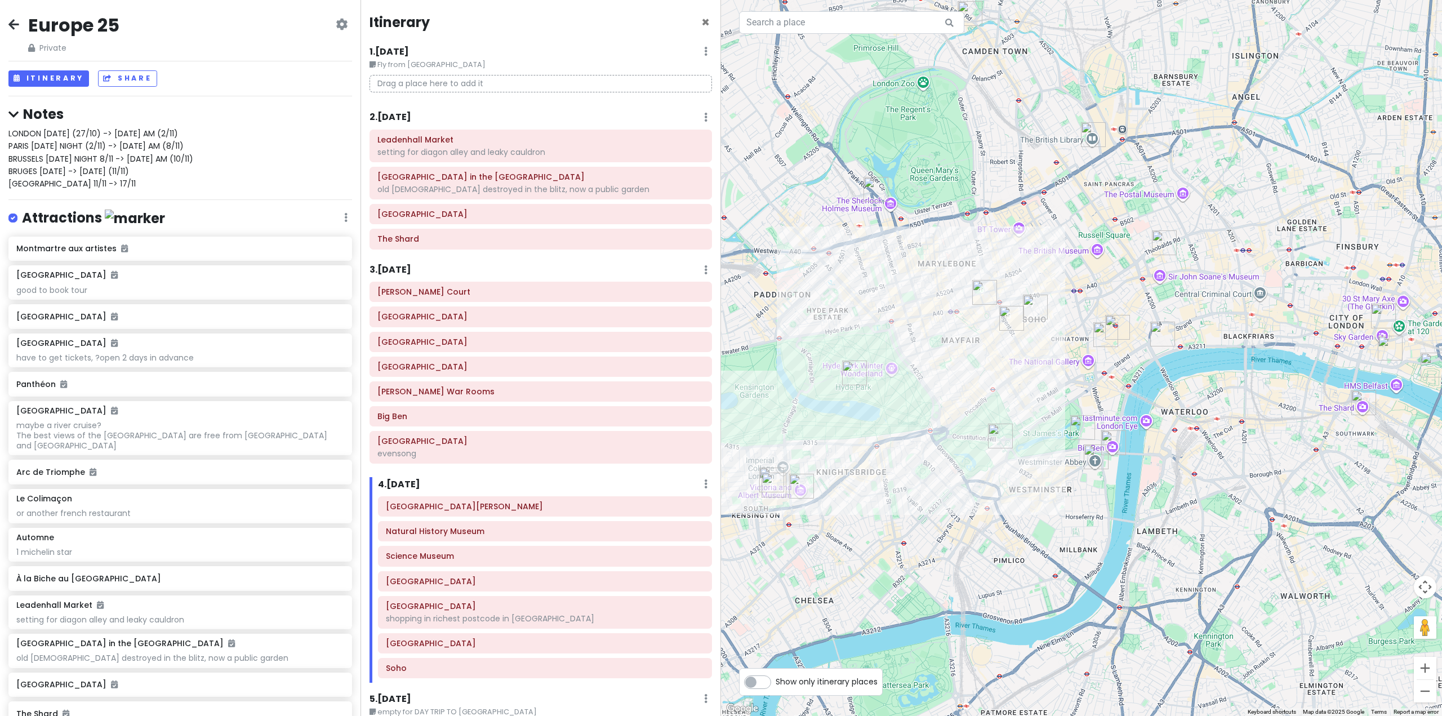
scroll to position [282, 0]
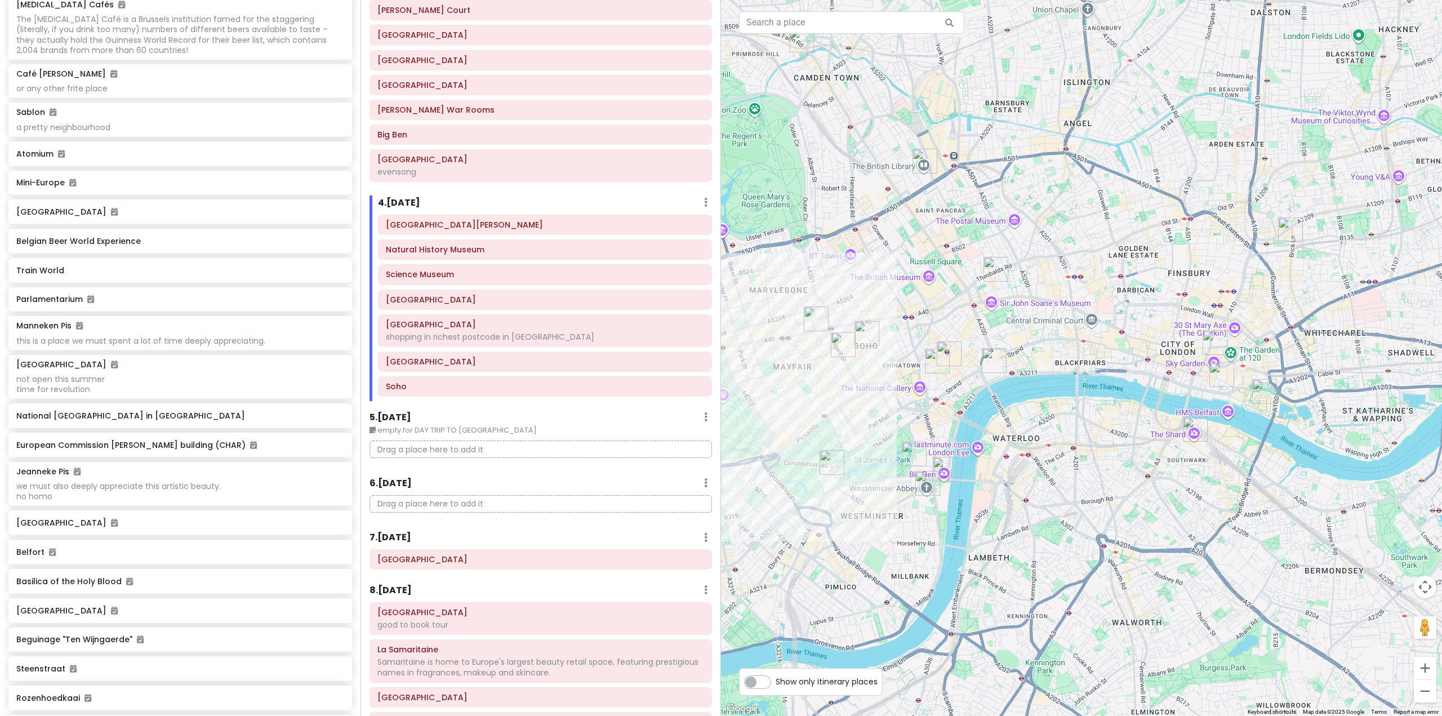
drag, startPoint x: 1203, startPoint y: 403, endPoint x: 1128, endPoint y: 406, distance: 75.0
click at [1129, 407] on div at bounding box center [1081, 358] width 721 height 716
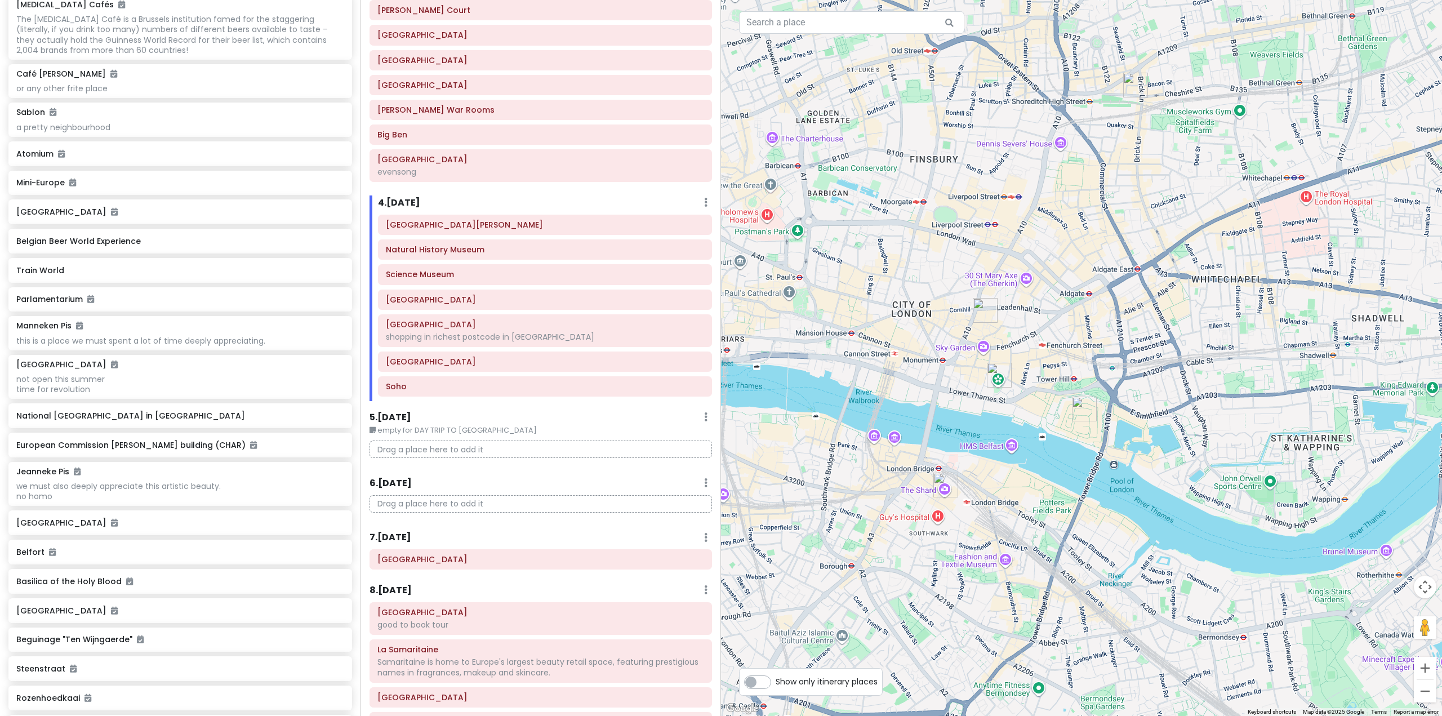
click at [979, 310] on img "Leadenhall Market" at bounding box center [985, 310] width 25 height 25
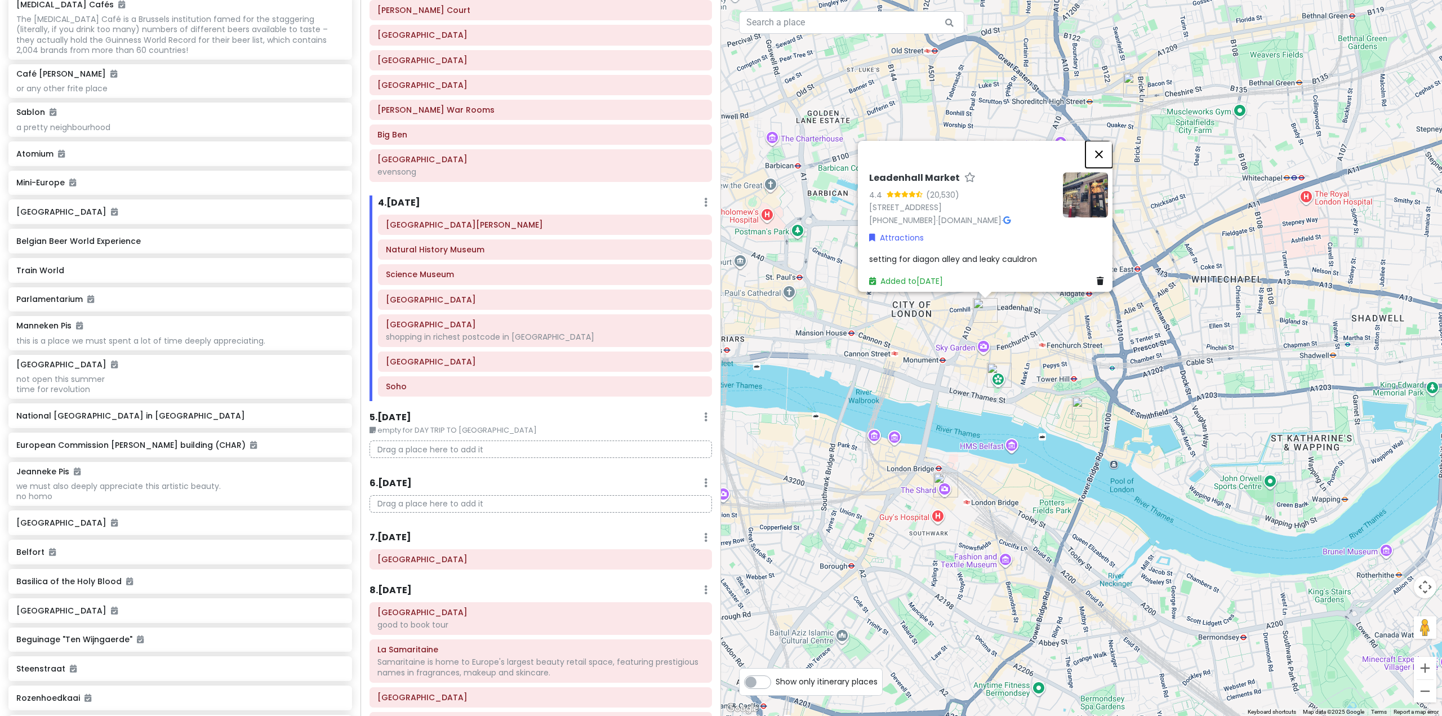
click at [1099, 152] on button "Close" at bounding box center [1099, 154] width 27 height 27
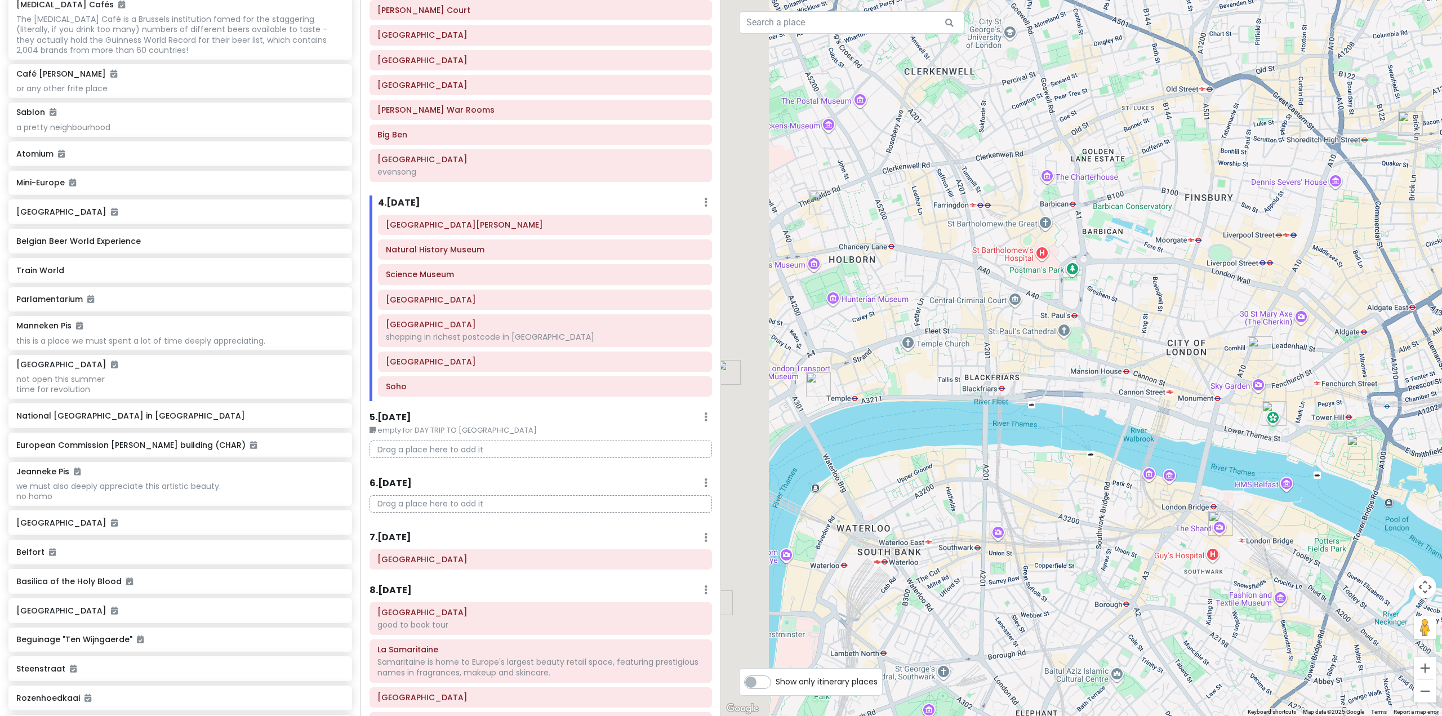
drag, startPoint x: 979, startPoint y: 421, endPoint x: 1214, endPoint y: 413, distance: 235.0
click at [1239, 426] on div "To navigate, press the arrow keys." at bounding box center [1081, 358] width 721 height 716
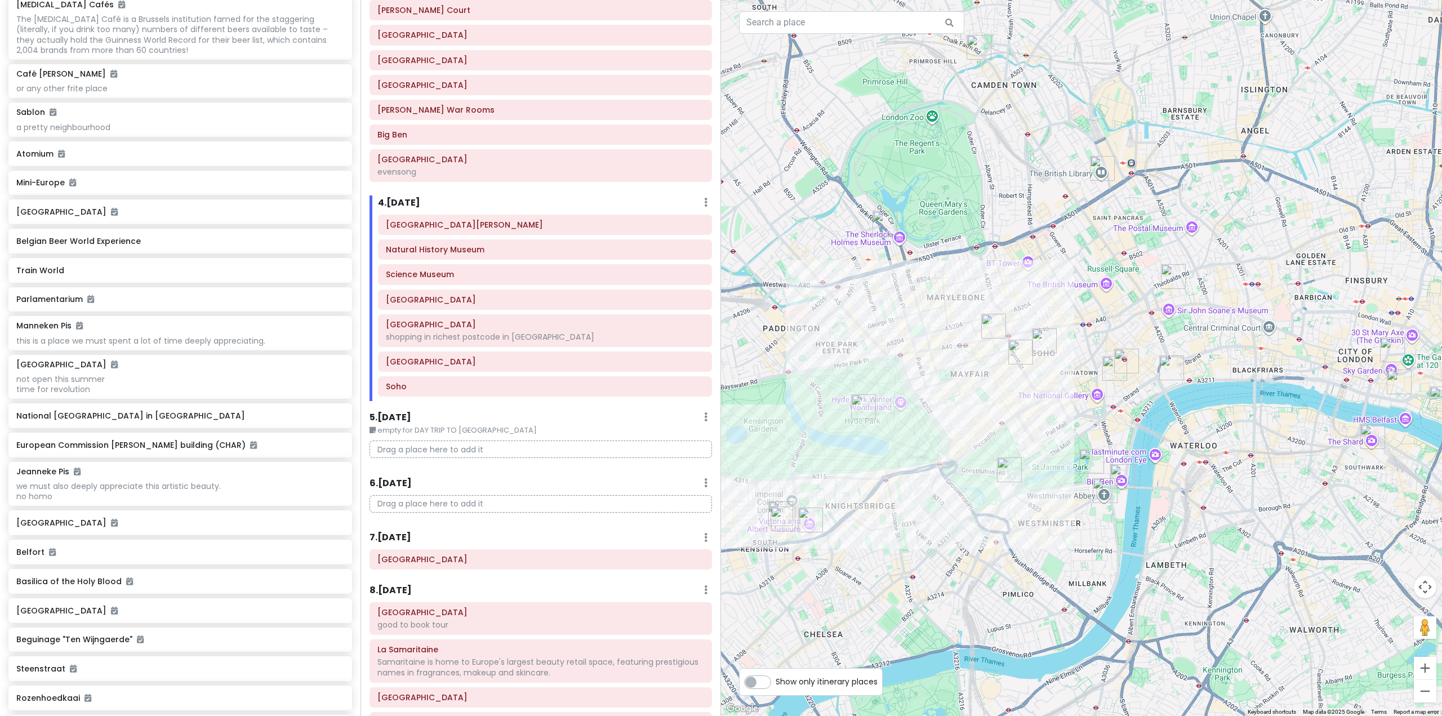
drag, startPoint x: 1106, startPoint y: 428, endPoint x: 1185, endPoint y: 395, distance: 85.6
click at [1185, 395] on div at bounding box center [1081, 358] width 721 height 716
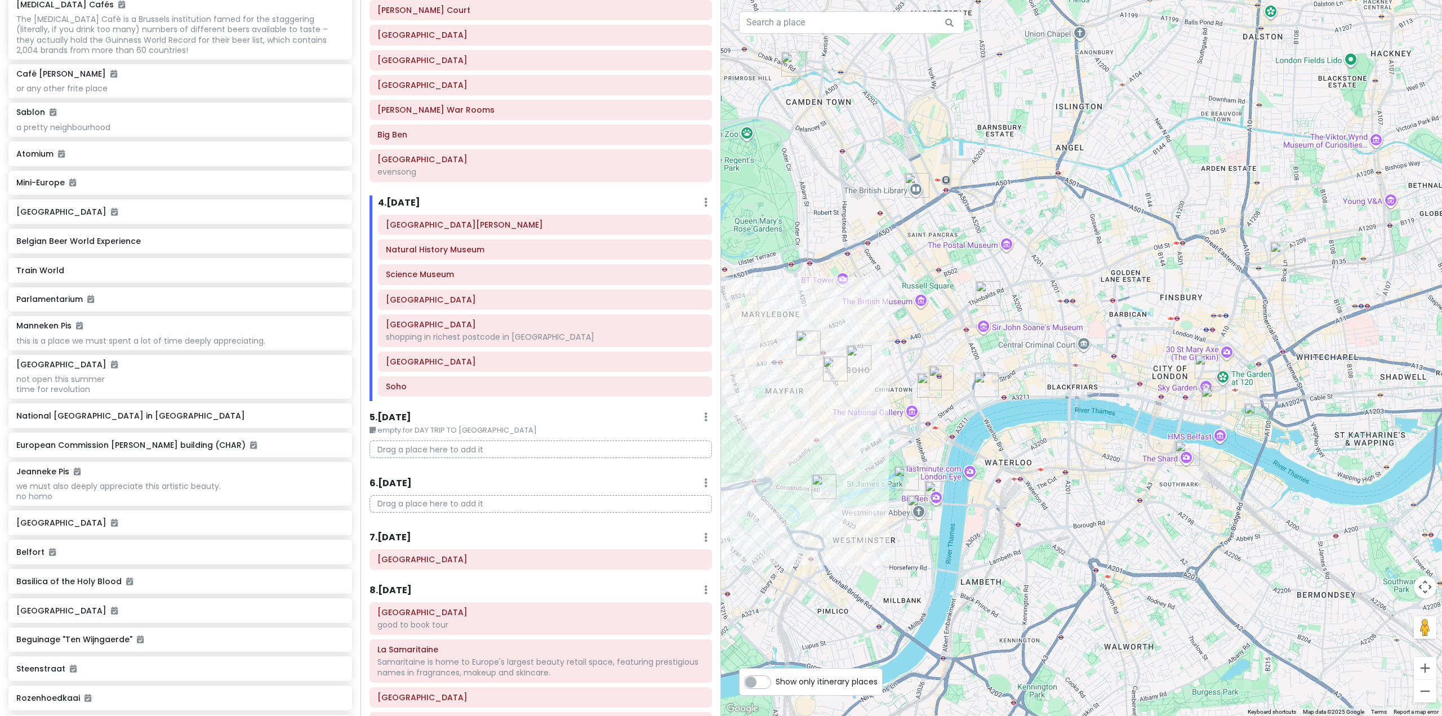
drag, startPoint x: 1309, startPoint y: 394, endPoint x: 1102, endPoint y: 428, distance: 209.5
click at [1102, 428] on div at bounding box center [1081, 358] width 721 height 716
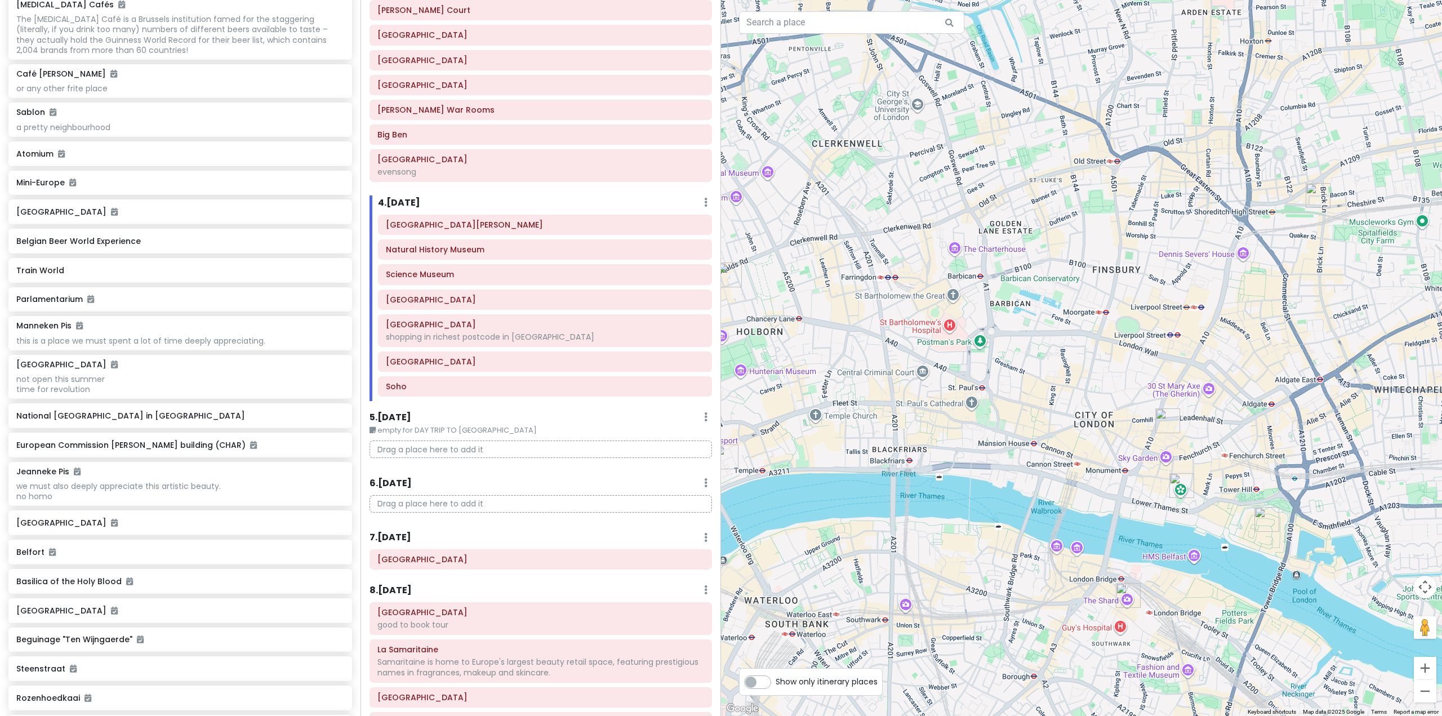
drag, startPoint x: 1250, startPoint y: 255, endPoint x: 1214, endPoint y: 330, distance: 82.6
click at [1221, 330] on div at bounding box center [1081, 358] width 721 height 716
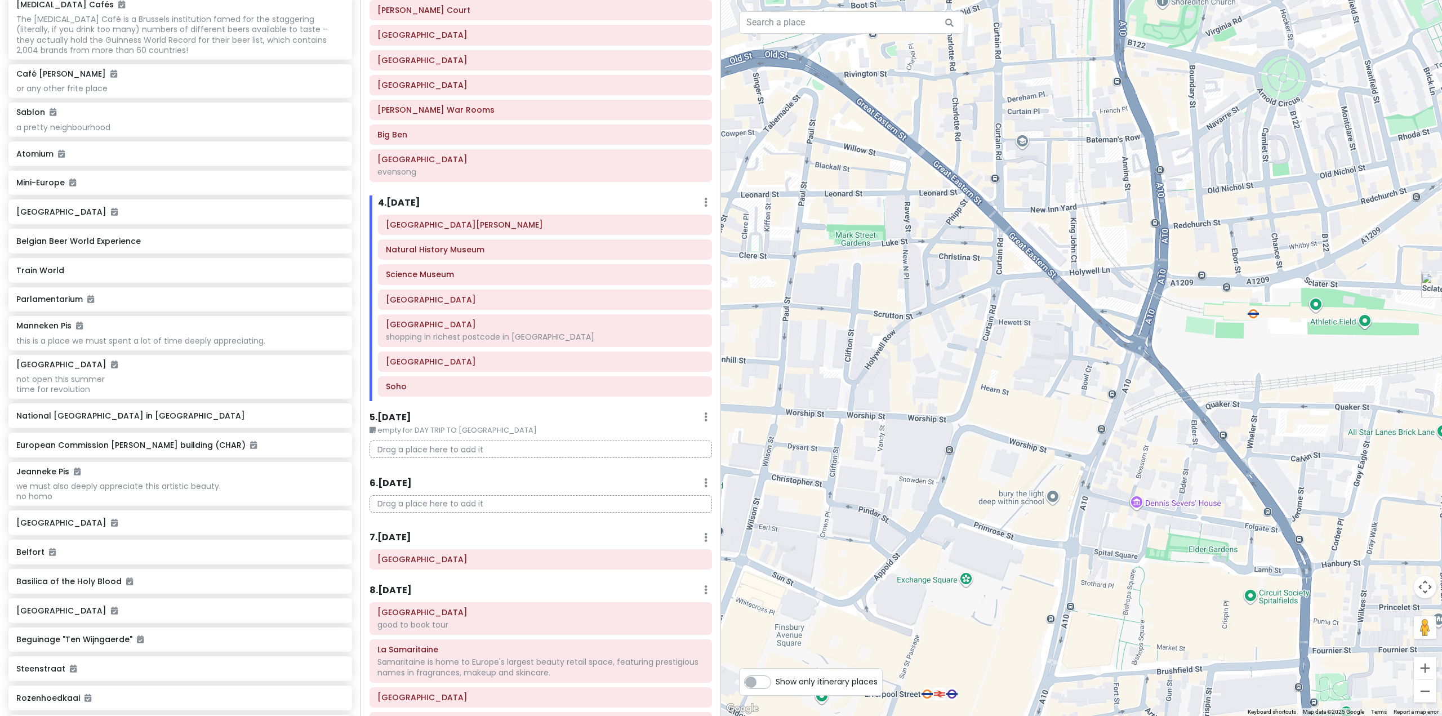
drag, startPoint x: 1237, startPoint y: 309, endPoint x: 1197, endPoint y: 359, distance: 64.9
click at [1197, 359] on div at bounding box center [1081, 358] width 721 height 716
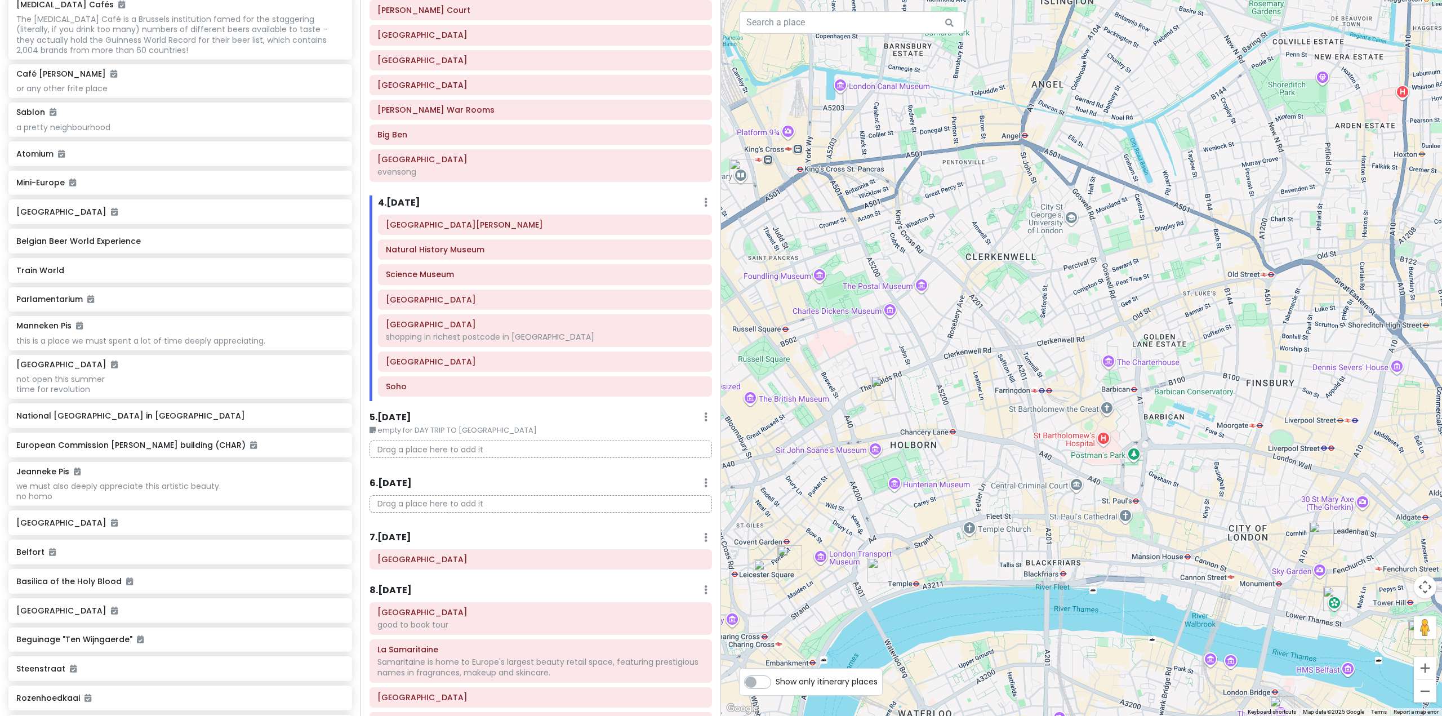
drag, startPoint x: 1010, startPoint y: 405, endPoint x: 1289, endPoint y: 343, distance: 286.2
click at [1289, 348] on div at bounding box center [1081, 358] width 721 height 716
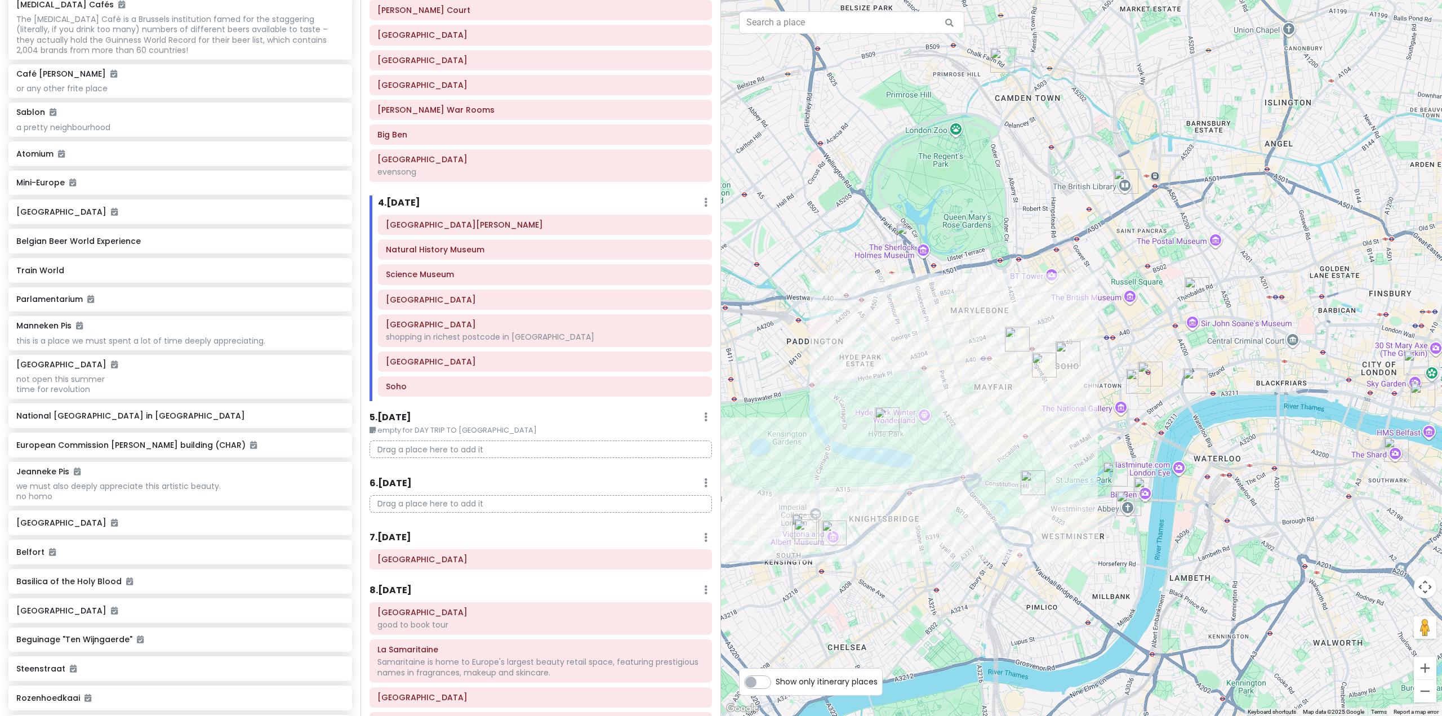
drag, startPoint x: 1135, startPoint y: 348, endPoint x: 1085, endPoint y: 339, distance: 51.0
click at [1090, 339] on div at bounding box center [1081, 358] width 721 height 716
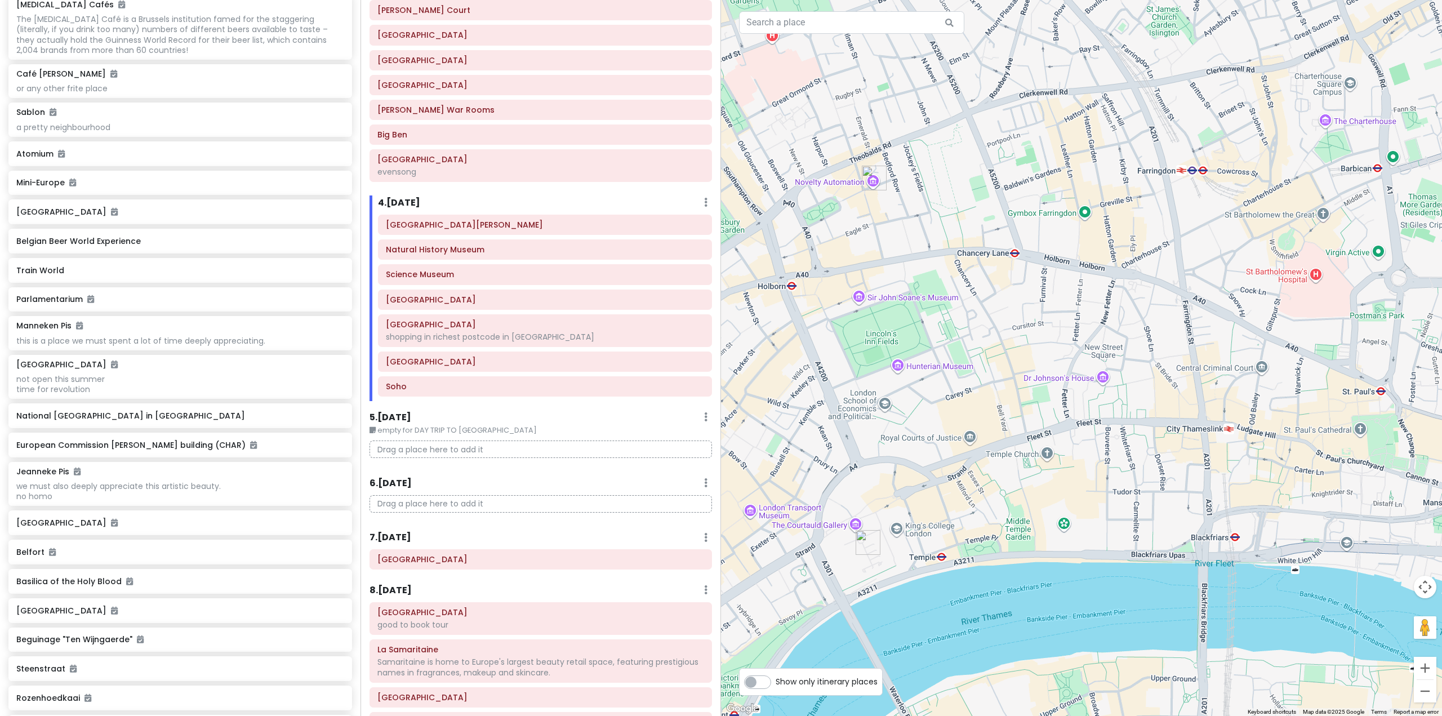
drag, startPoint x: 1294, startPoint y: 322, endPoint x: 1051, endPoint y: 300, distance: 243.7
click at [1054, 302] on div at bounding box center [1081, 358] width 721 height 716
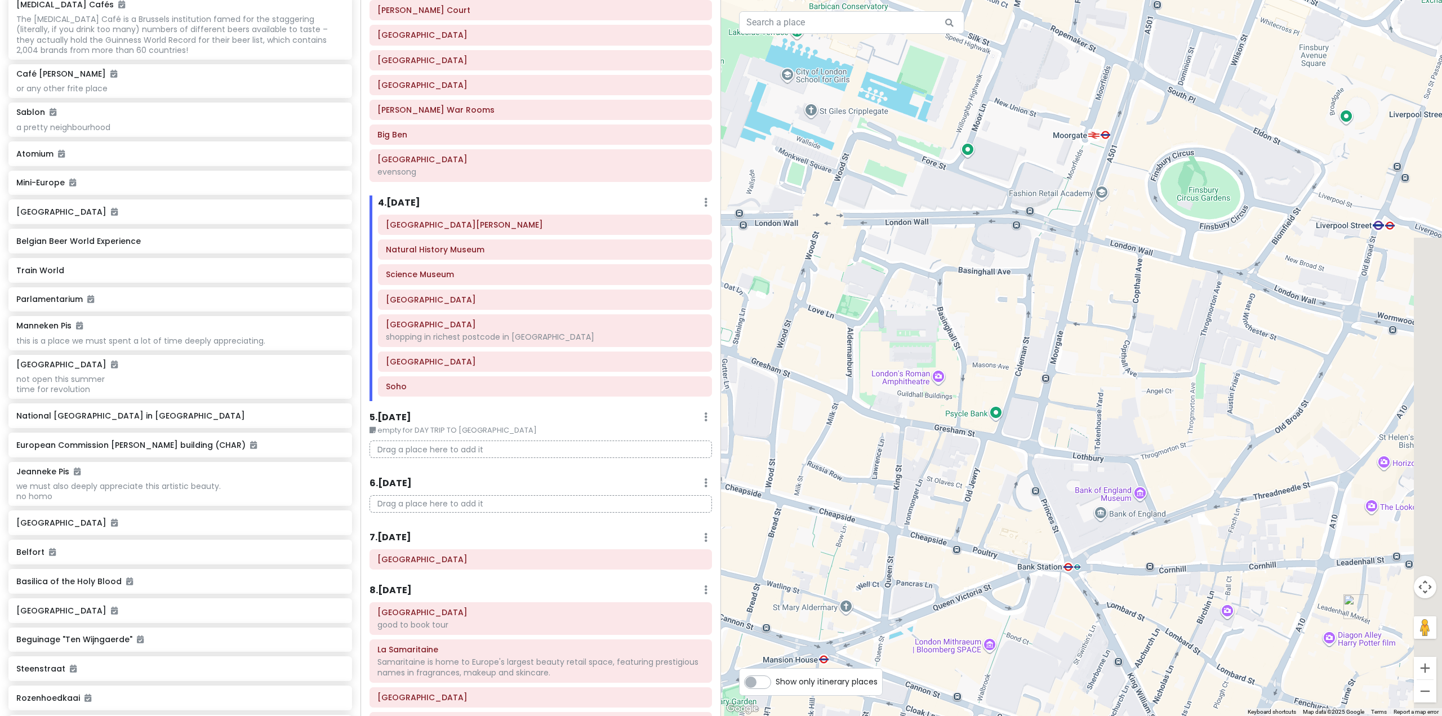
drag, startPoint x: 1204, startPoint y: 305, endPoint x: 1031, endPoint y: 361, distance: 182.3
click at [1031, 361] on div at bounding box center [1081, 358] width 721 height 716
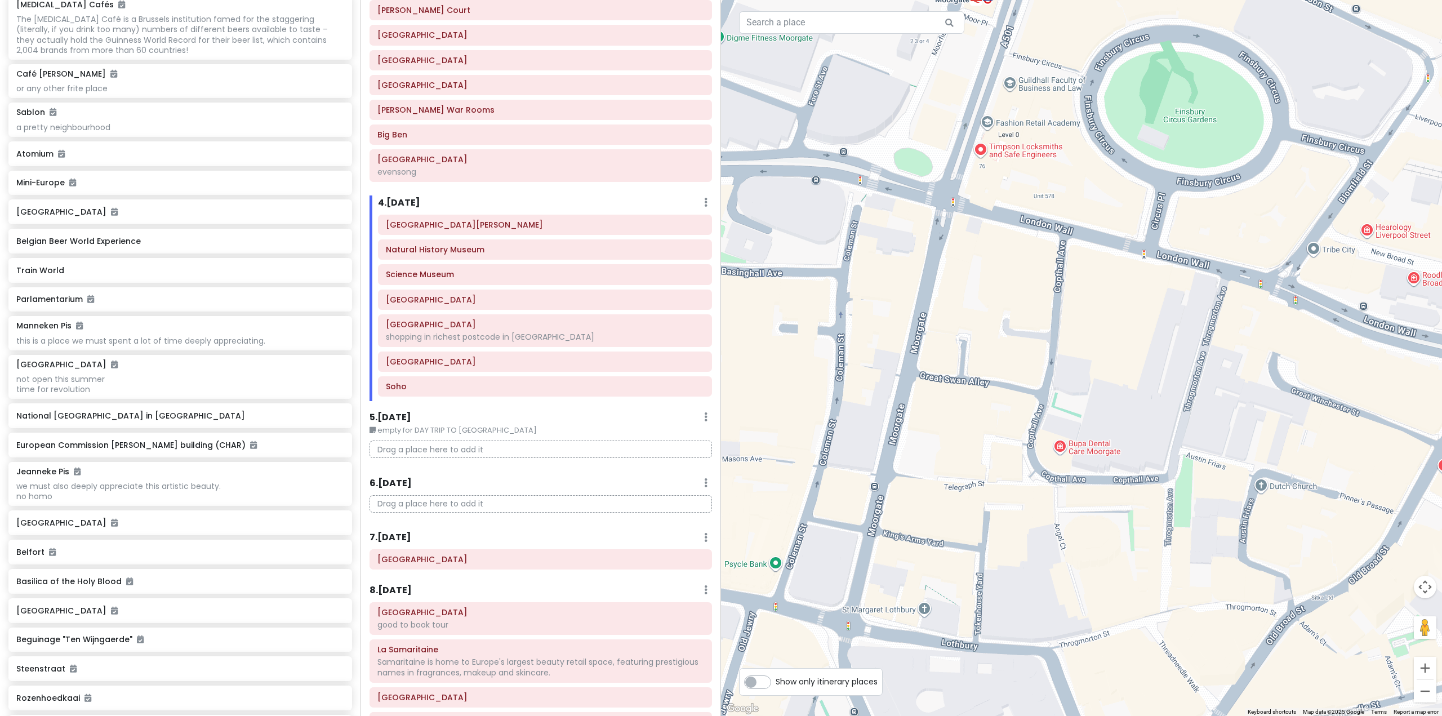
drag, startPoint x: 1148, startPoint y: 281, endPoint x: 1125, endPoint y: 304, distance: 32.7
click at [1125, 304] on div at bounding box center [1081, 358] width 721 height 716
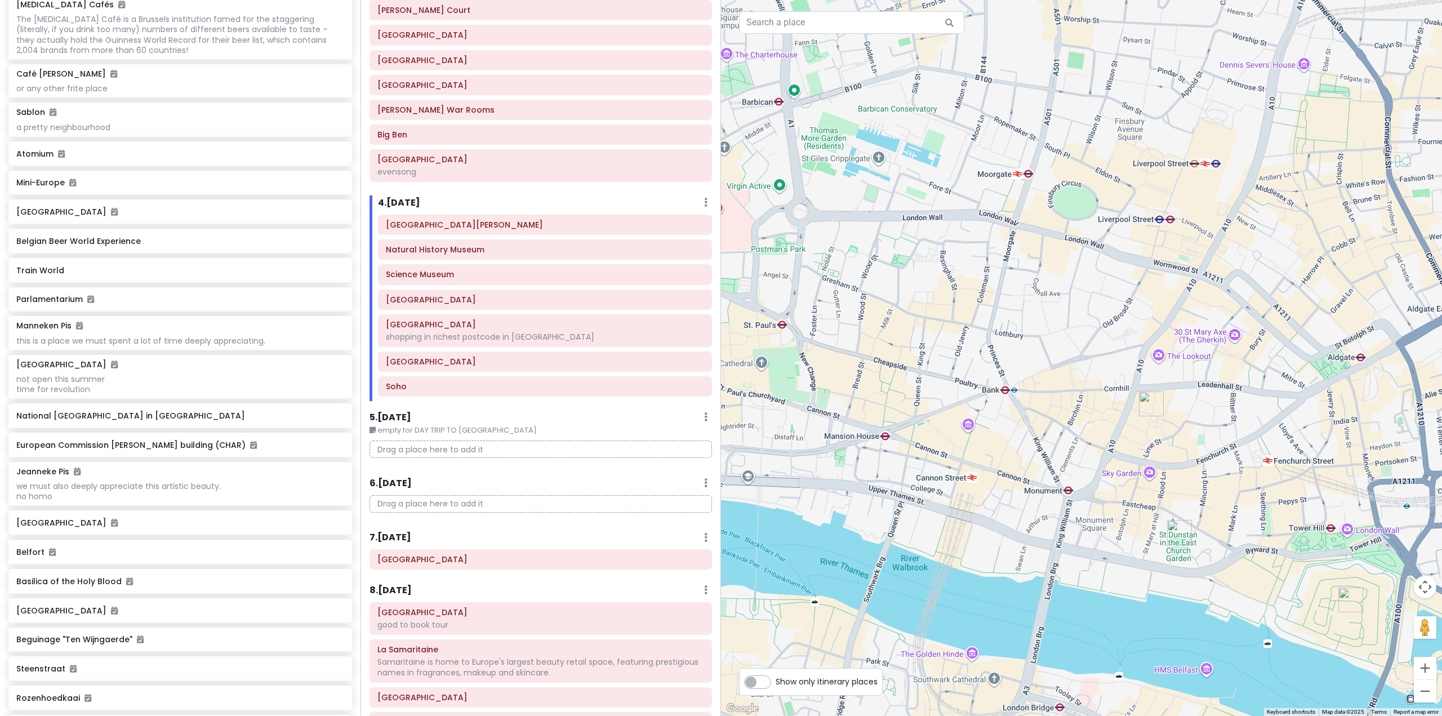
drag, startPoint x: 1239, startPoint y: 439, endPoint x: 1187, endPoint y: 358, distance: 96.7
click at [1188, 358] on div at bounding box center [1081, 358] width 721 height 716
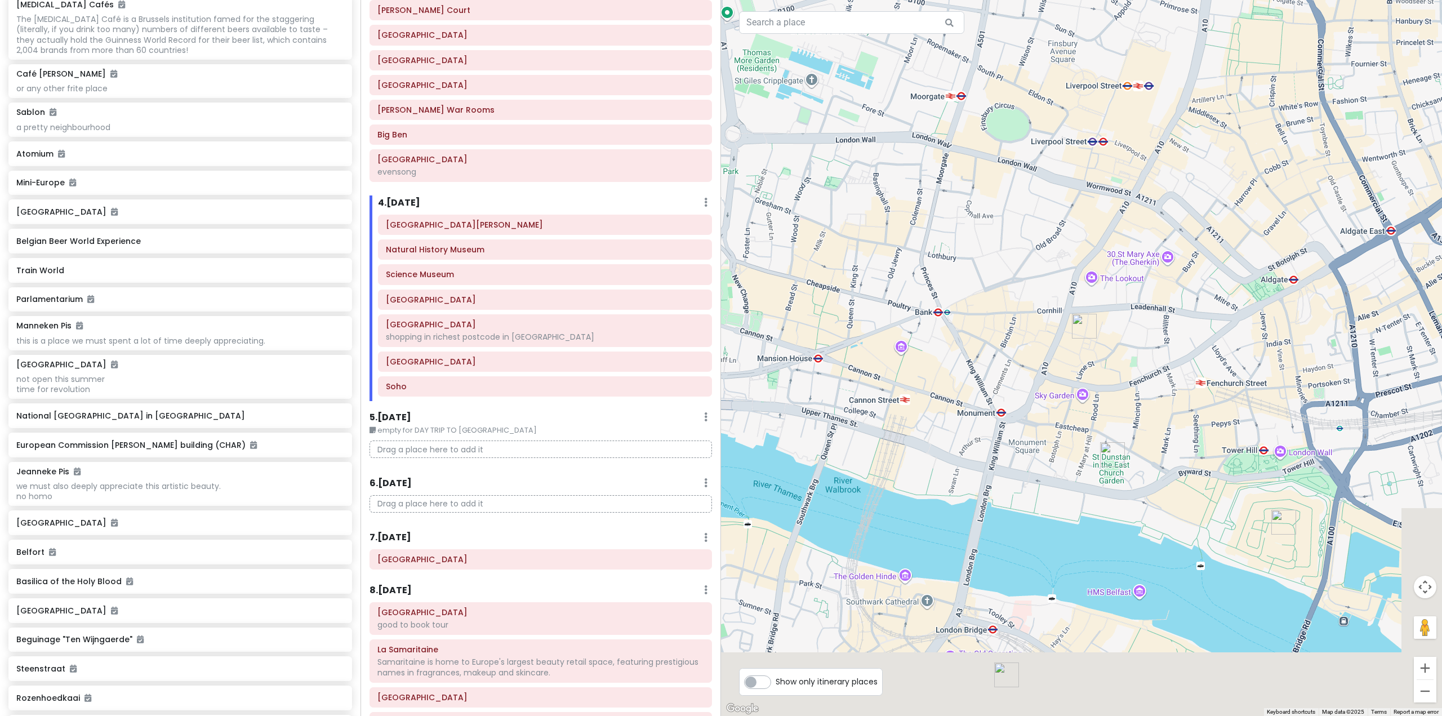
drag, startPoint x: 1206, startPoint y: 481, endPoint x: 1135, endPoint y: 393, distance: 113.8
click at [1135, 394] on div at bounding box center [1081, 358] width 721 height 716
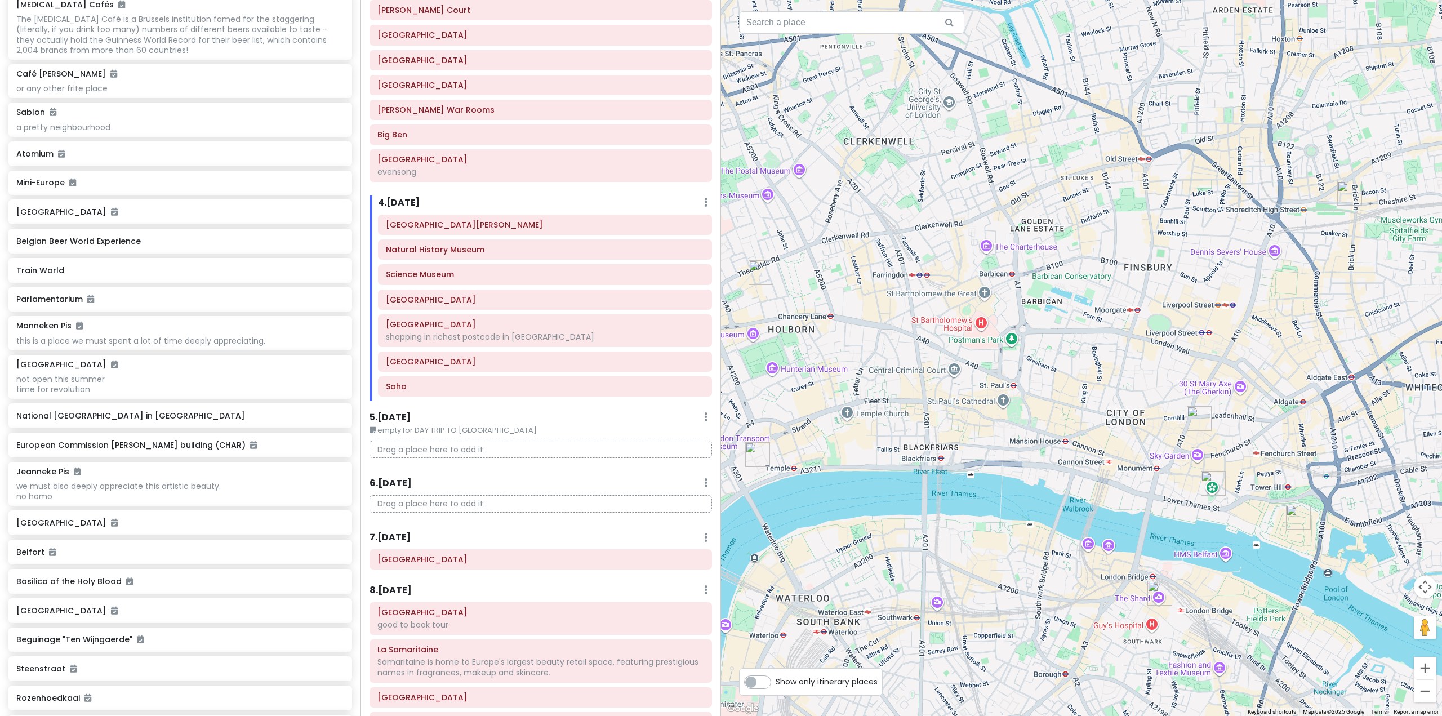
drag, startPoint x: 1003, startPoint y: 381, endPoint x: 1184, endPoint y: 435, distance: 188.0
click at [1184, 435] on div at bounding box center [1081, 358] width 721 height 716
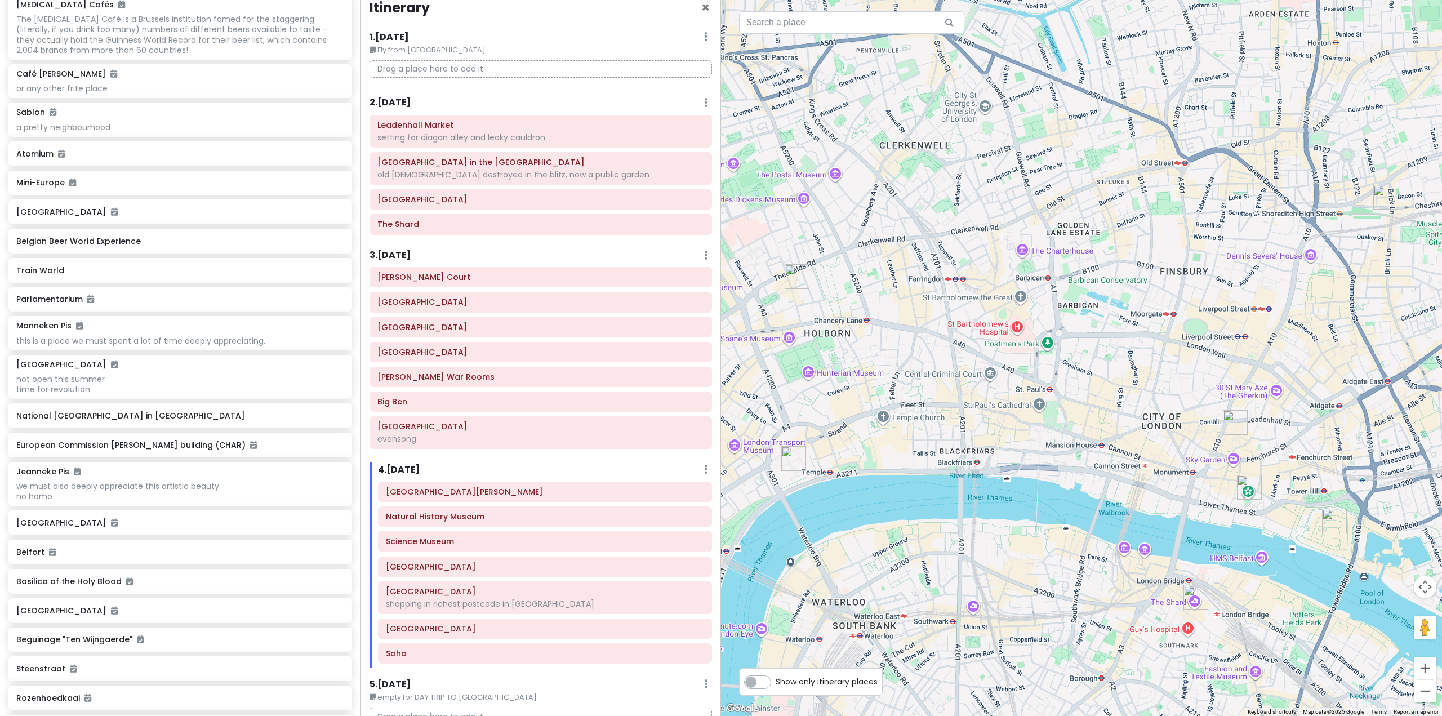
scroll to position [0, 0]
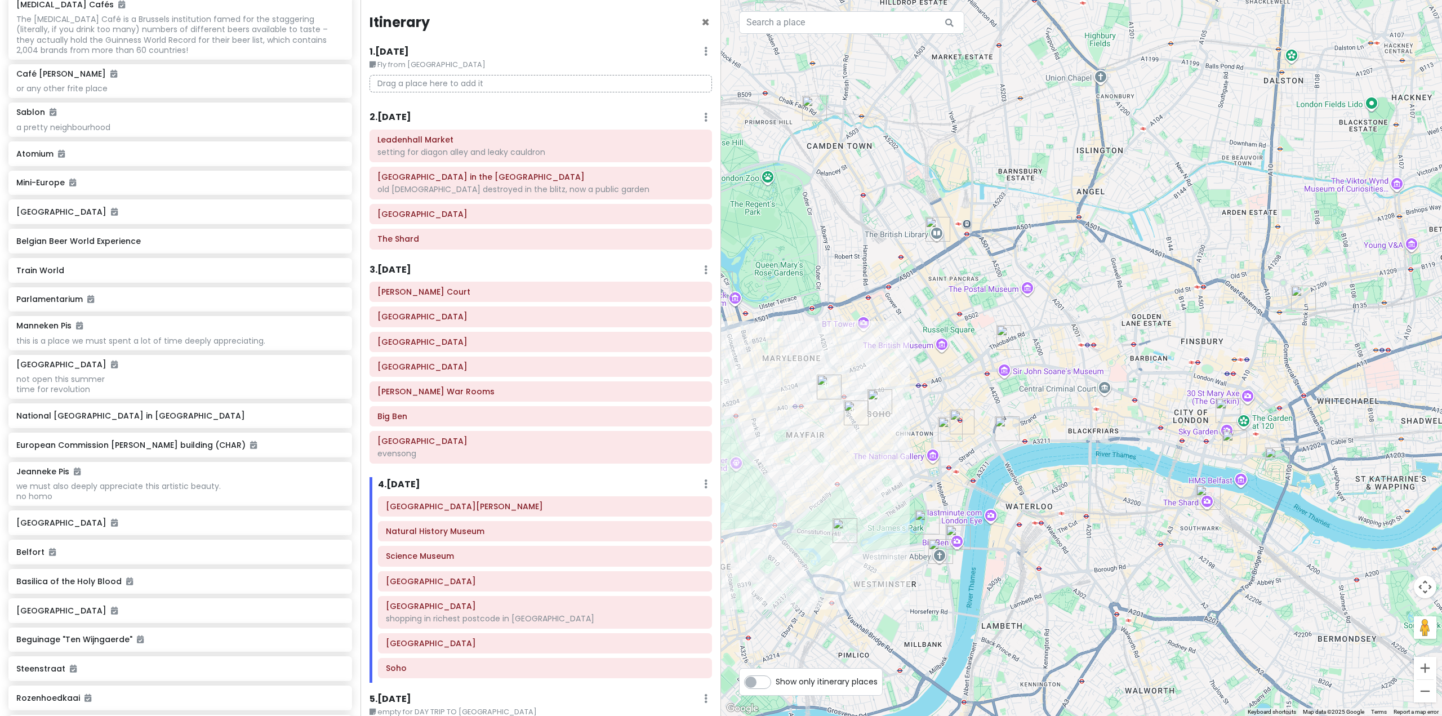
drag, startPoint x: 1024, startPoint y: 367, endPoint x: 1195, endPoint y: 394, distance: 173.9
click at [1195, 394] on div at bounding box center [1081, 358] width 721 height 716
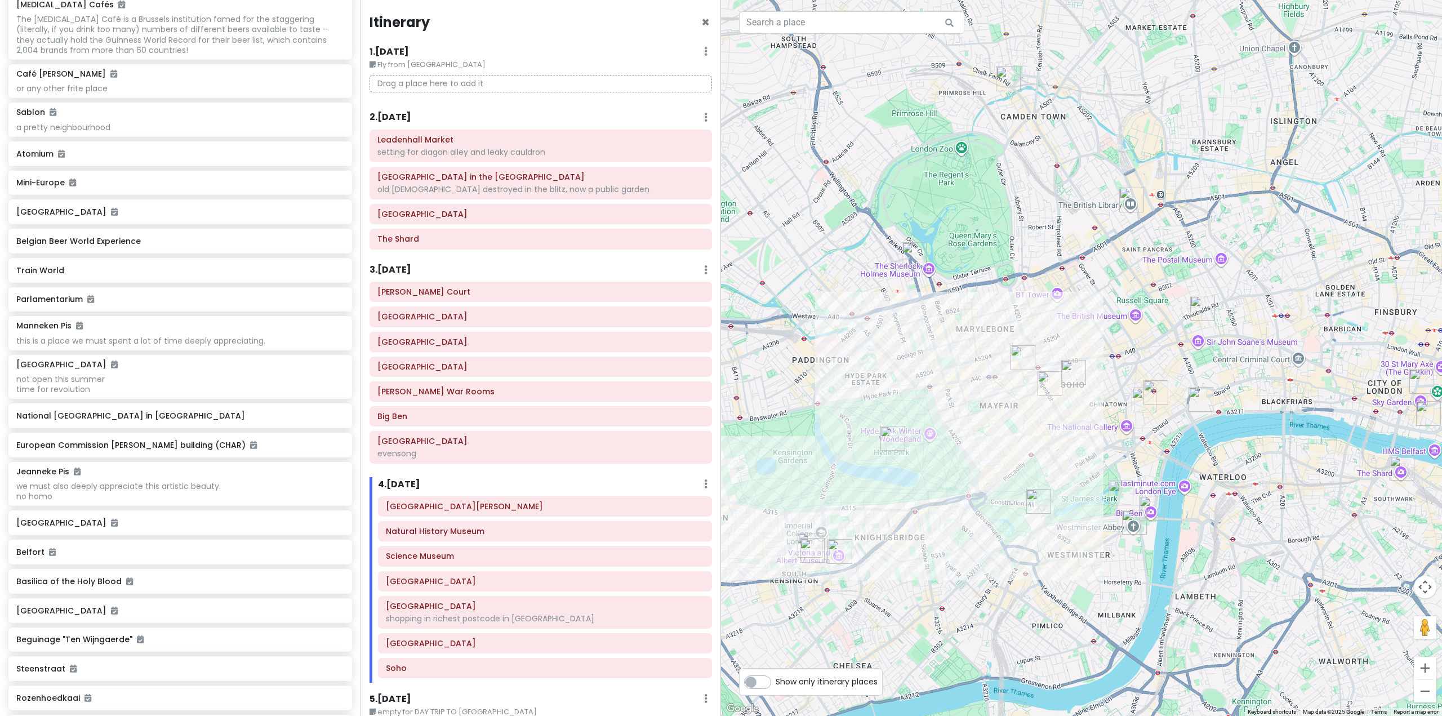
drag, startPoint x: 1200, startPoint y: 420, endPoint x: 1366, endPoint y: 397, distance: 166.7
click at [1366, 397] on div at bounding box center [1081, 358] width 721 height 716
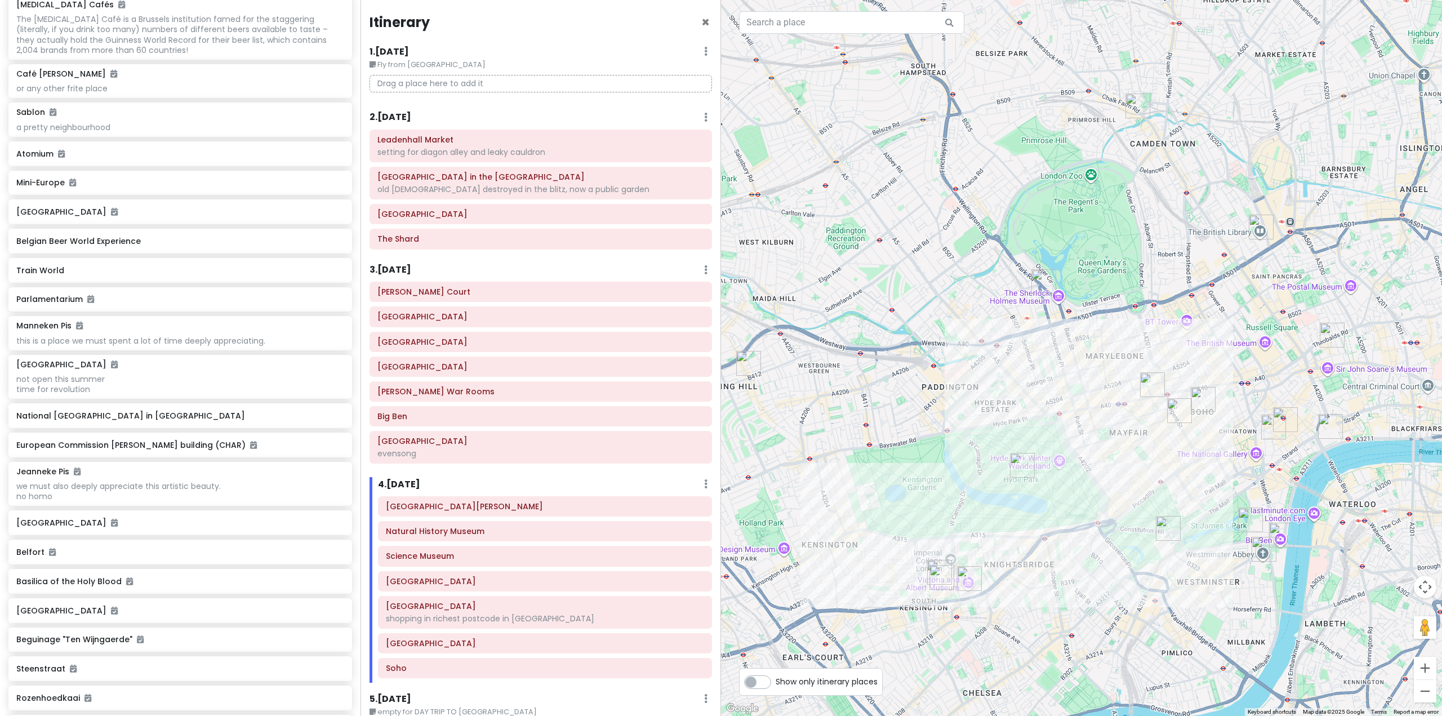
drag, startPoint x: 1226, startPoint y: 464, endPoint x: 1240, endPoint y: 455, distance: 17.5
click at [1240, 455] on div at bounding box center [1081, 358] width 721 height 716
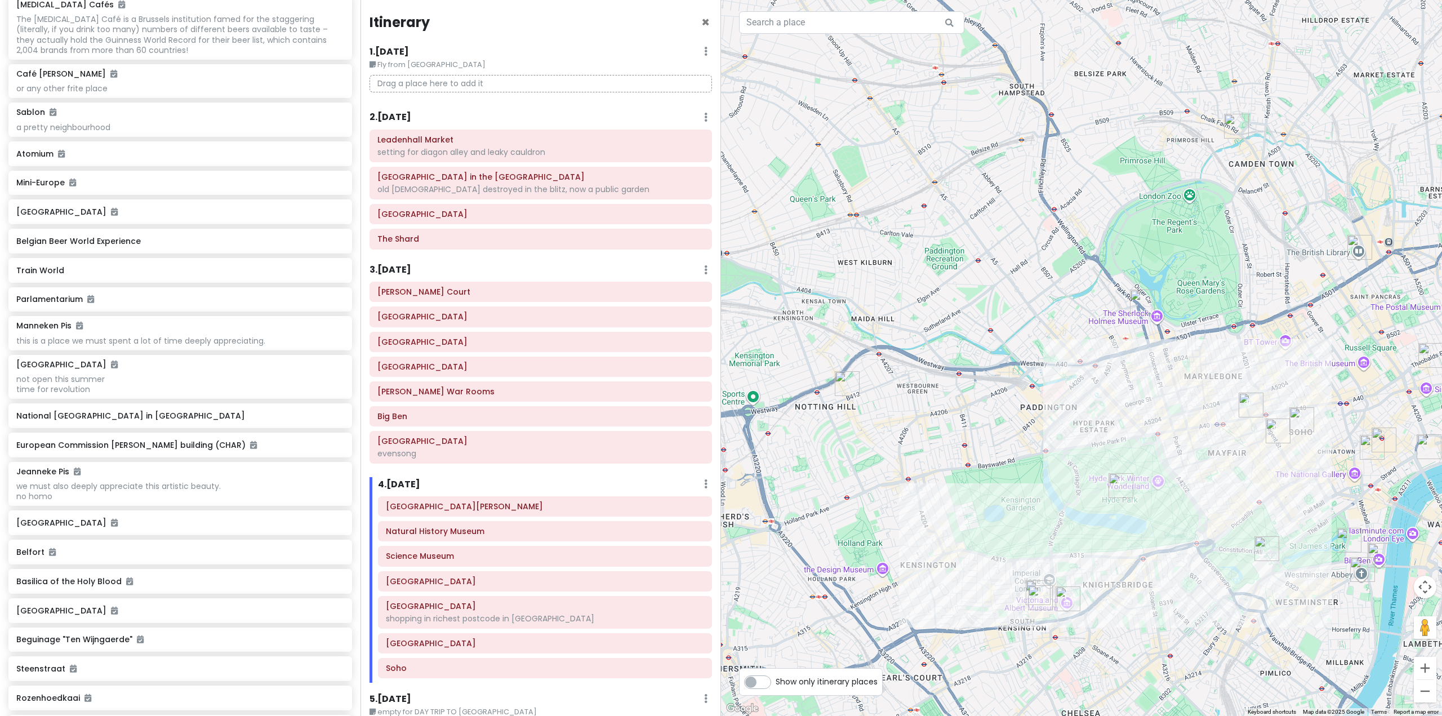
drag, startPoint x: 1038, startPoint y: 430, endPoint x: 1102, endPoint y: 444, distance: 65.3
click at [1102, 444] on div at bounding box center [1081, 358] width 721 height 716
drag, startPoint x: 1101, startPoint y: 412, endPoint x: 970, endPoint y: 375, distance: 137.0
click at [970, 375] on div at bounding box center [1081, 358] width 721 height 716
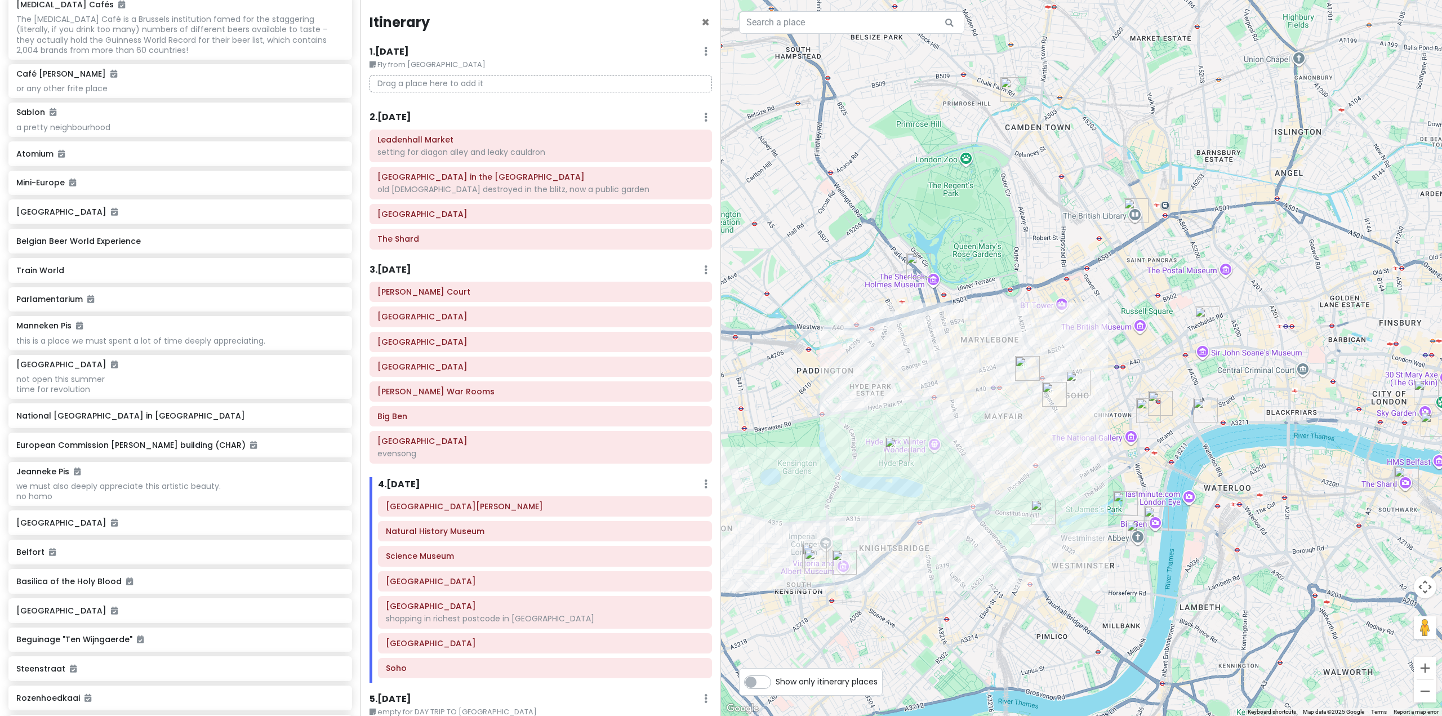
drag, startPoint x: 1190, startPoint y: 384, endPoint x: 1163, endPoint y: 394, distance: 29.1
click at [1145, 397] on div at bounding box center [1081, 358] width 721 height 716
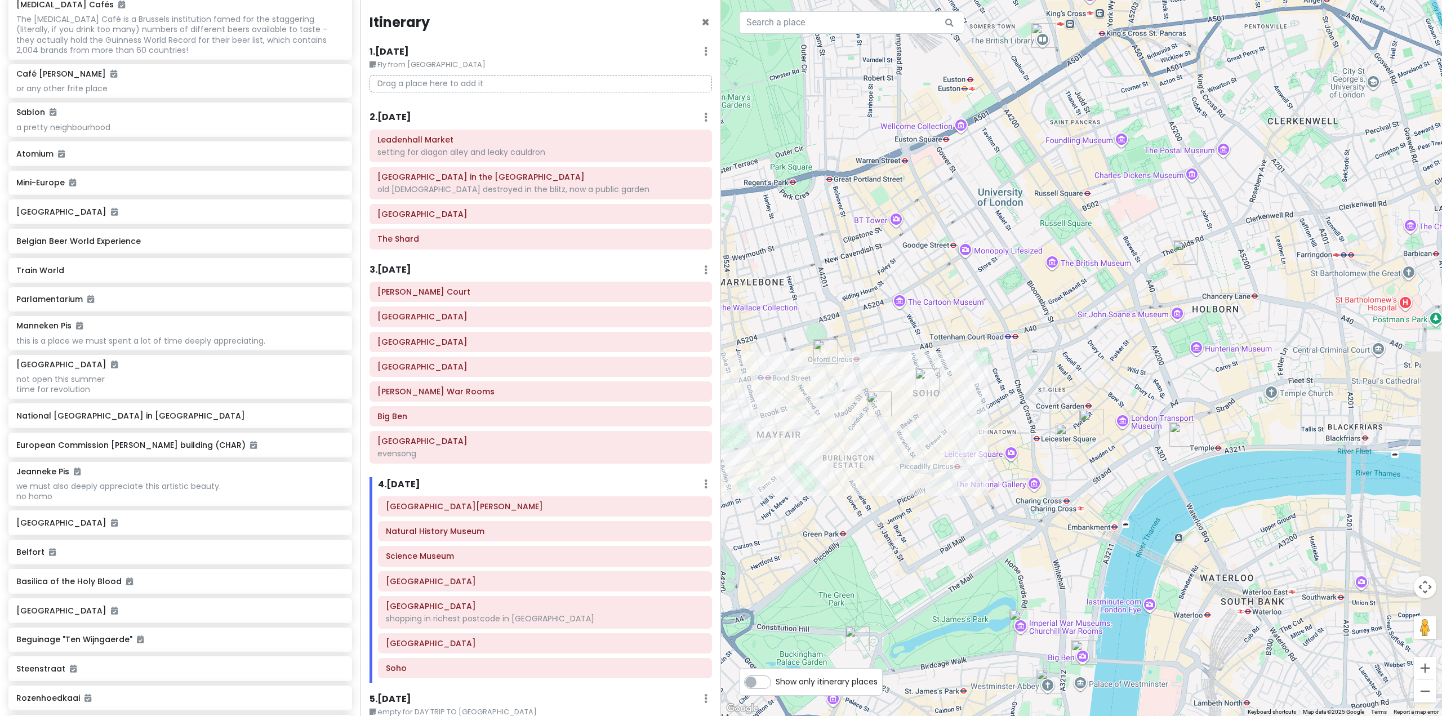
drag, startPoint x: 1248, startPoint y: 357, endPoint x: 1149, endPoint y: 318, distance: 106.3
click at [1149, 319] on div at bounding box center [1081, 358] width 721 height 716
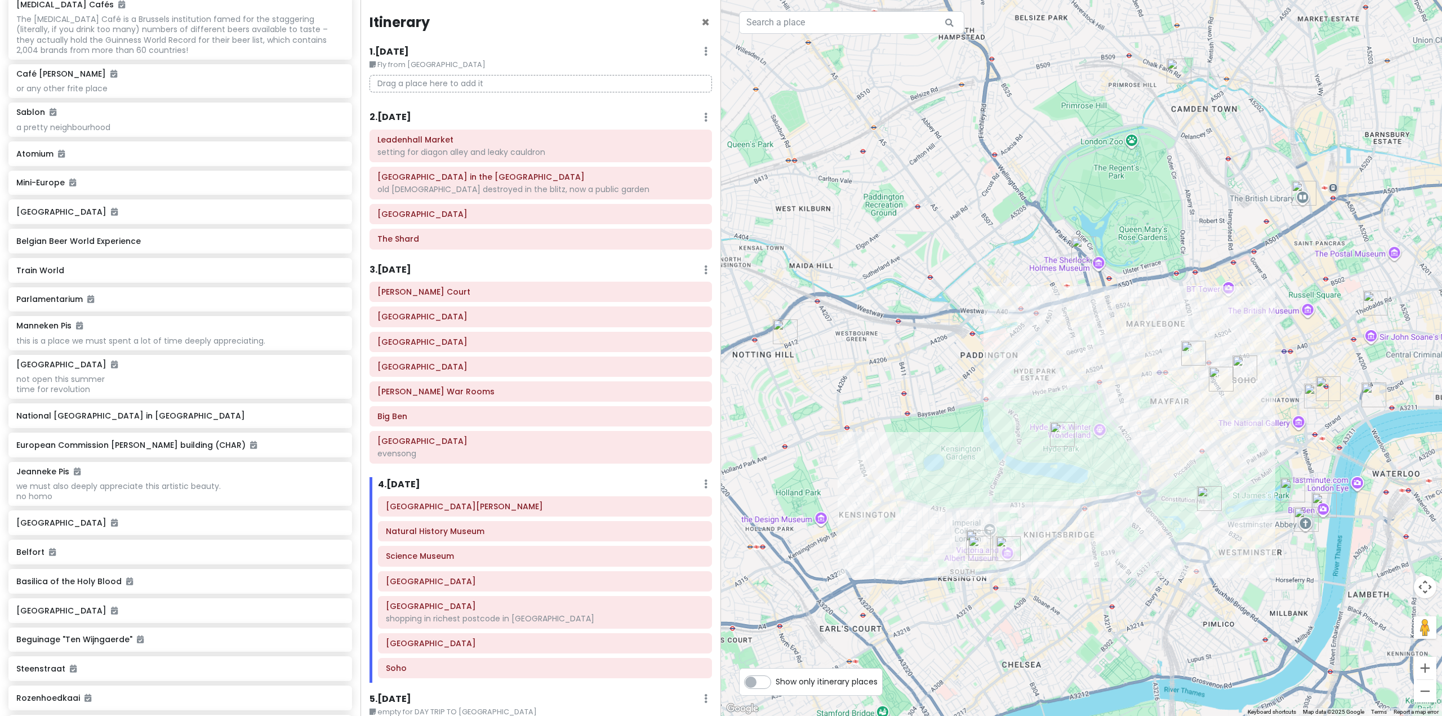
drag, startPoint x: 1219, startPoint y: 360, endPoint x: 1263, endPoint y: 362, distance: 44.0
click at [1284, 372] on div "To navigate, press the arrow keys." at bounding box center [1081, 358] width 721 height 716
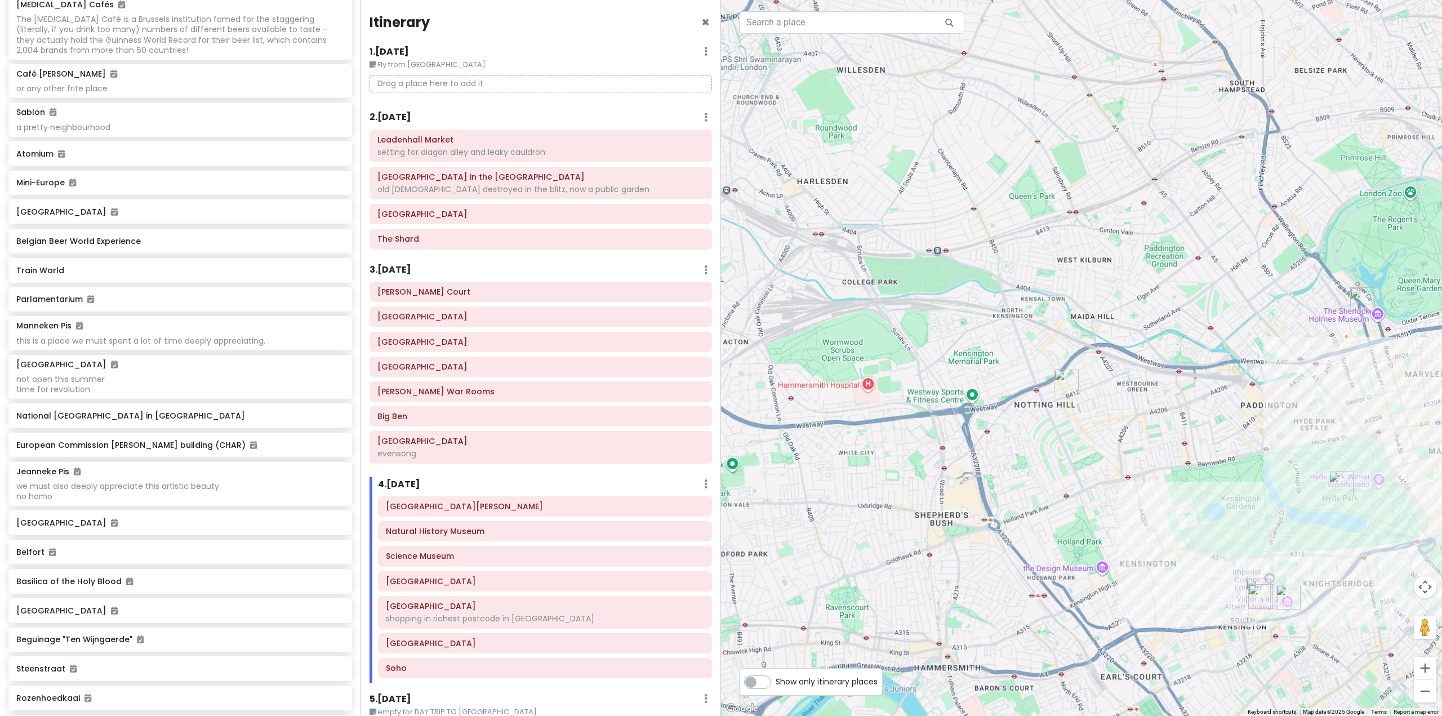
drag, startPoint x: 1191, startPoint y: 356, endPoint x: 1089, endPoint y: 330, distance: 105.2
click at [1093, 330] on div "To navigate, press the arrow keys." at bounding box center [1081, 358] width 721 height 716
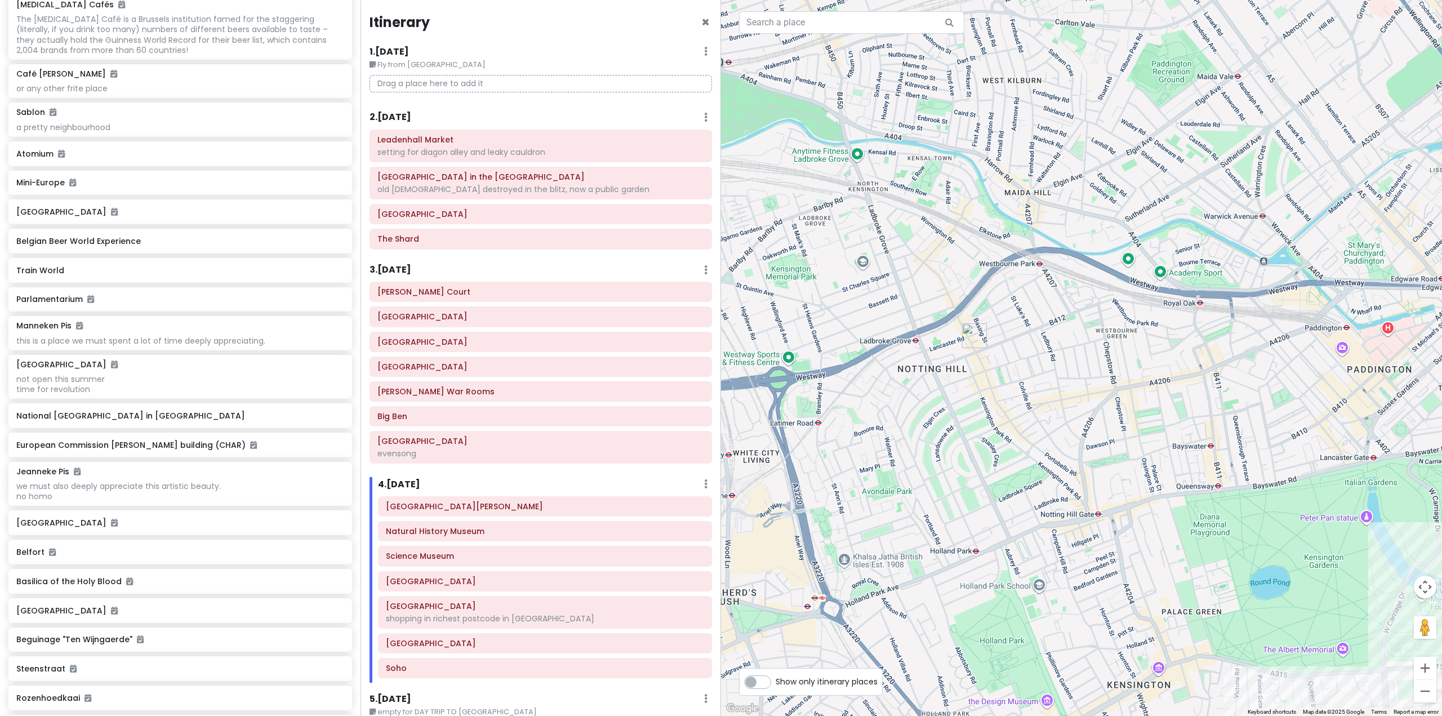
drag, startPoint x: 1193, startPoint y: 371, endPoint x: 1129, endPoint y: 337, distance: 72.6
click at [1137, 339] on div at bounding box center [1081, 358] width 721 height 716
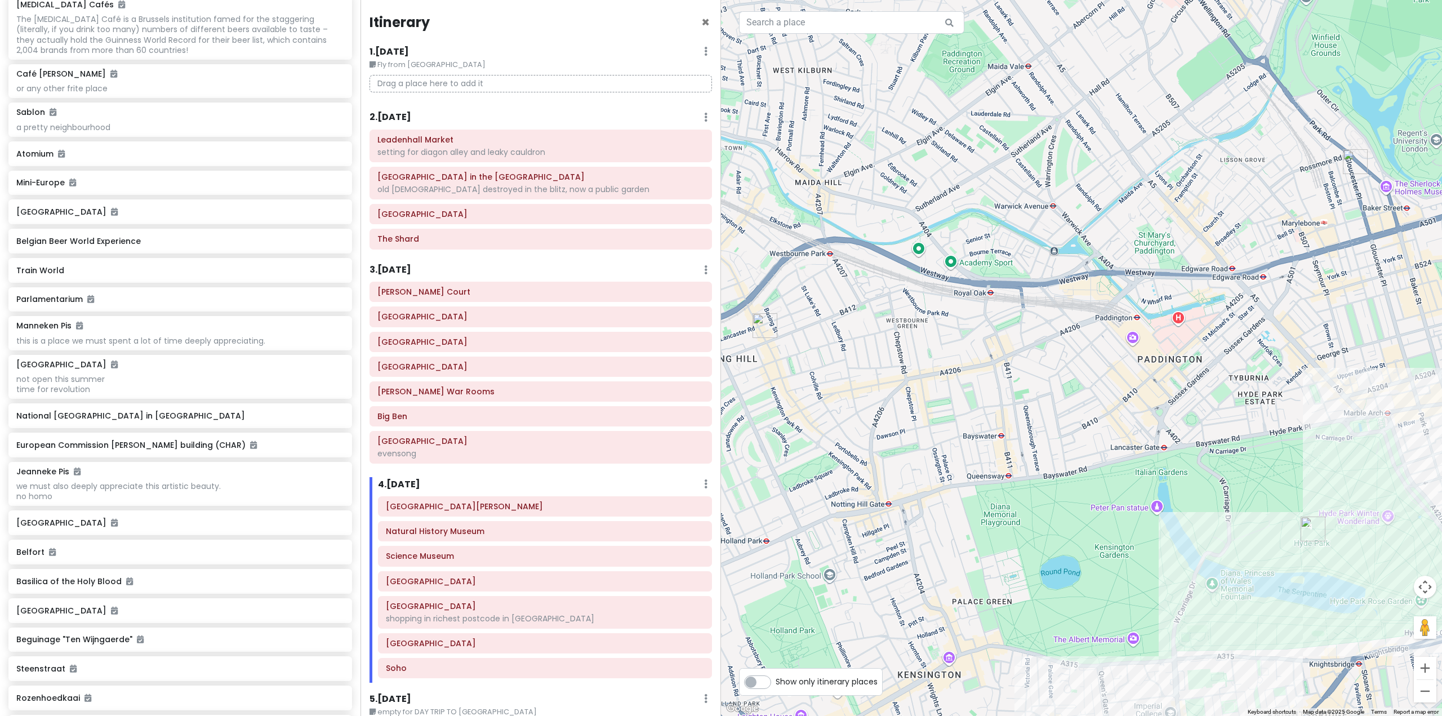
drag, startPoint x: 1197, startPoint y: 380, endPoint x: 1012, endPoint y: 372, distance: 184.9
click at [1013, 372] on div at bounding box center [1081, 358] width 721 height 716
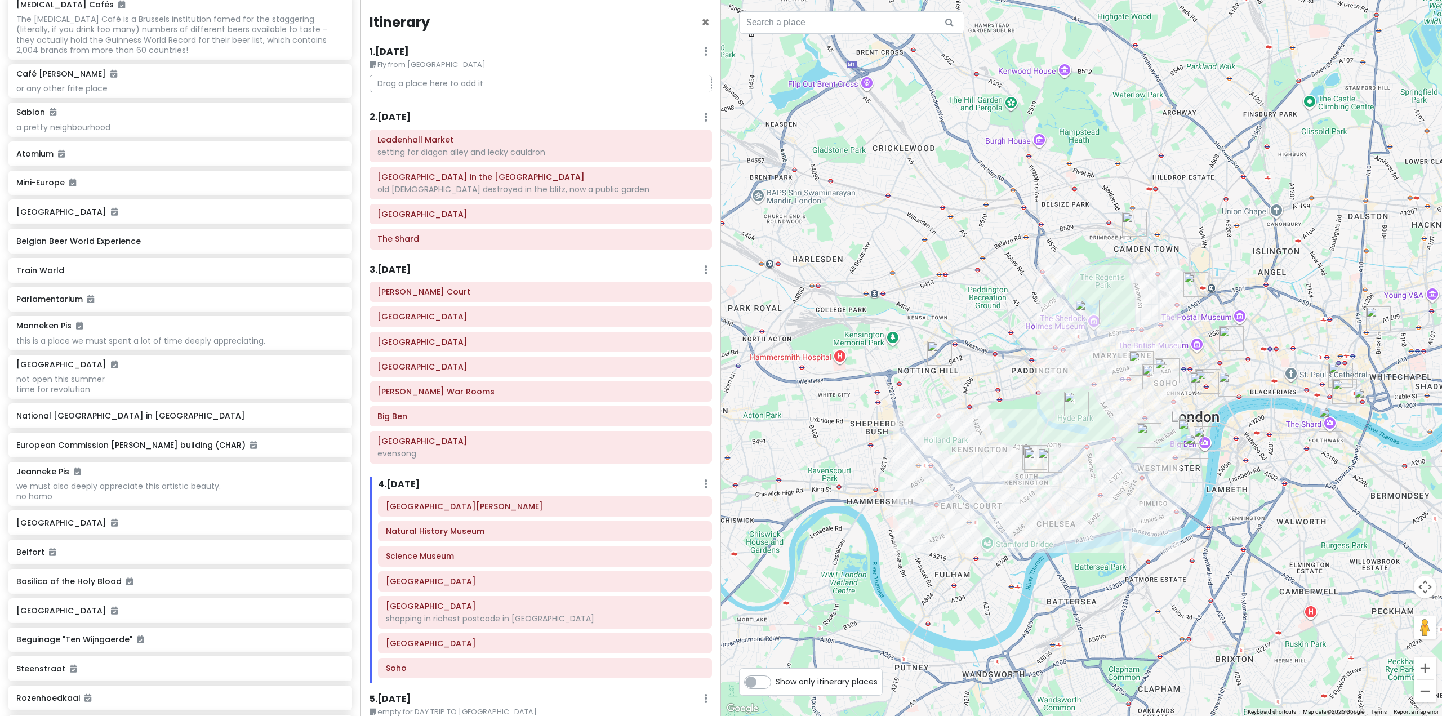
drag, startPoint x: 1193, startPoint y: 383, endPoint x: 1060, endPoint y: 381, distance: 133.0
click at [1060, 381] on div at bounding box center [1081, 358] width 721 height 716
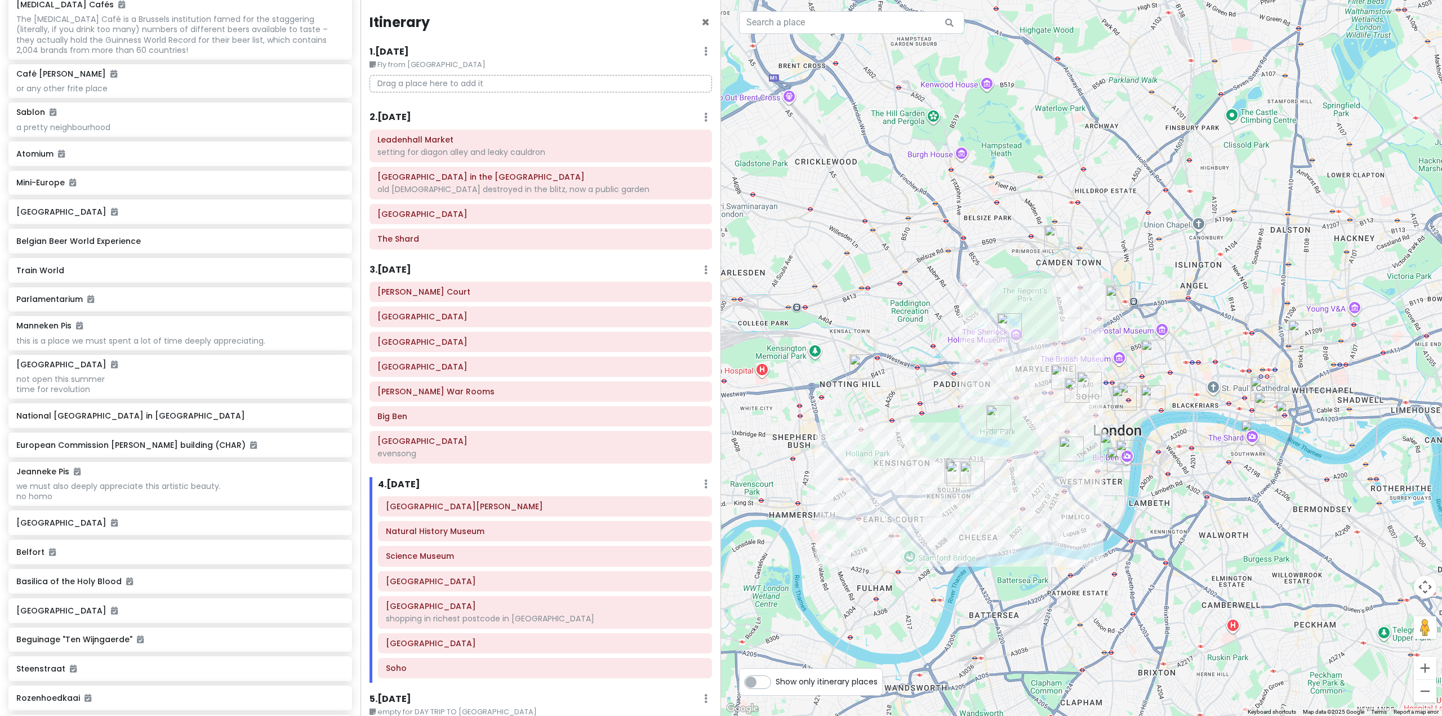
drag, startPoint x: 1179, startPoint y: 383, endPoint x: 1101, endPoint y: 397, distance: 79.1
click at [1101, 397] on div at bounding box center [1081, 358] width 721 height 716
drag, startPoint x: 1296, startPoint y: 490, endPoint x: 1239, endPoint y: 512, distance: 61.5
click at [1239, 511] on div at bounding box center [1081, 358] width 721 height 716
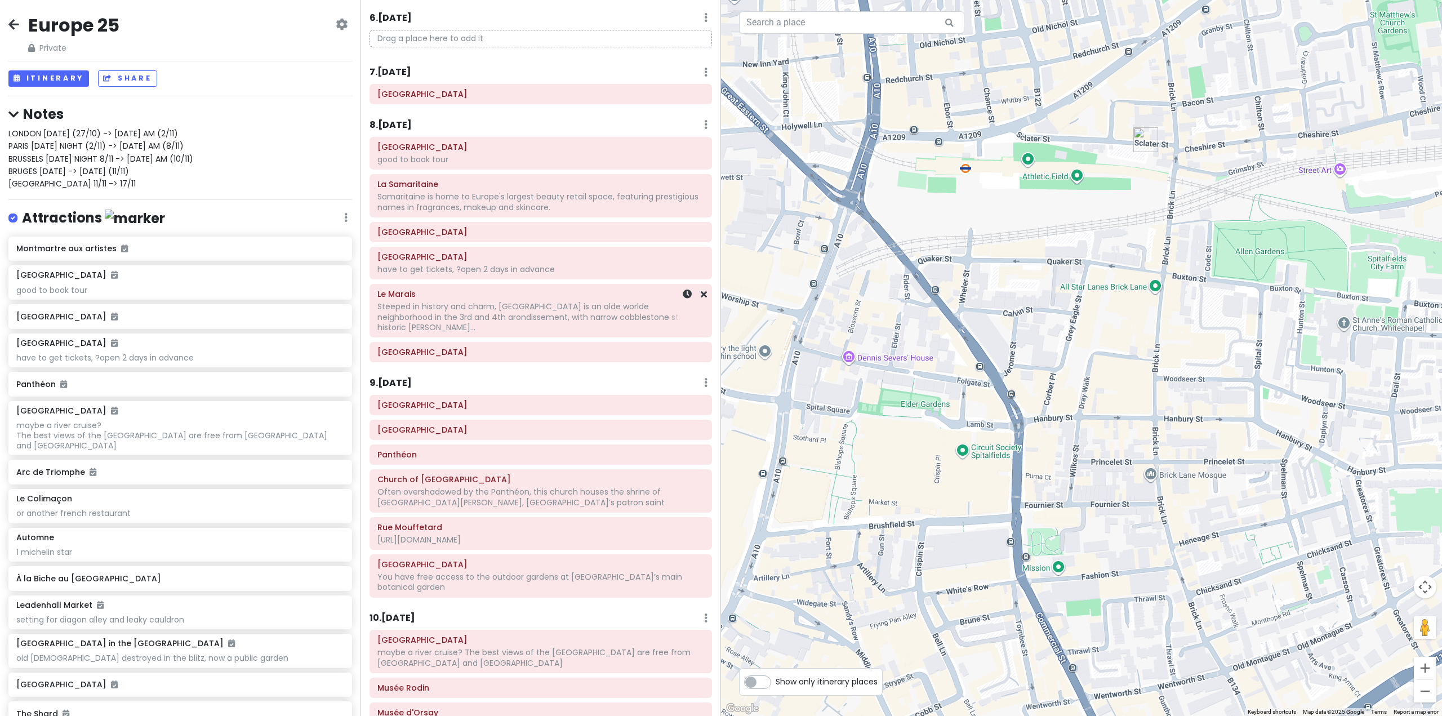
scroll to position [732, 0]
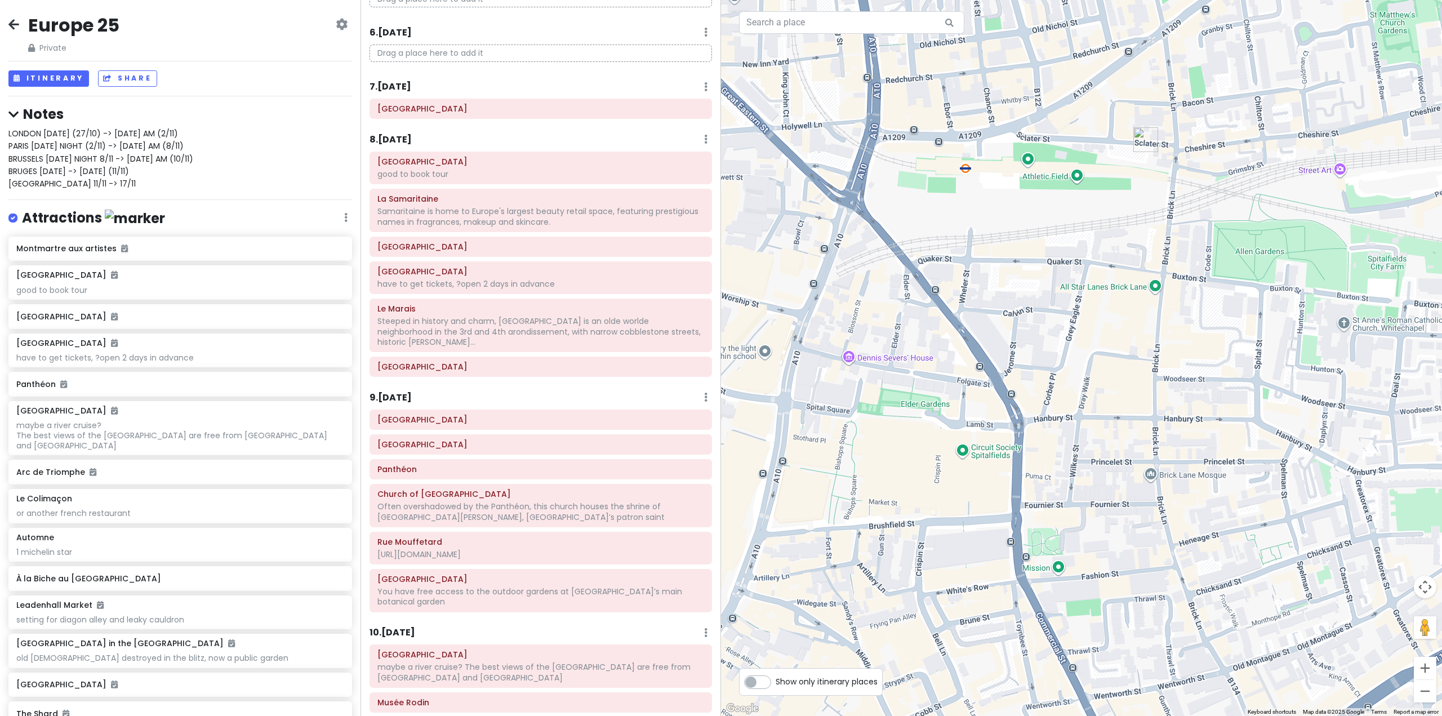
click at [402, 140] on h6 "8 . Mon 11/3" at bounding box center [391, 140] width 42 height 12
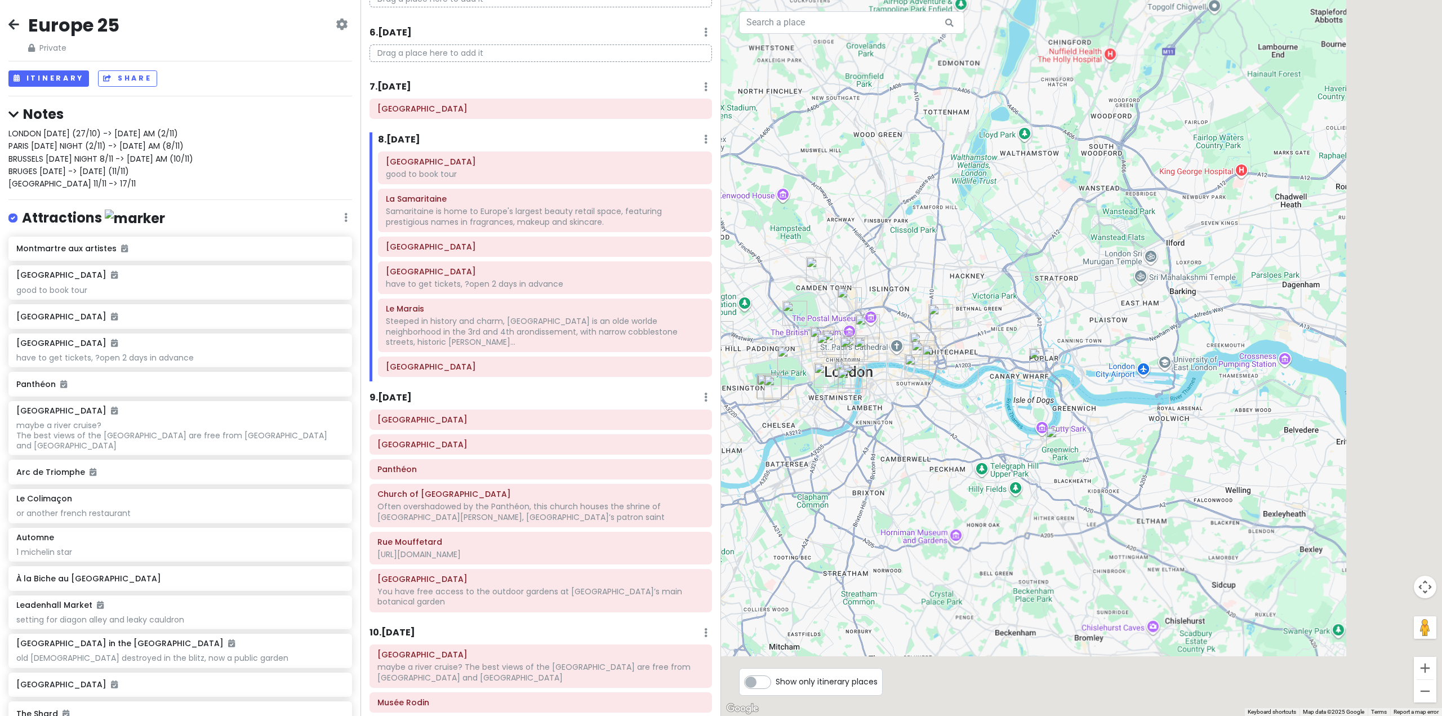
drag, startPoint x: 1213, startPoint y: 441, endPoint x: 901, endPoint y: 333, distance: 330.1
click at [904, 335] on div at bounding box center [1081, 358] width 721 height 716
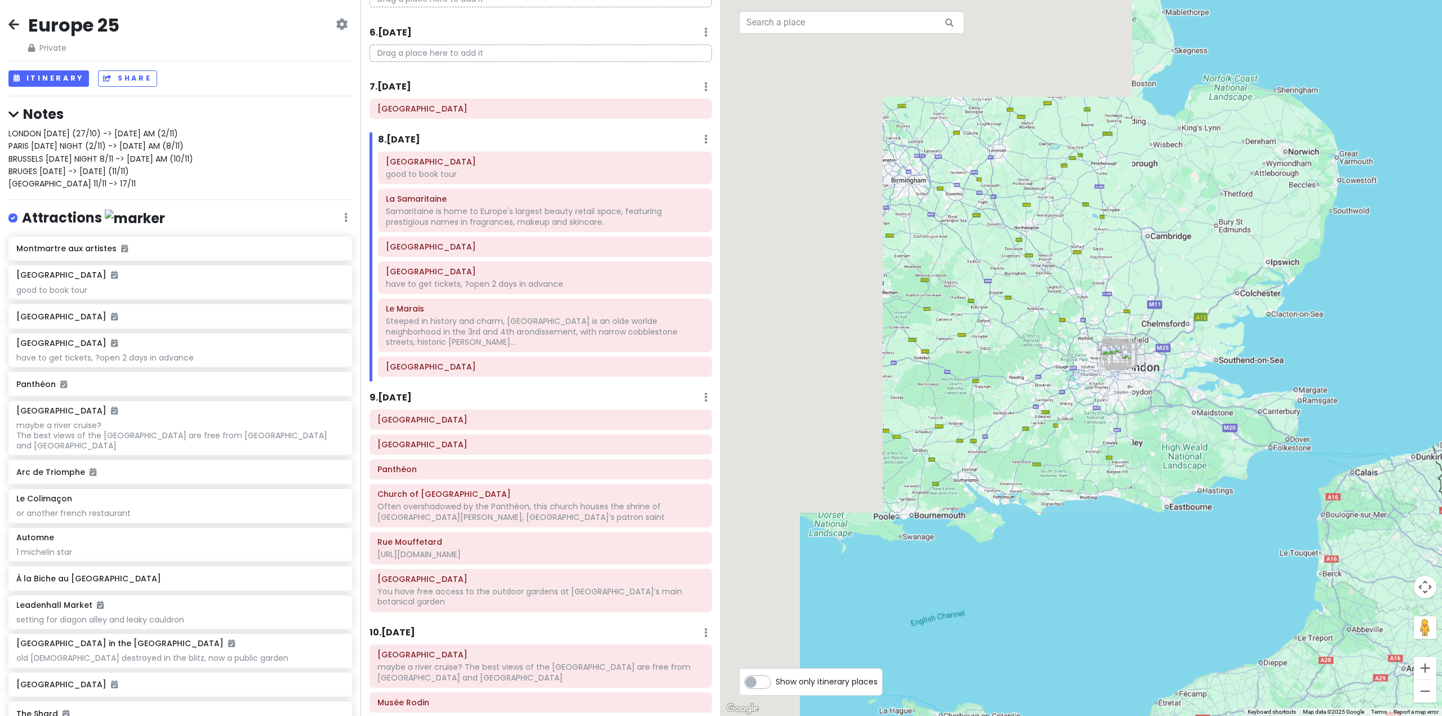
drag, startPoint x: 1260, startPoint y: 389, endPoint x: 1074, endPoint y: 371, distance: 186.7
click at [1035, 370] on div at bounding box center [1081, 358] width 721 height 716
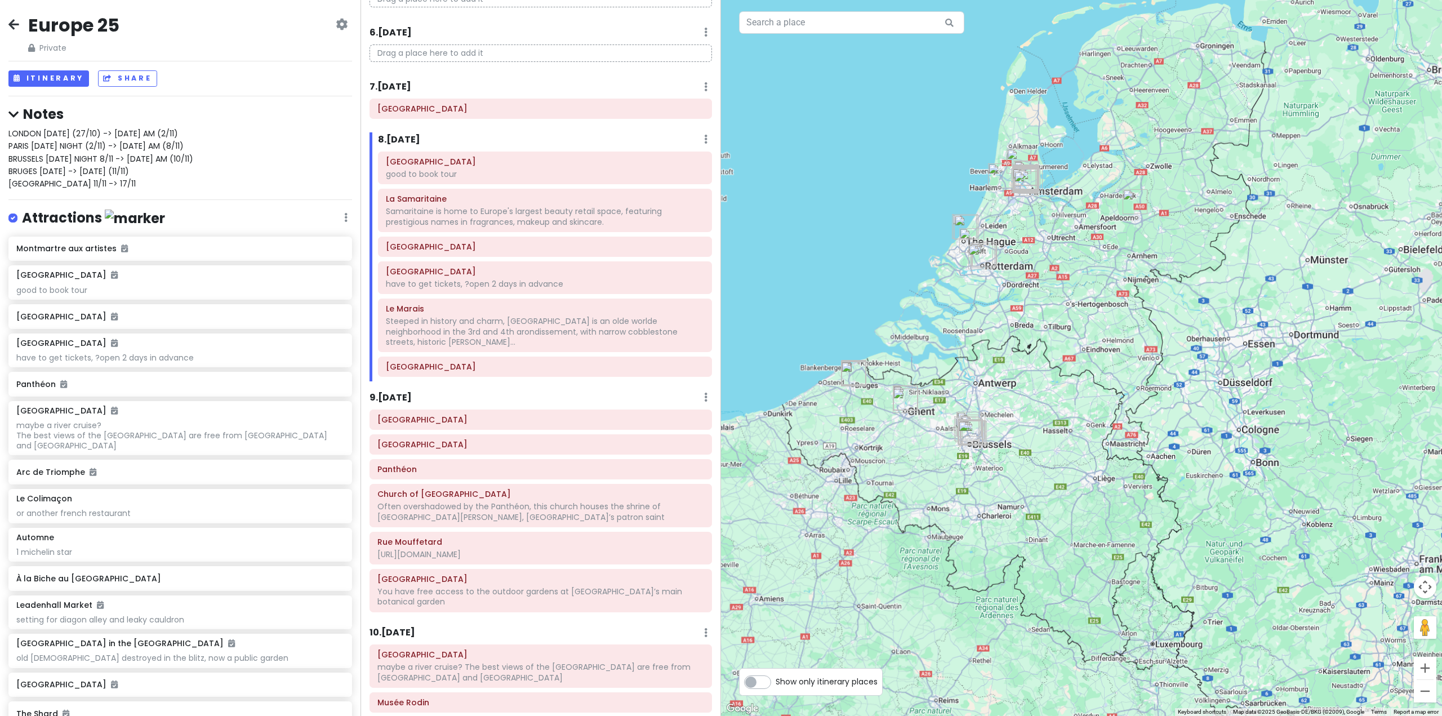
drag, startPoint x: 1159, startPoint y: 426, endPoint x: 1152, endPoint y: 451, distance: 25.3
click at [1152, 450] on div at bounding box center [1081, 358] width 721 height 716
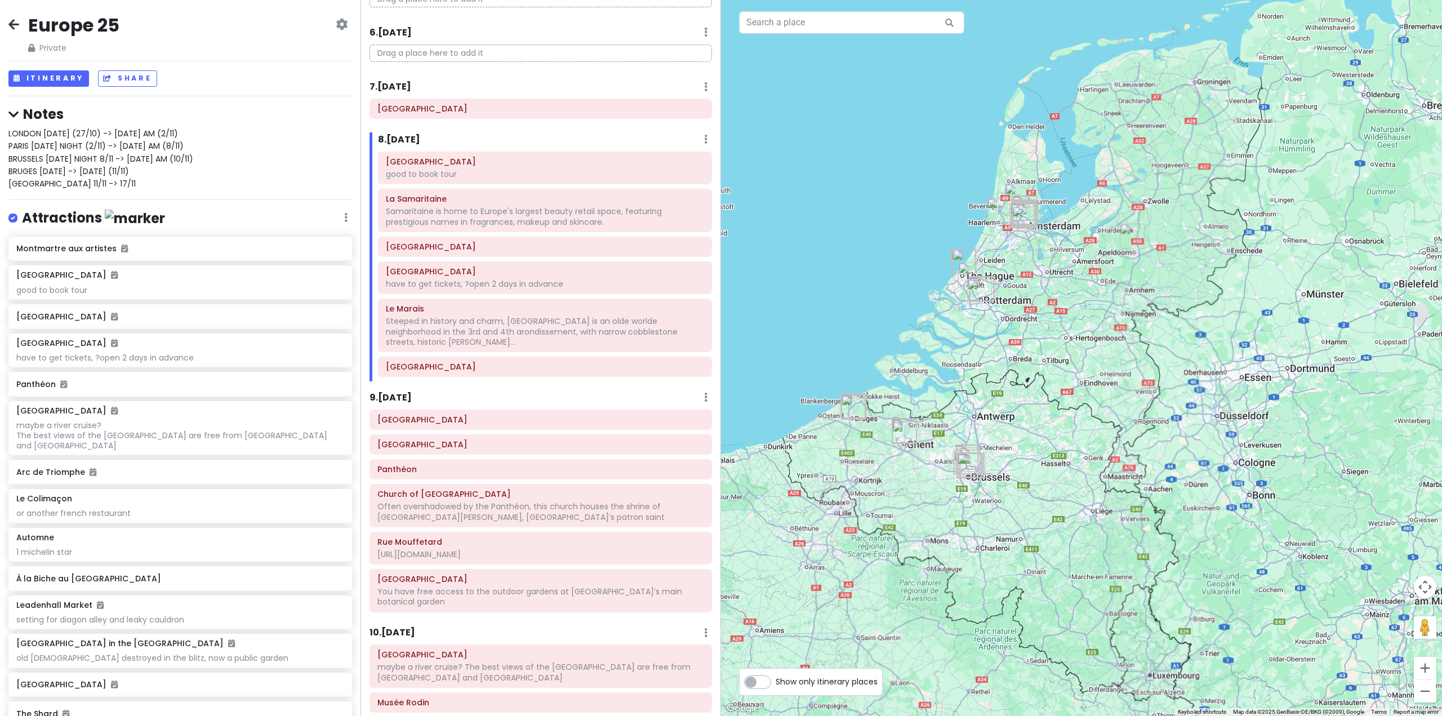
drag, startPoint x: 1086, startPoint y: 328, endPoint x: 1116, endPoint y: 243, distance: 90.7
click at [1114, 248] on div at bounding box center [1081, 358] width 721 height 716
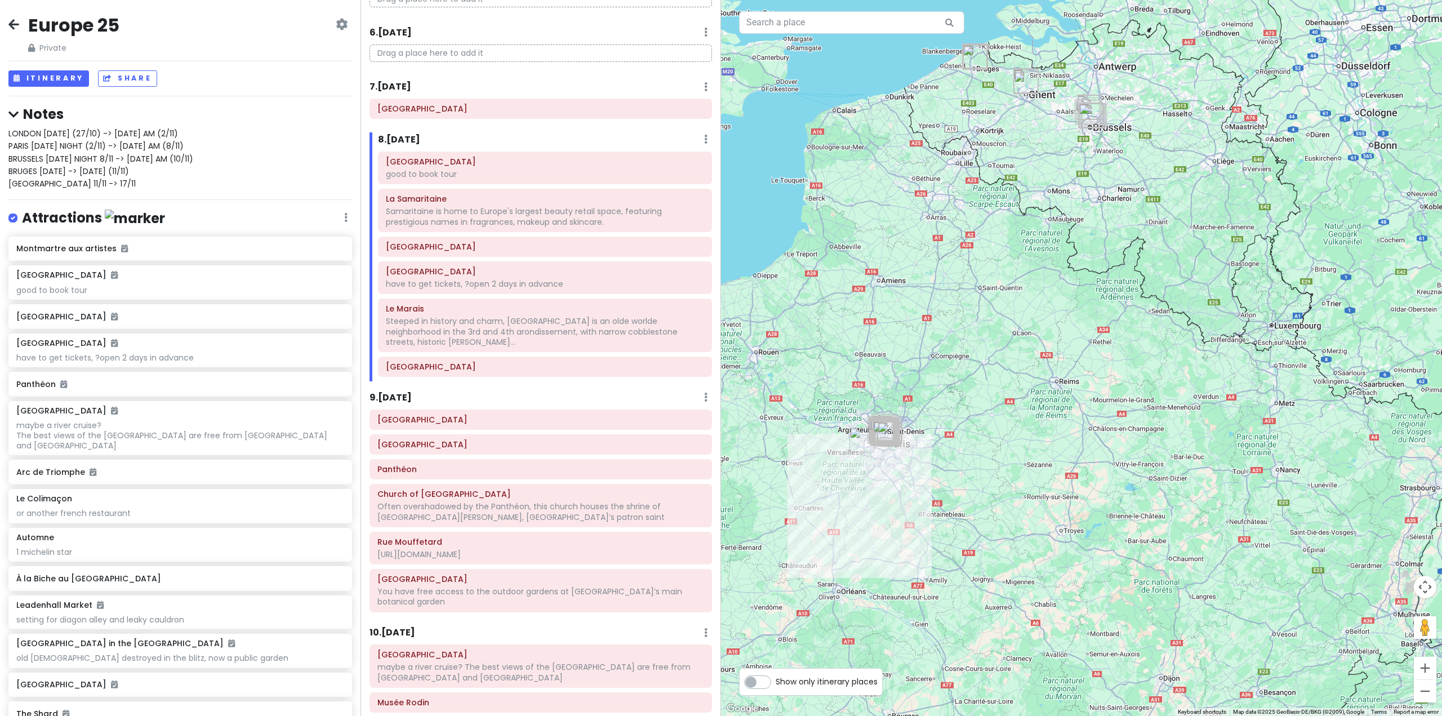
drag, startPoint x: 1023, startPoint y: 370, endPoint x: 1024, endPoint y: 400, distance: 30.4
click at [1031, 365] on div at bounding box center [1081, 358] width 721 height 716
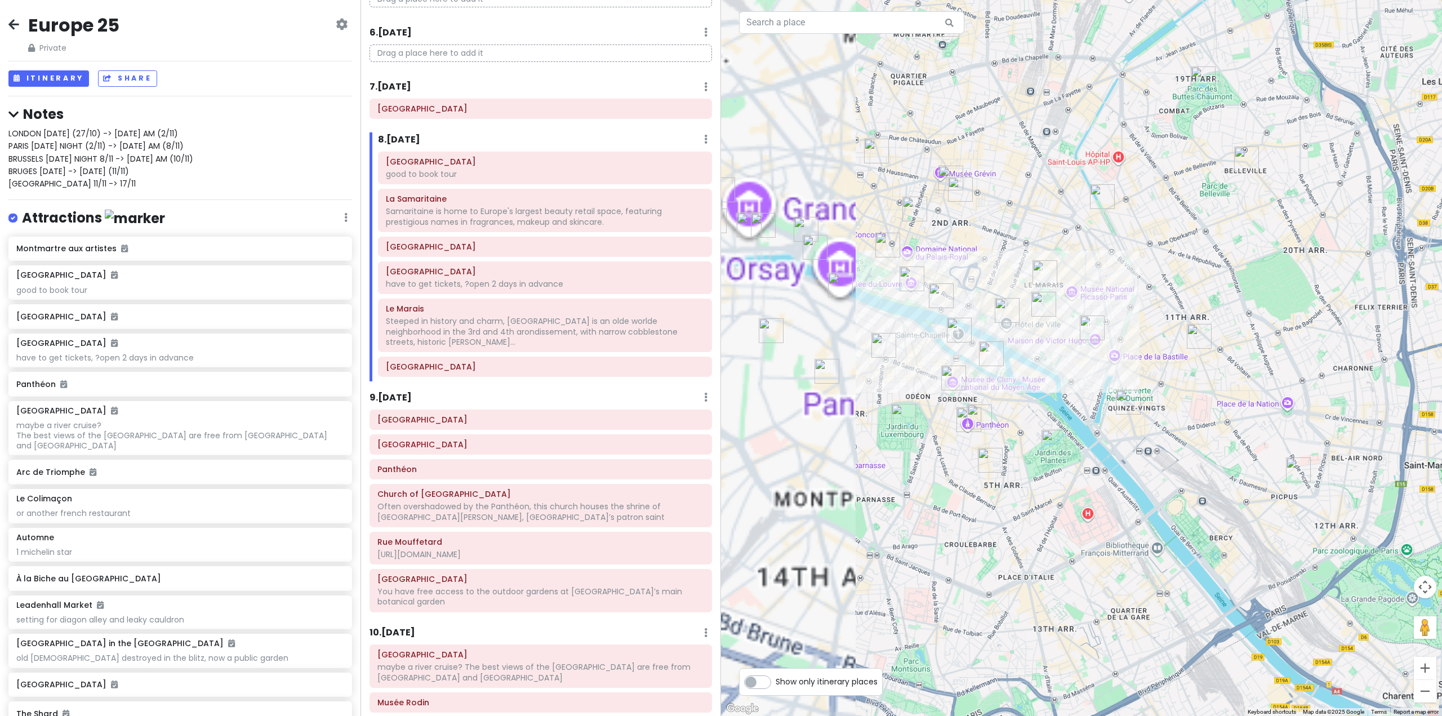
drag, startPoint x: 908, startPoint y: 409, endPoint x: 1135, endPoint y: 370, distance: 230.4
click at [1135, 370] on div at bounding box center [1081, 358] width 721 height 716
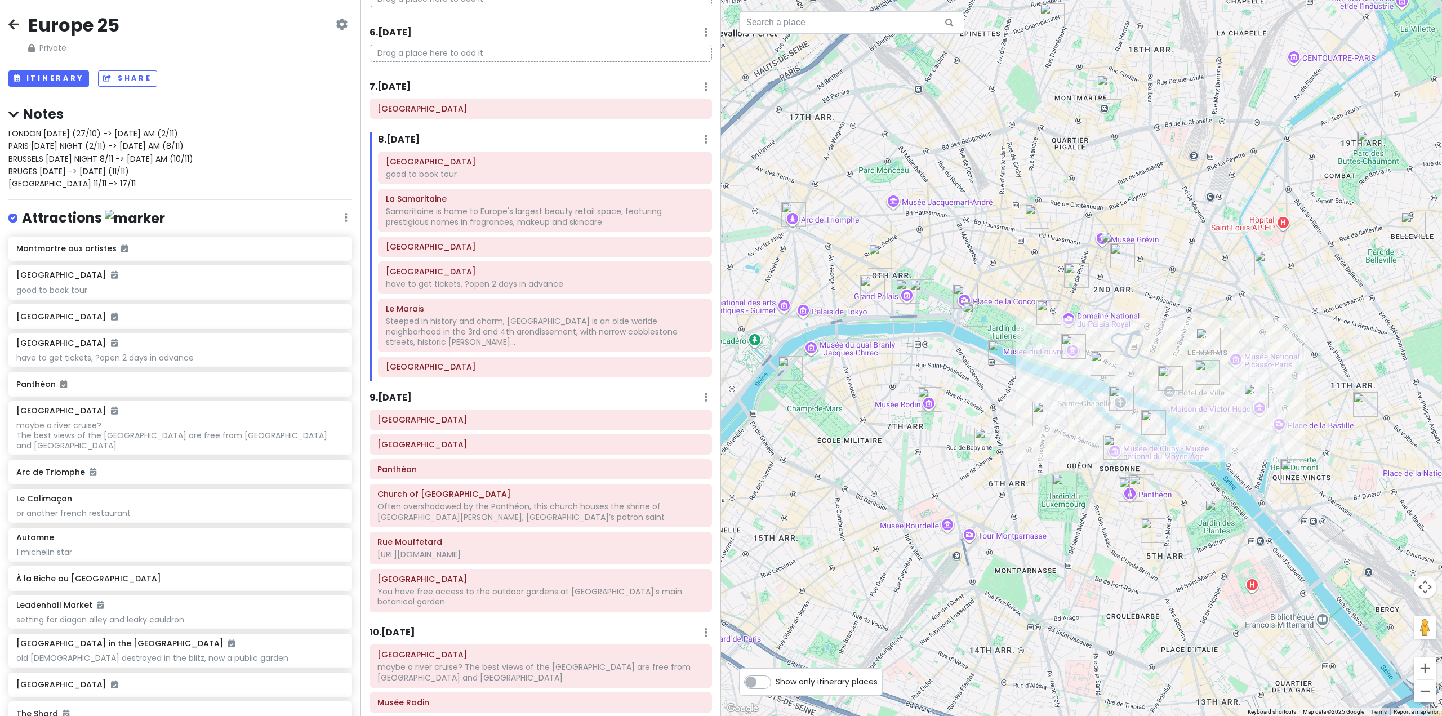
drag, startPoint x: 1084, startPoint y: 368, endPoint x: 1150, endPoint y: 442, distance: 99.7
click at [1150, 442] on div at bounding box center [1081, 358] width 721 height 716
